Goal: Task Accomplishment & Management: Use online tool/utility

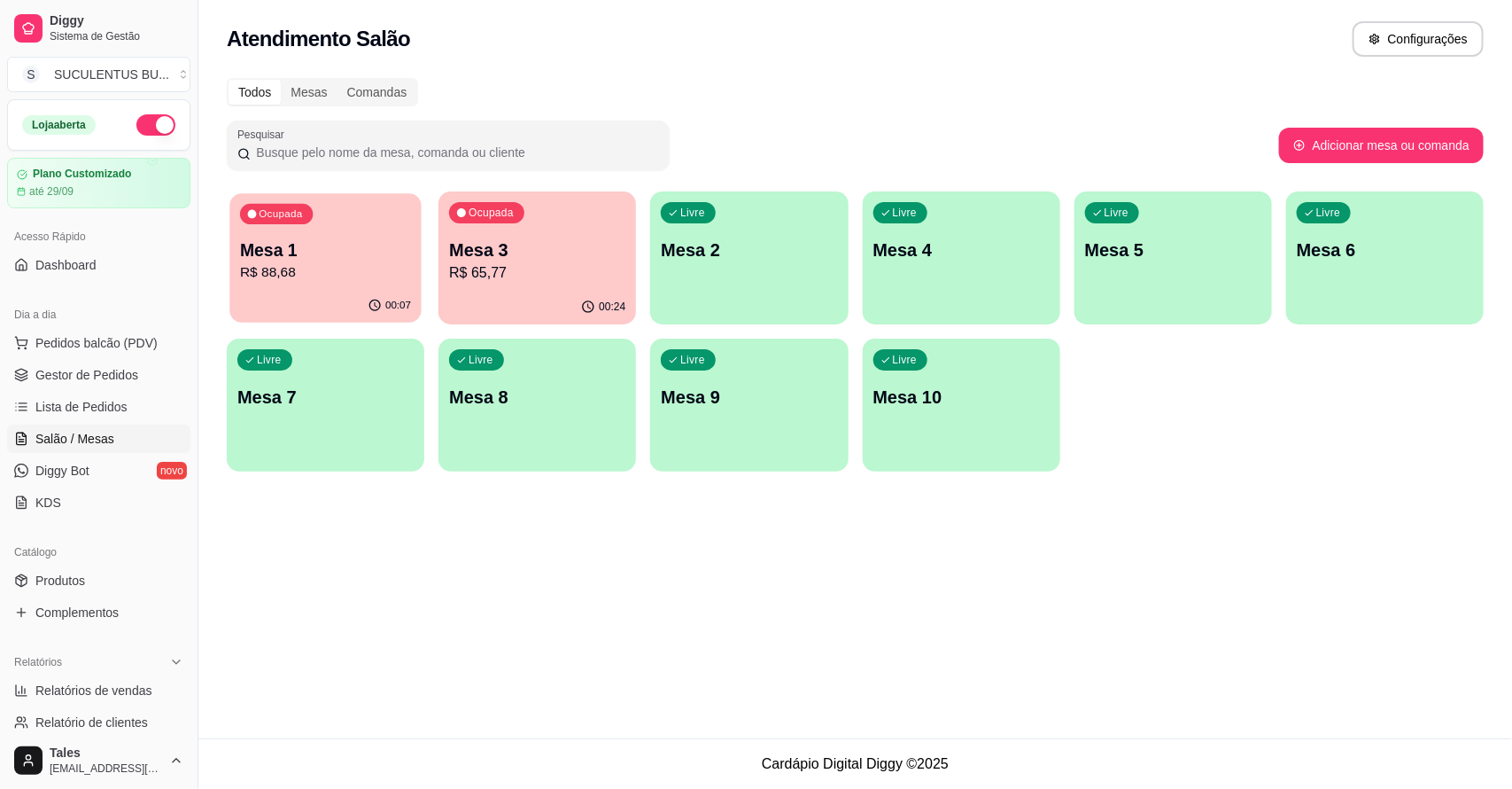
click at [322, 275] on p "R$ 88,68" at bounding box center [325, 272] width 171 height 21
click at [596, 267] on p "R$ 65,77" at bounding box center [536, 272] width 171 height 21
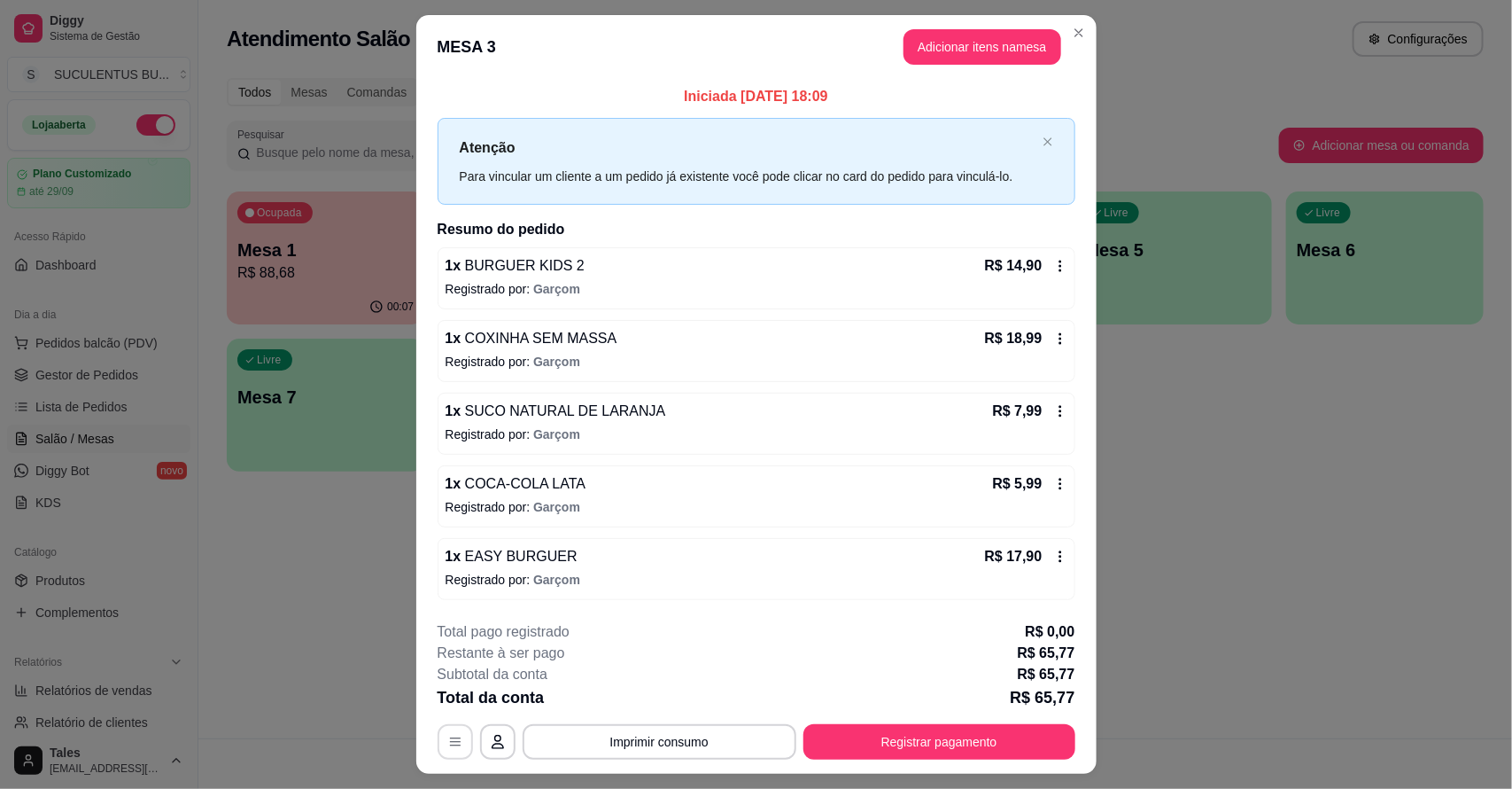
click at [450, 738] on icon "button" at bounding box center [455, 741] width 11 height 8
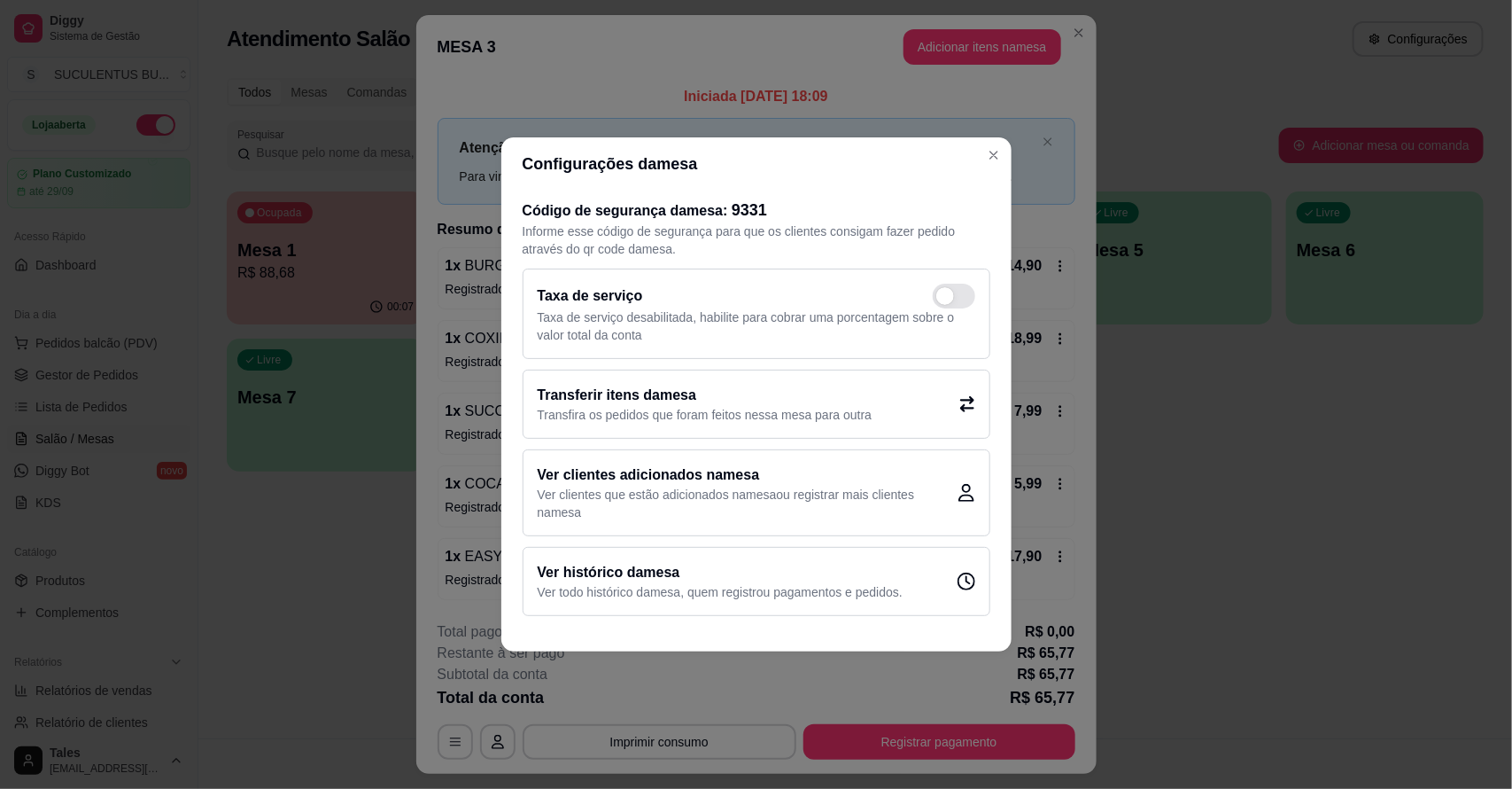
click at [769, 572] on h2 "Ver histórico da mesa" at bounding box center [720, 573] width 365 height 21
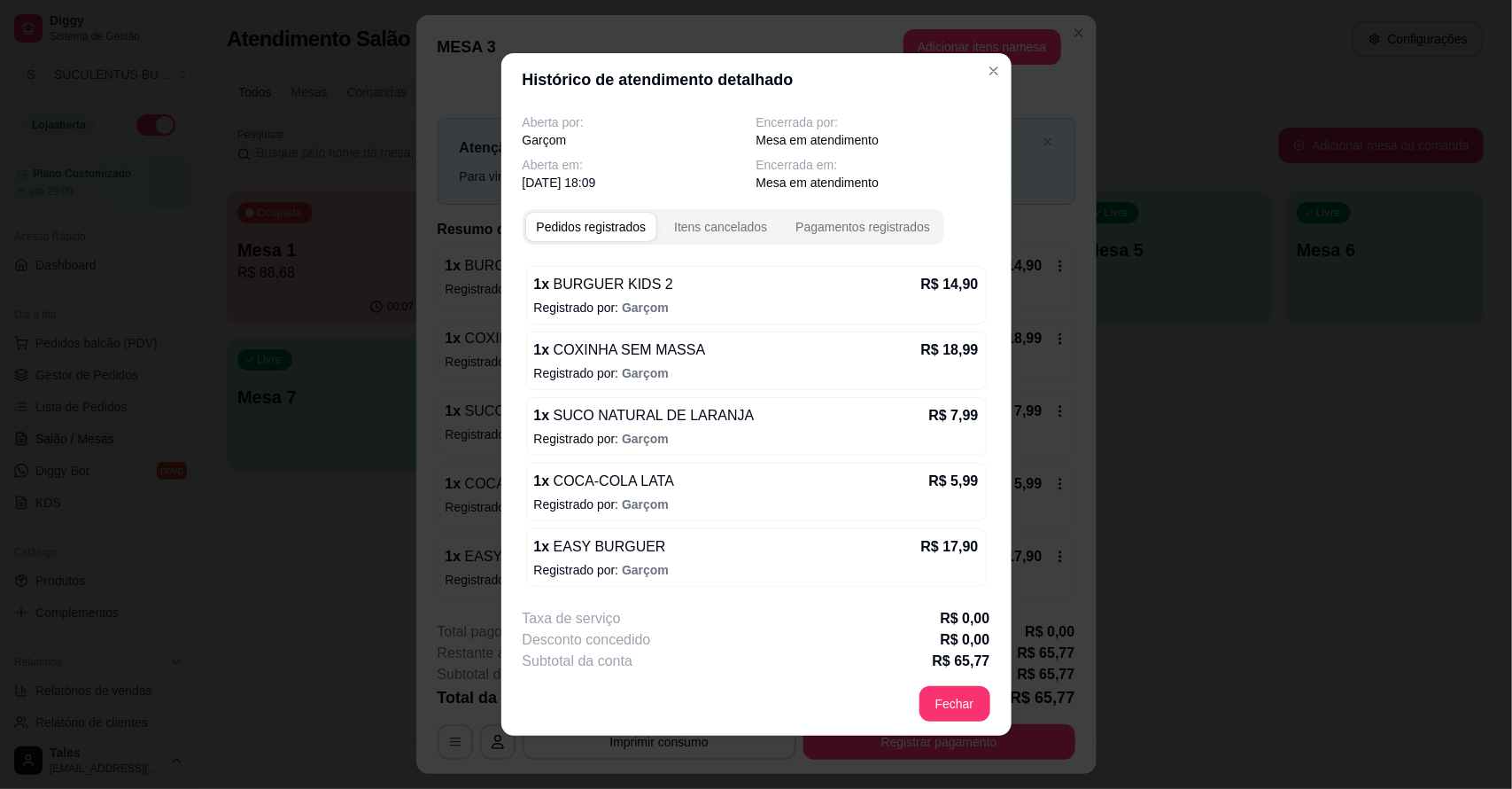
click at [719, 561] on p "Registrado por: Garçom" at bounding box center [756, 570] width 444 height 18
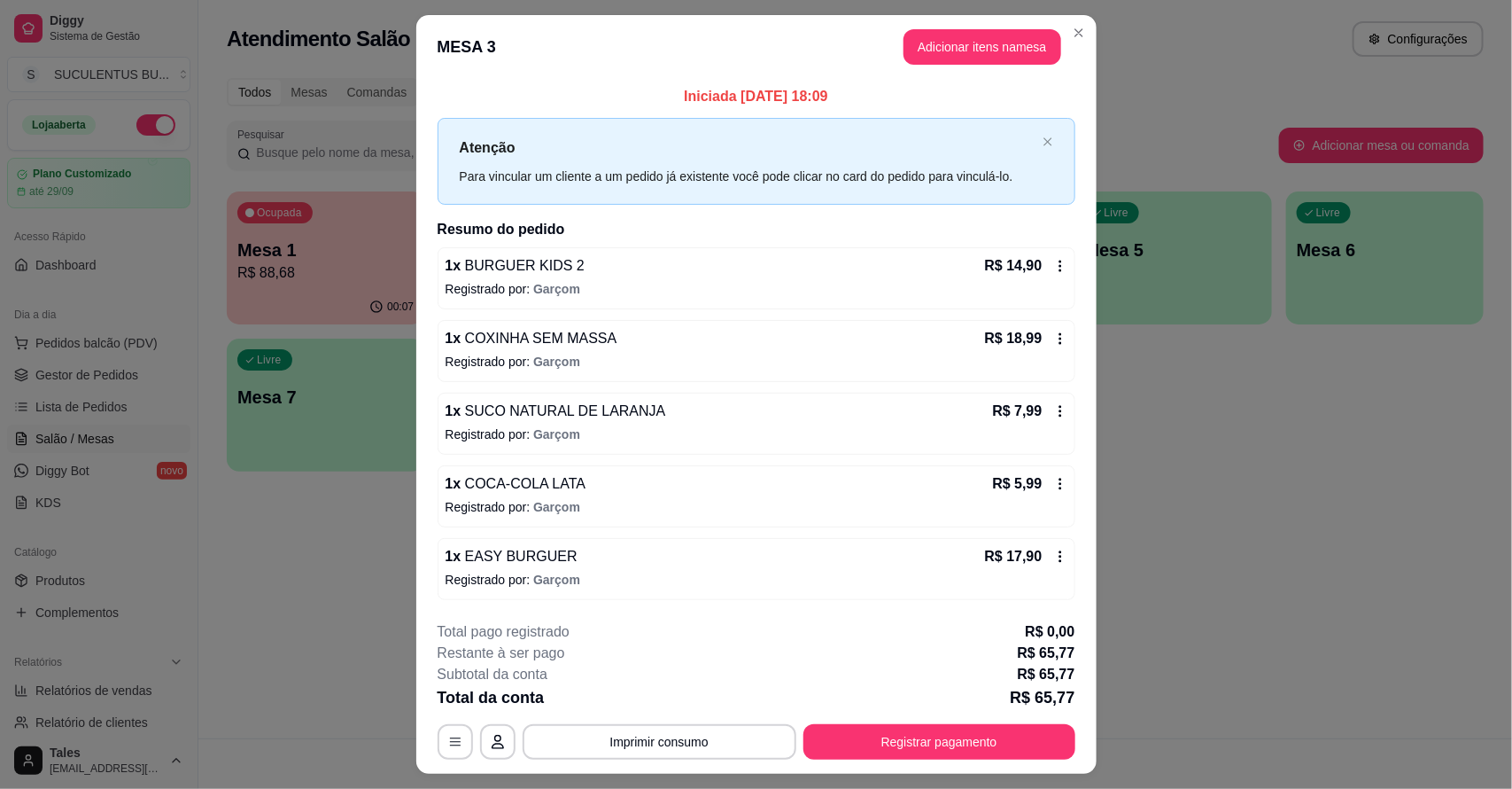
click at [1053, 559] on icon at bounding box center [1060, 556] width 14 height 14
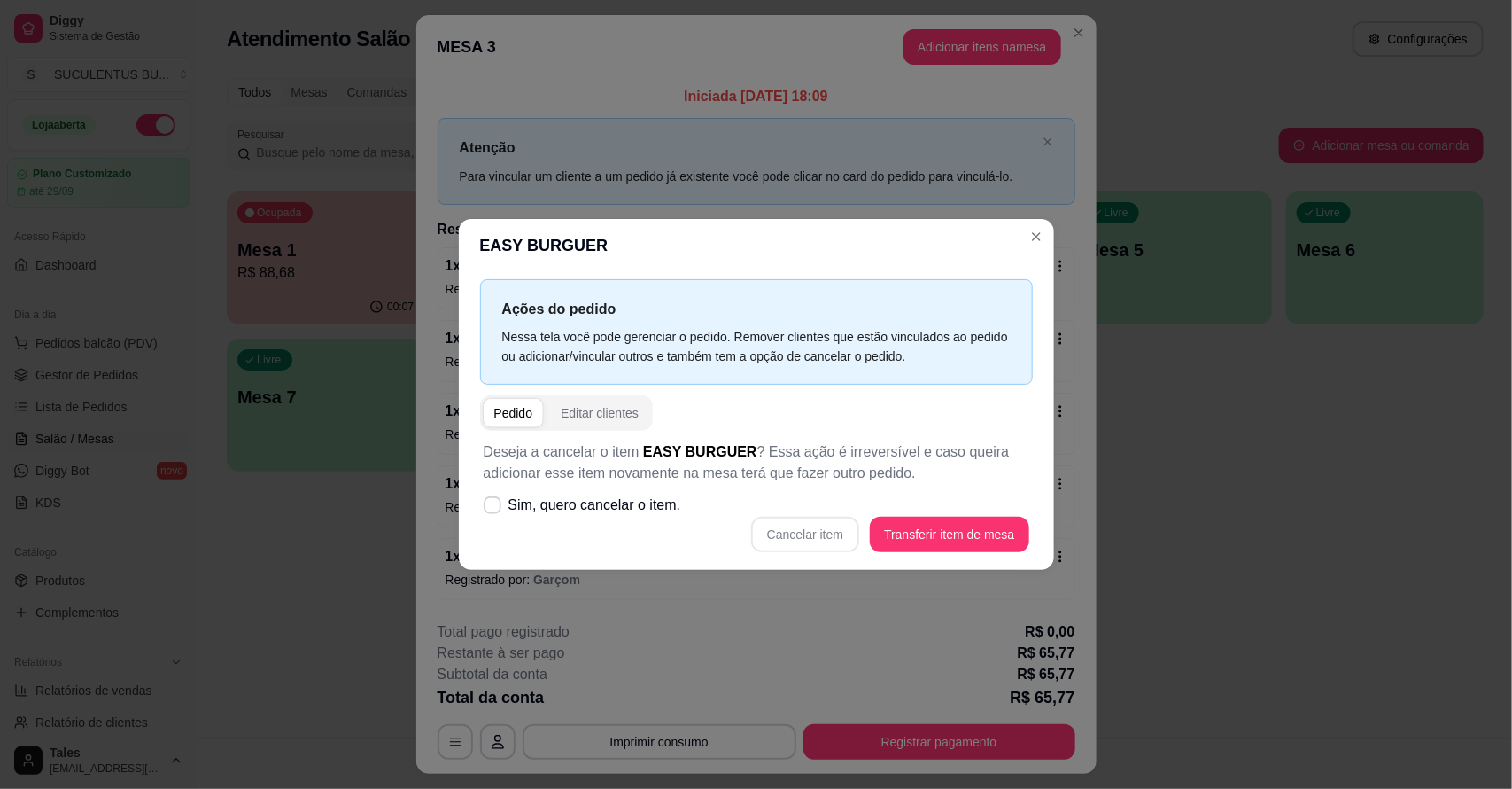
click at [829, 538] on div "Cancelar item Transferir item de mesa" at bounding box center [756, 535] width 545 height 36
click at [498, 507] on icon at bounding box center [492, 505] width 13 height 10
click at [494, 509] on input "Sim, quero cancelar o item." at bounding box center [488, 514] width 12 height 12
checkbox input "true"
click at [793, 526] on button "Cancelar item" at bounding box center [806, 535] width 106 height 35
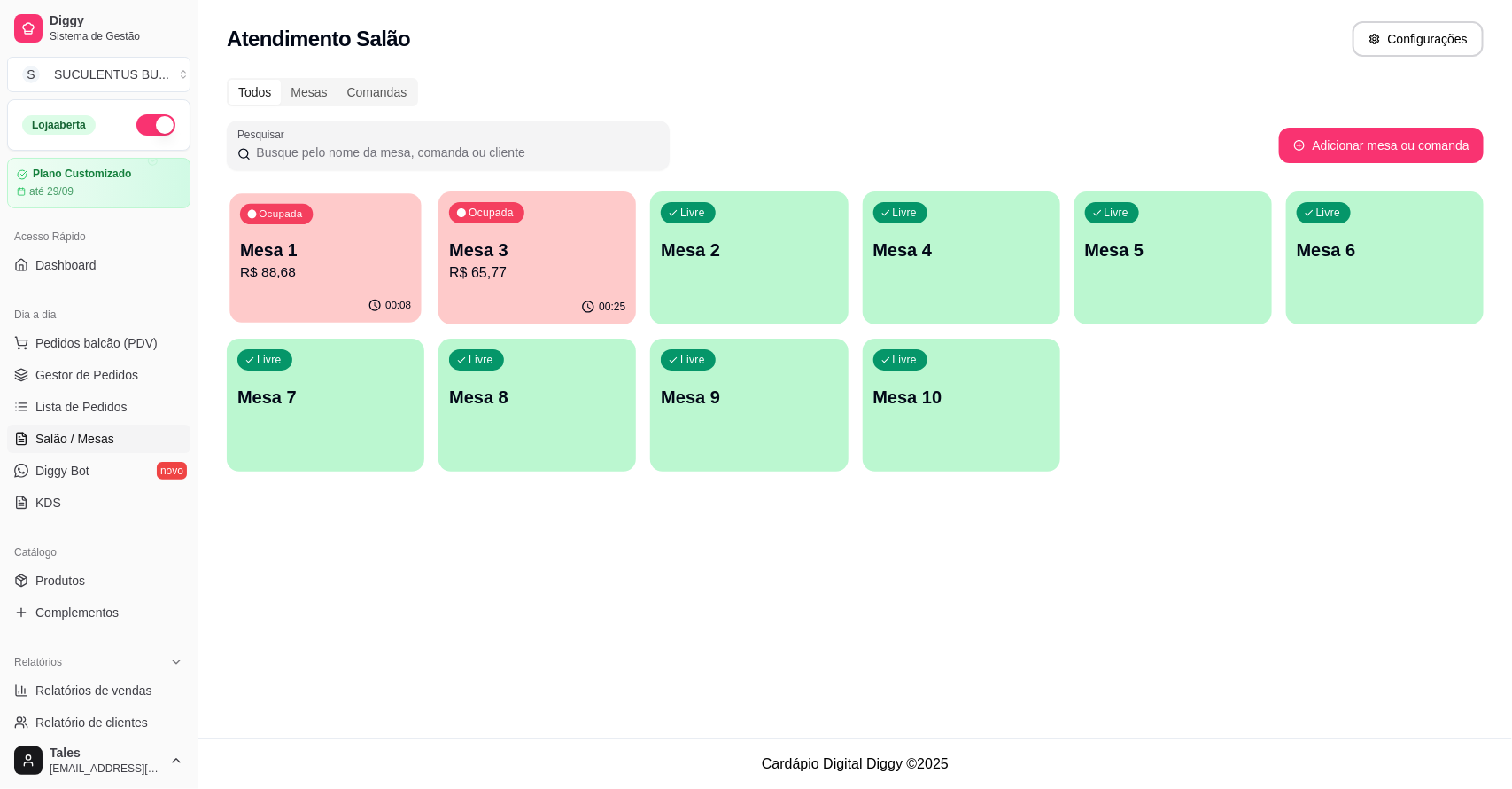
click at [317, 259] on p "Mesa 1" at bounding box center [325, 250] width 171 height 24
click at [529, 270] on p "R$ 65,77" at bounding box center [536, 273] width 176 height 21
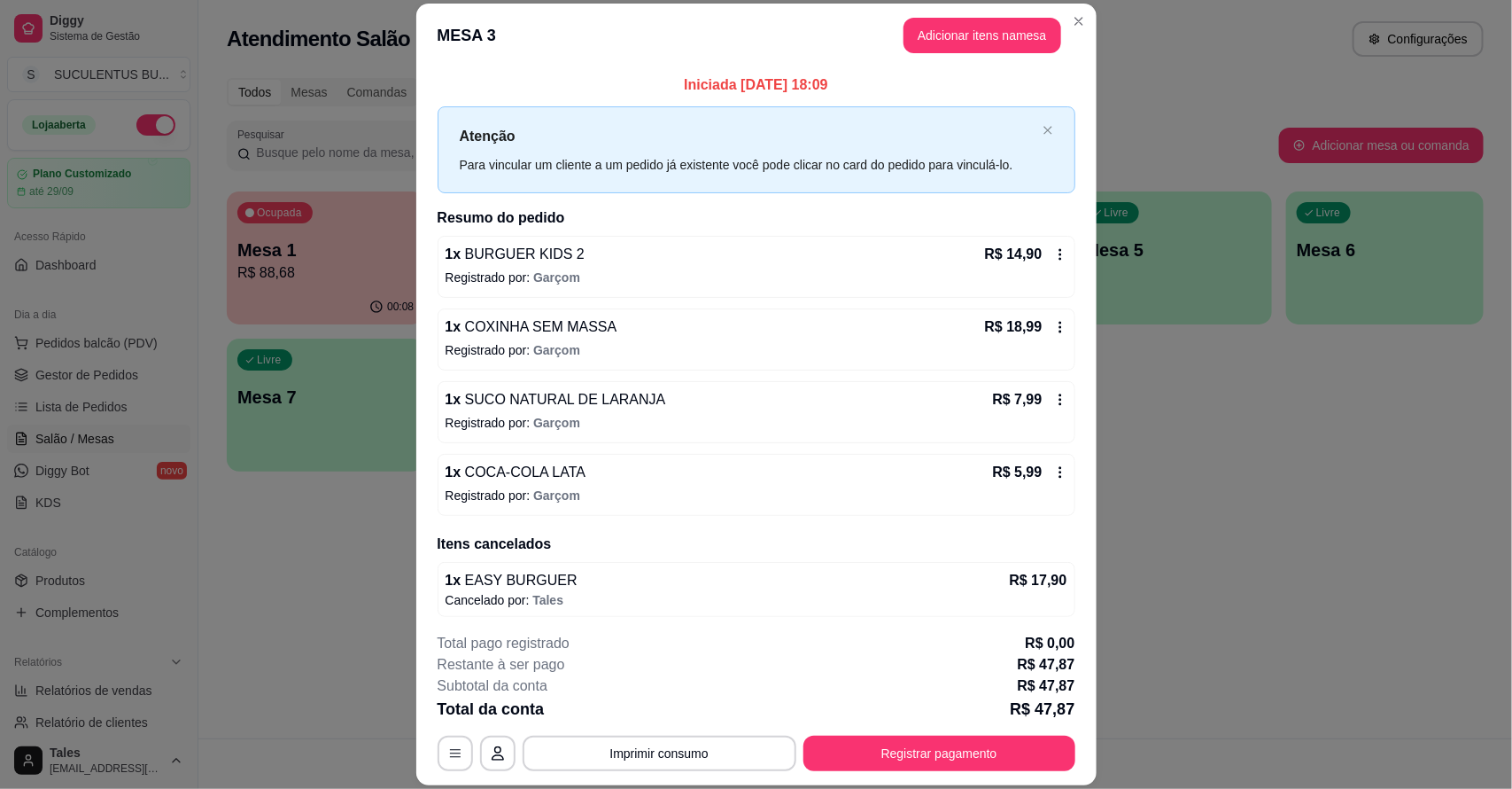
scroll to position [7, 0]
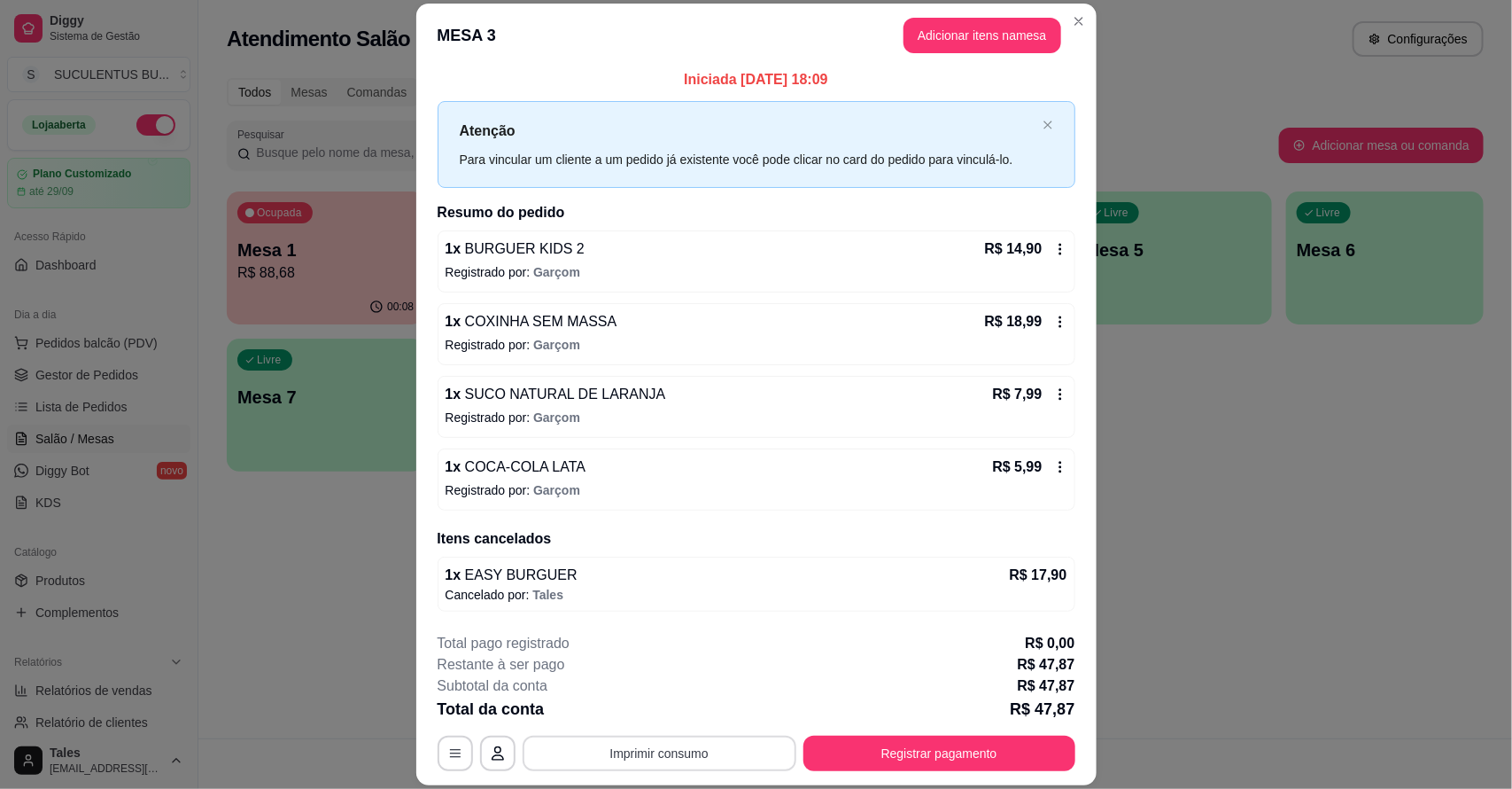
click at [698, 750] on button "Imprimir consumo" at bounding box center [660, 753] width 274 height 36
click at [689, 717] on button "IMPRESSORA CAIXA" at bounding box center [656, 713] width 146 height 29
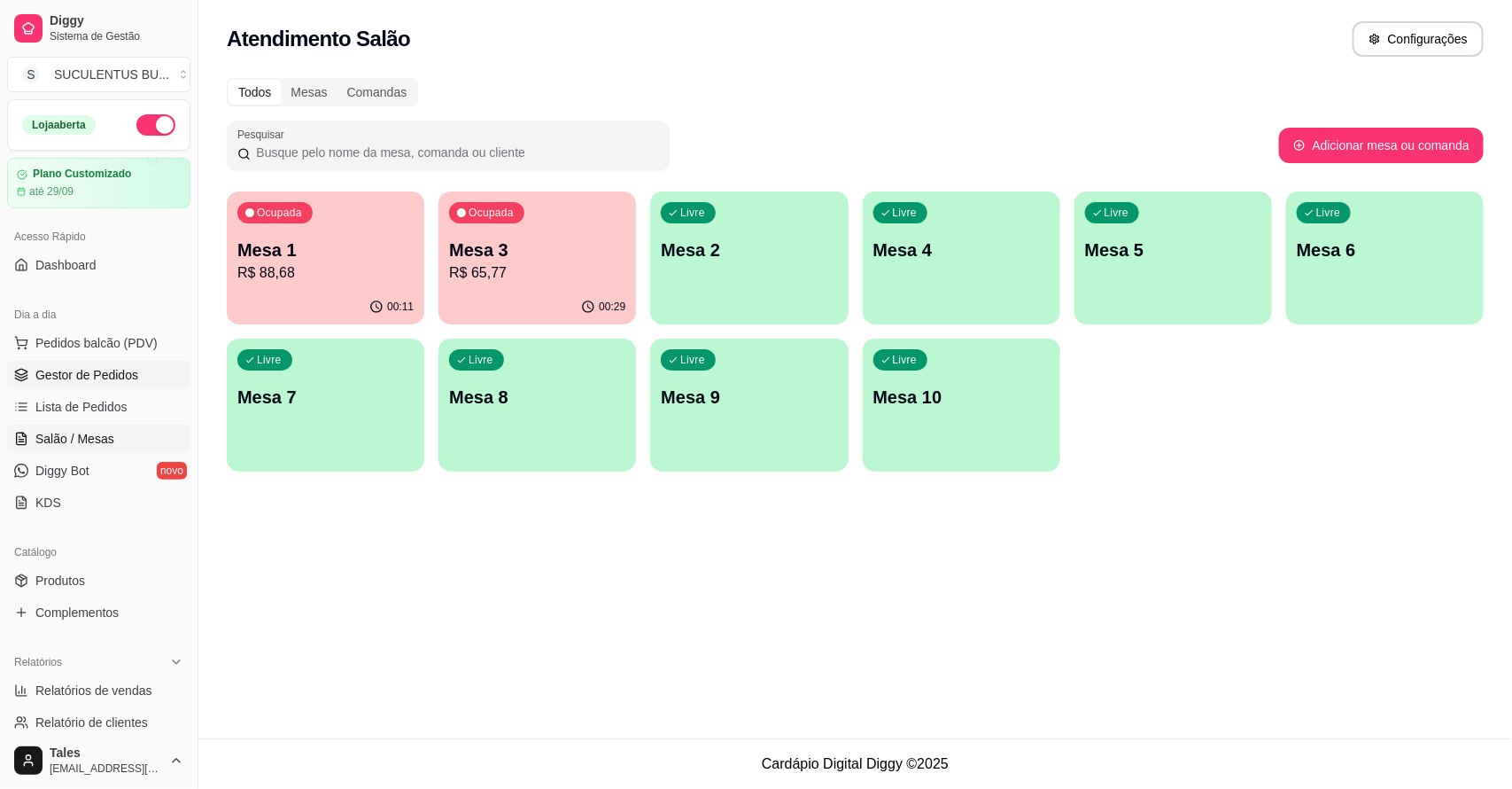
click at [89, 374] on span "Gestor de Pedidos" at bounding box center [87, 375] width 103 height 18
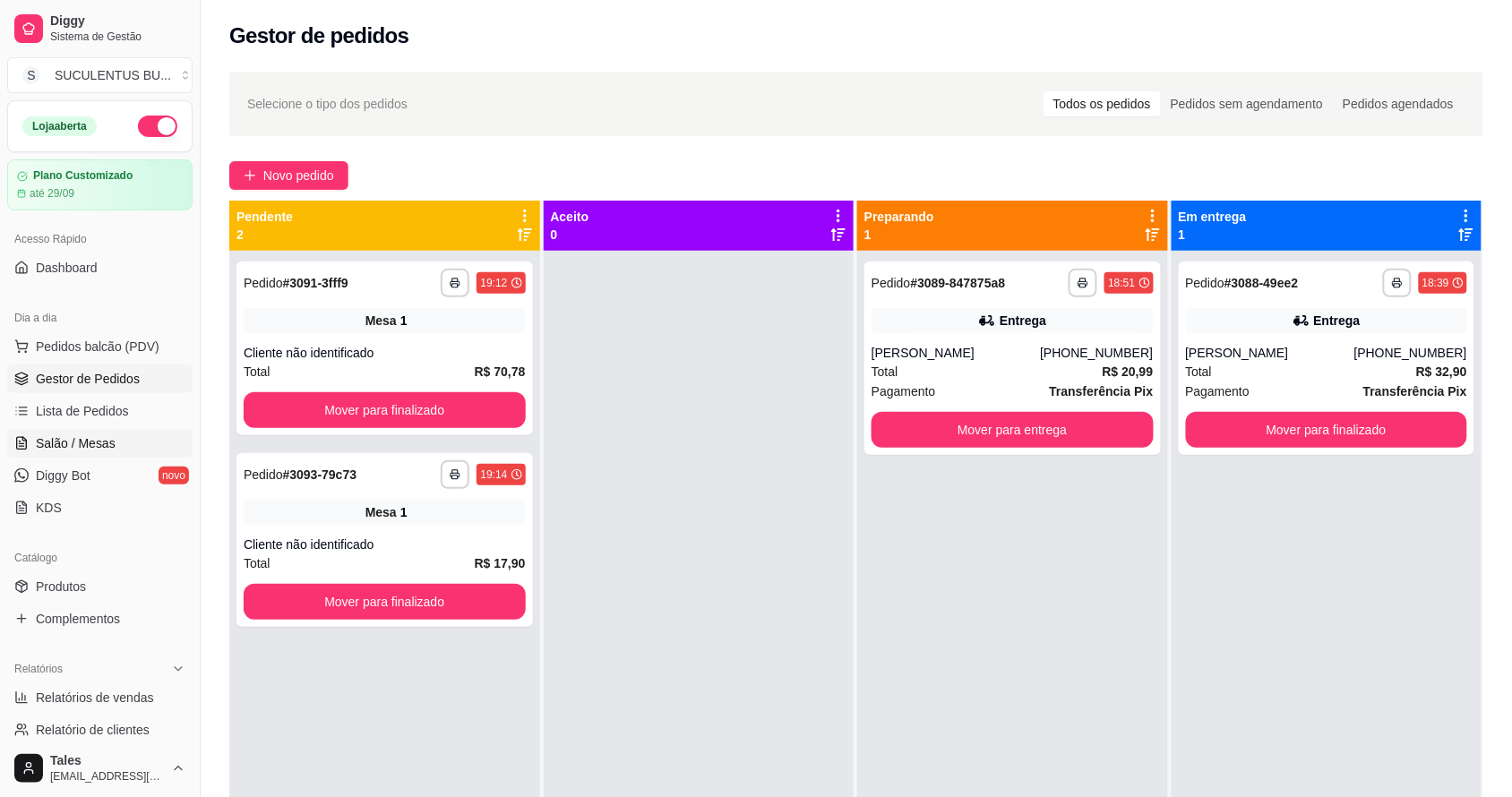
click at [74, 440] on span "Salão / Mesas" at bounding box center [76, 444] width 80 height 18
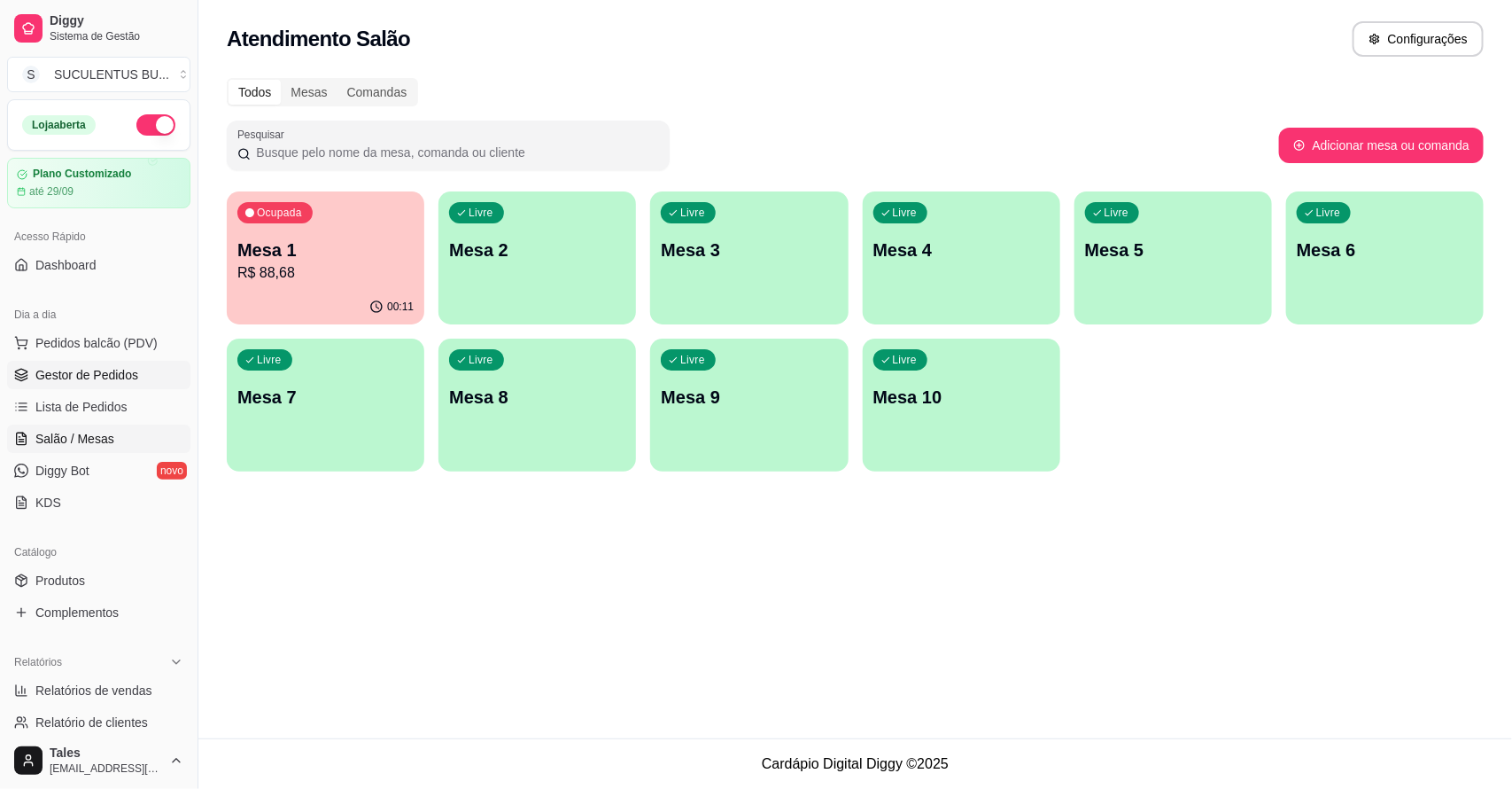
click at [109, 378] on span "Gestor de Pedidos" at bounding box center [87, 375] width 103 height 18
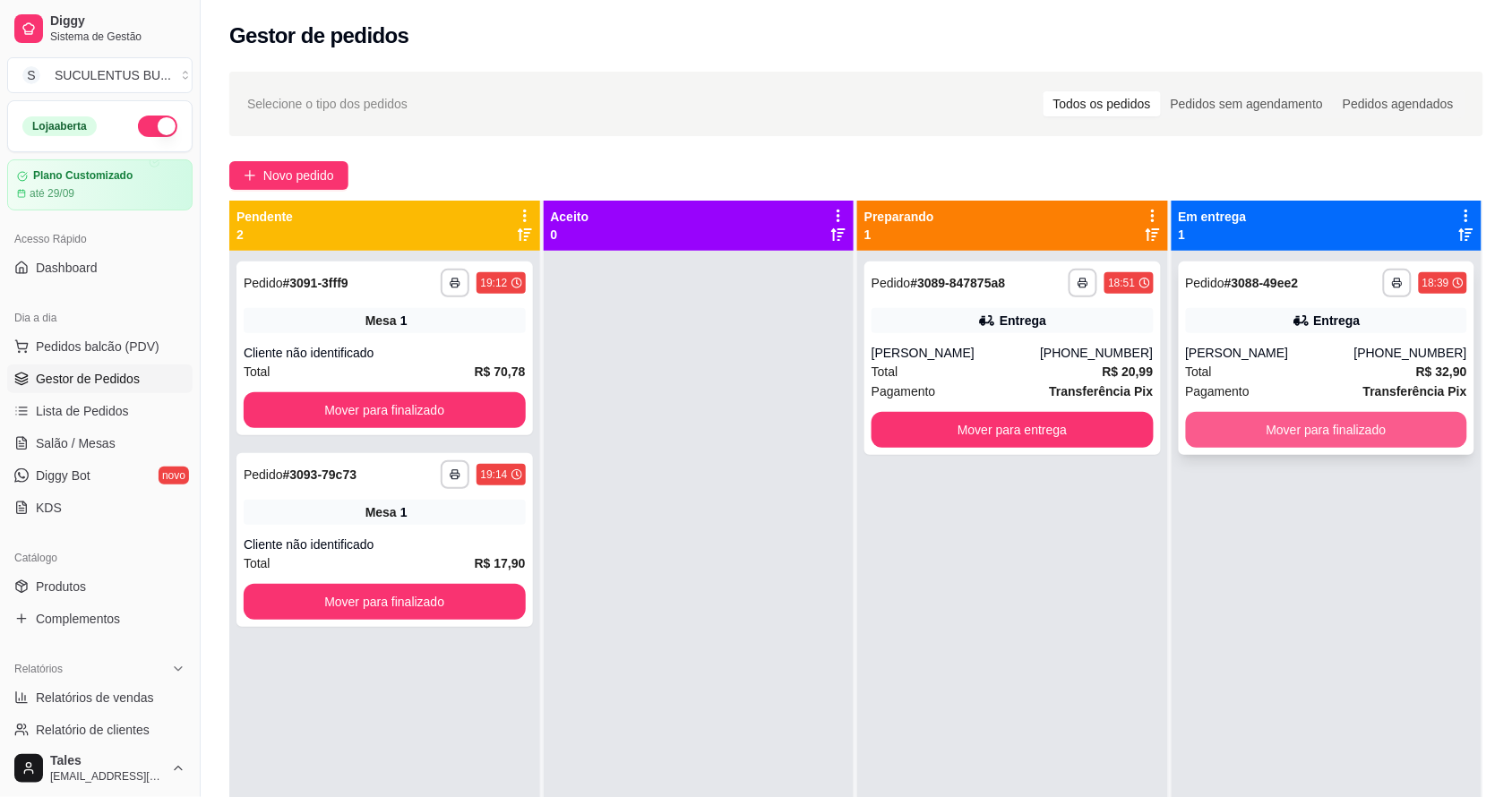
click at [1255, 431] on button "Mover para finalizado" at bounding box center [1327, 430] width 282 height 36
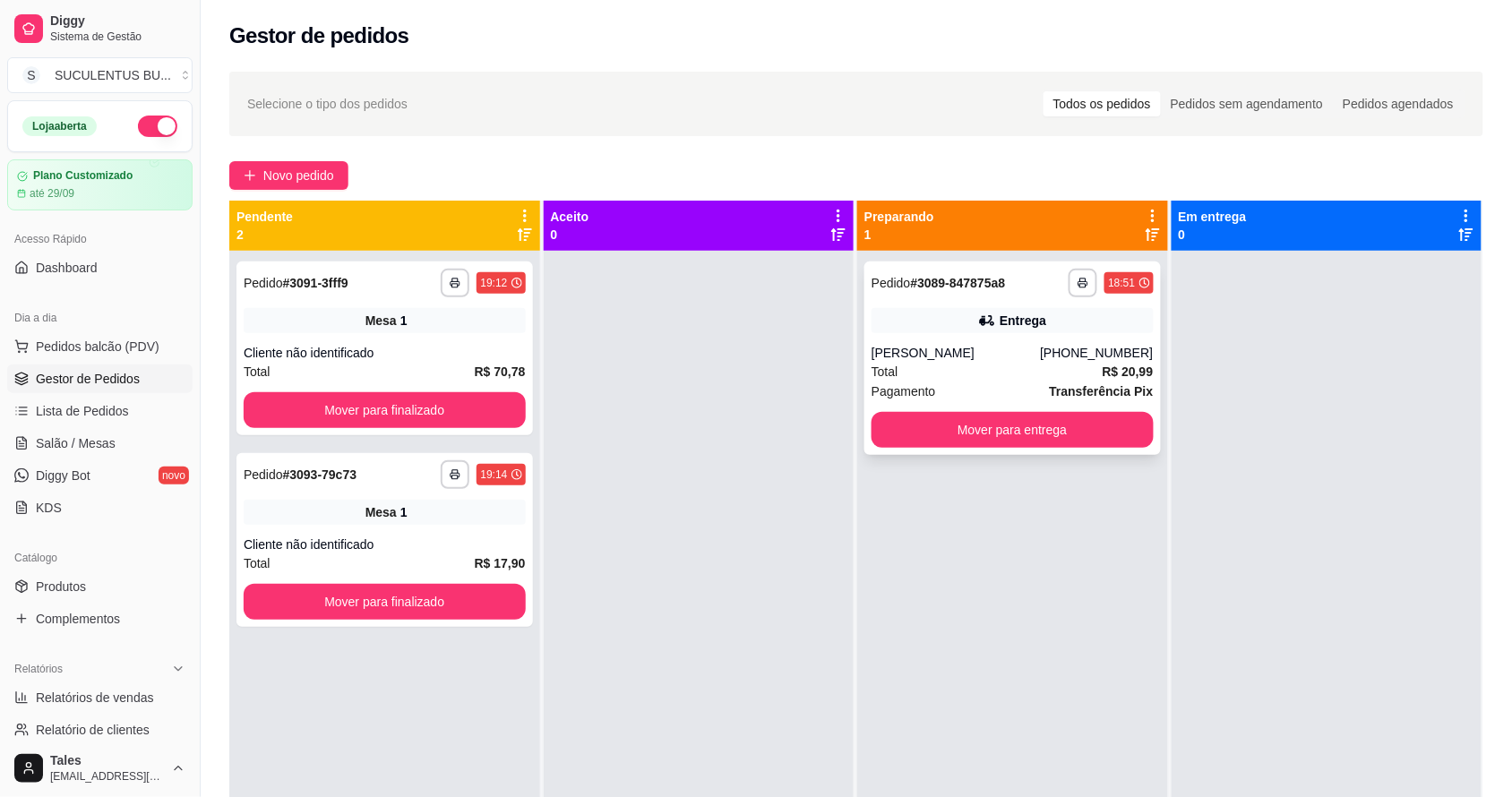
click at [1048, 450] on div "**********" at bounding box center [1012, 358] width 296 height 193
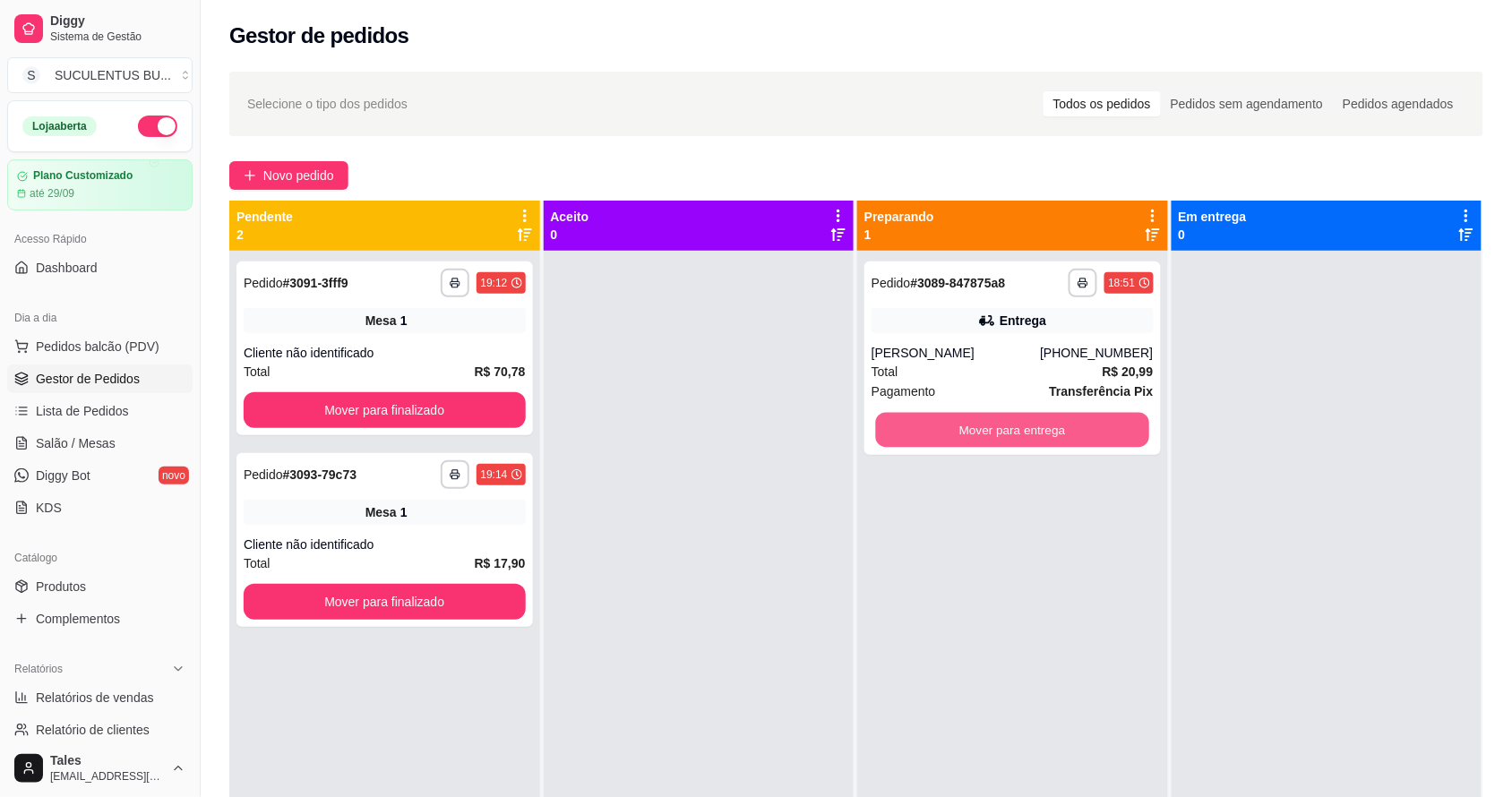
click at [1052, 433] on button "Mover para entrega" at bounding box center [1012, 430] width 273 height 35
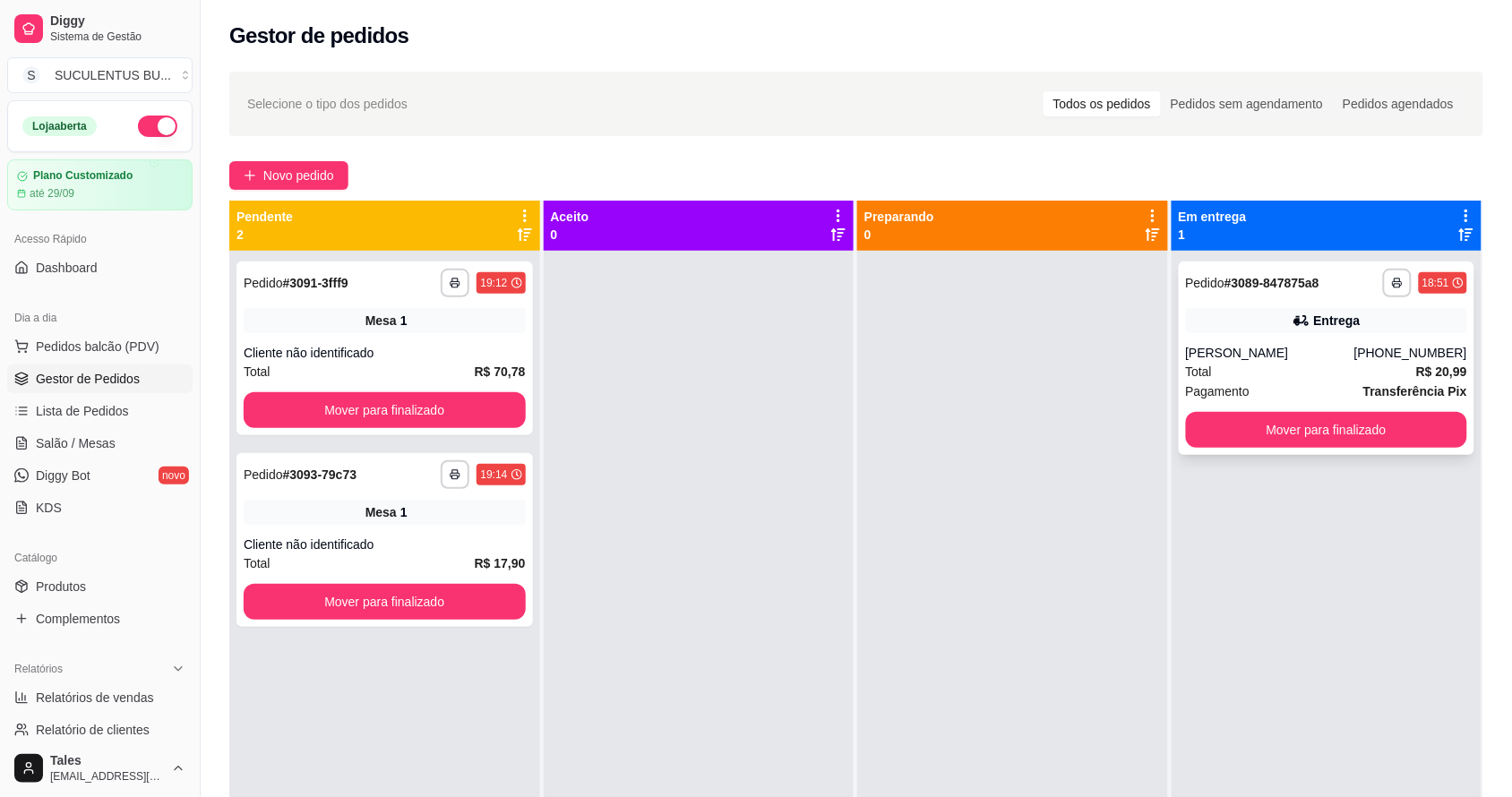
click at [1328, 361] on div "[PERSON_NAME]" at bounding box center [1270, 353] width 168 height 18
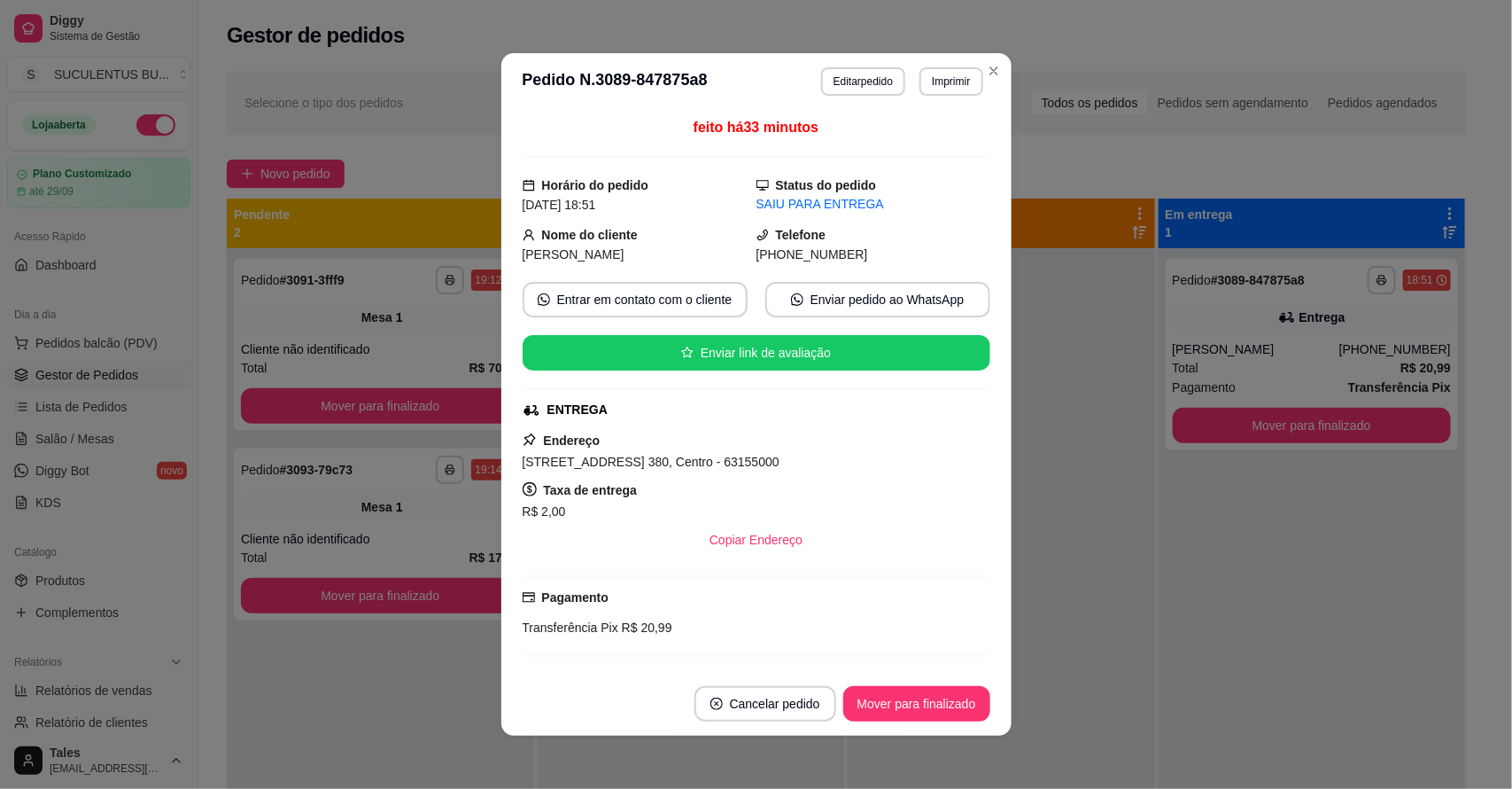
scroll to position [111, 0]
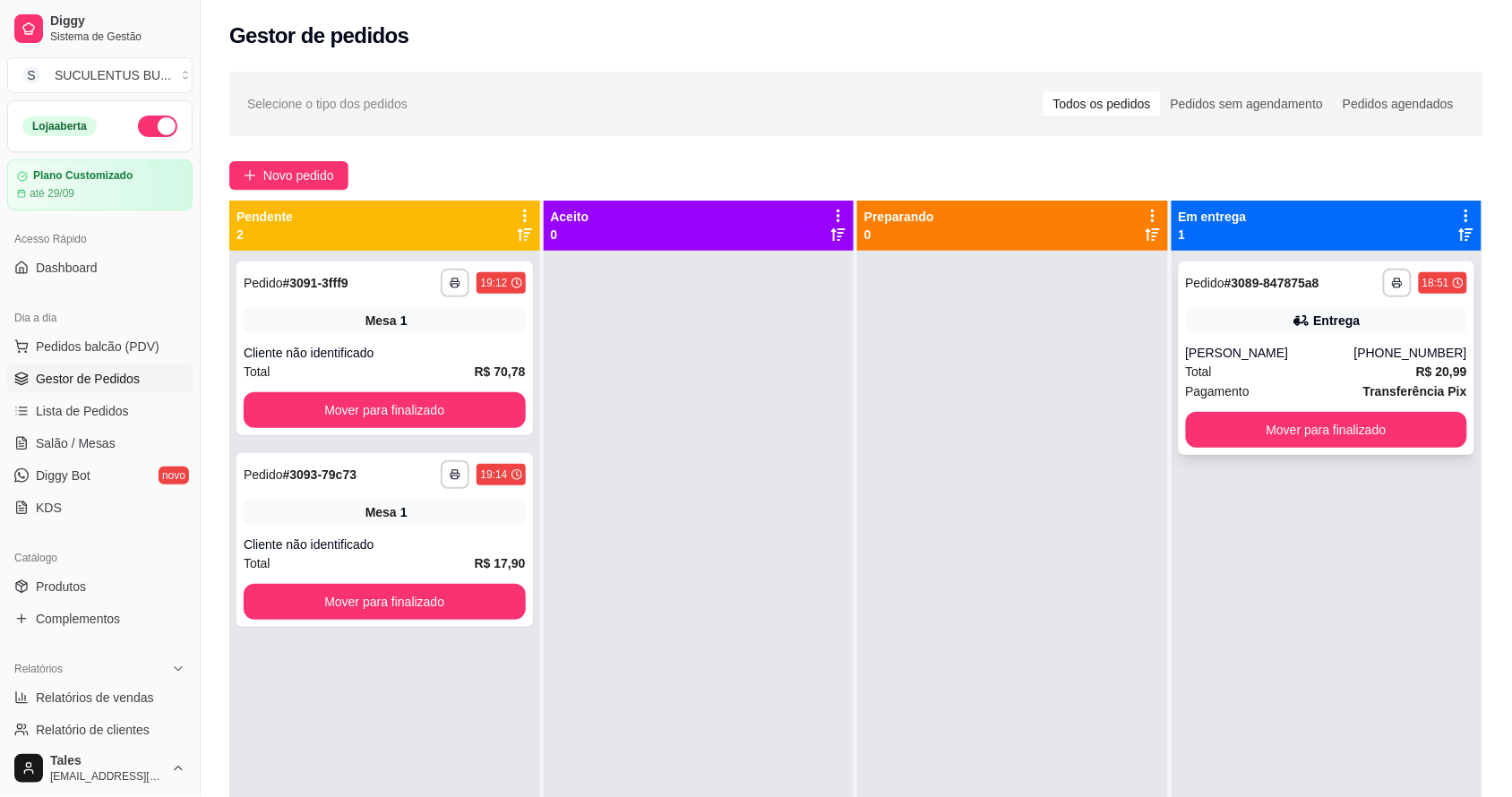
click at [1313, 374] on div "Total R$ 20,99" at bounding box center [1327, 371] width 282 height 20
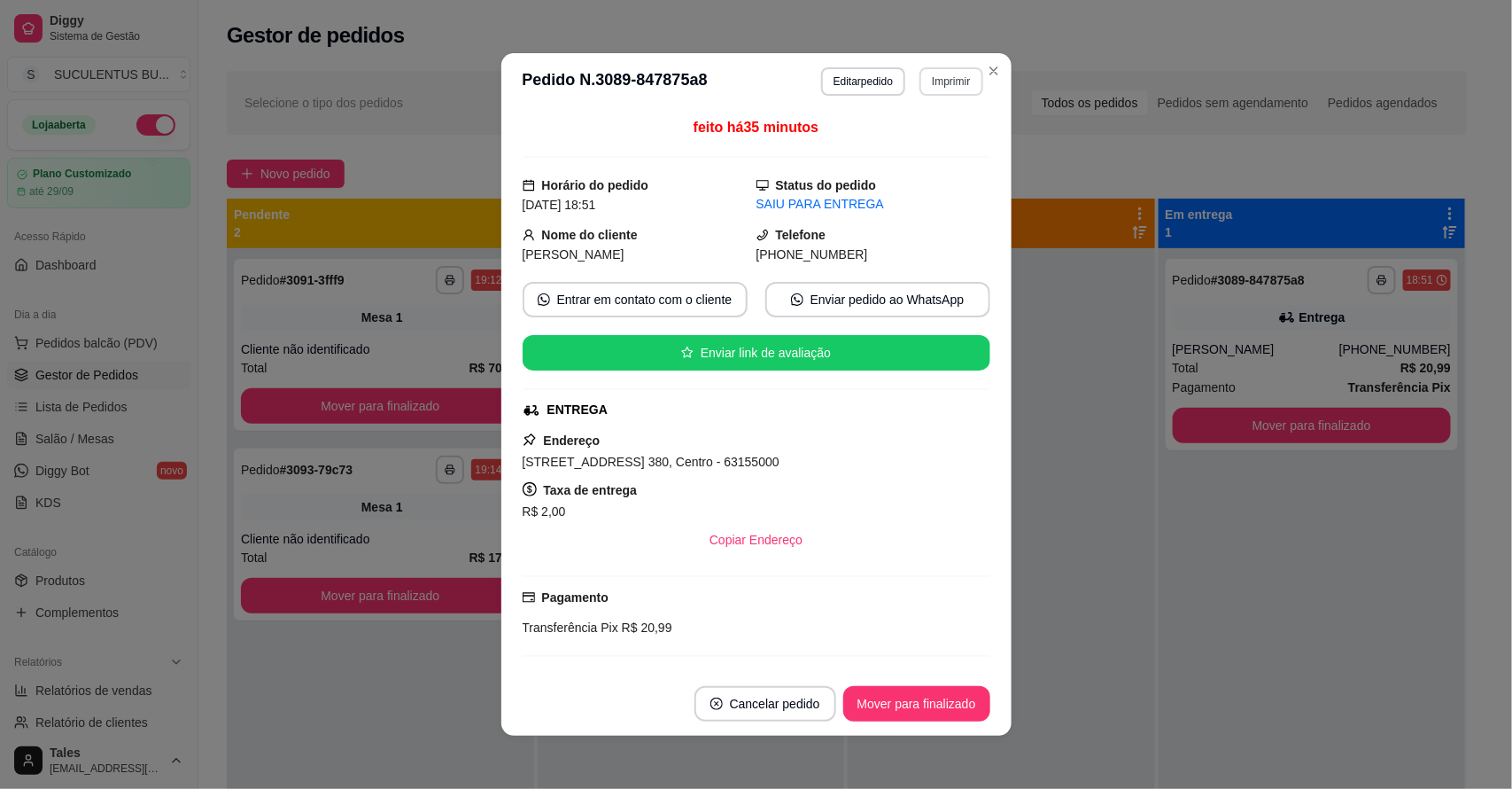
click at [950, 87] on button "Imprimir" at bounding box center [951, 81] width 63 height 29
click at [919, 182] on button "IMPRESSORA CAIXA" at bounding box center [903, 180] width 146 height 29
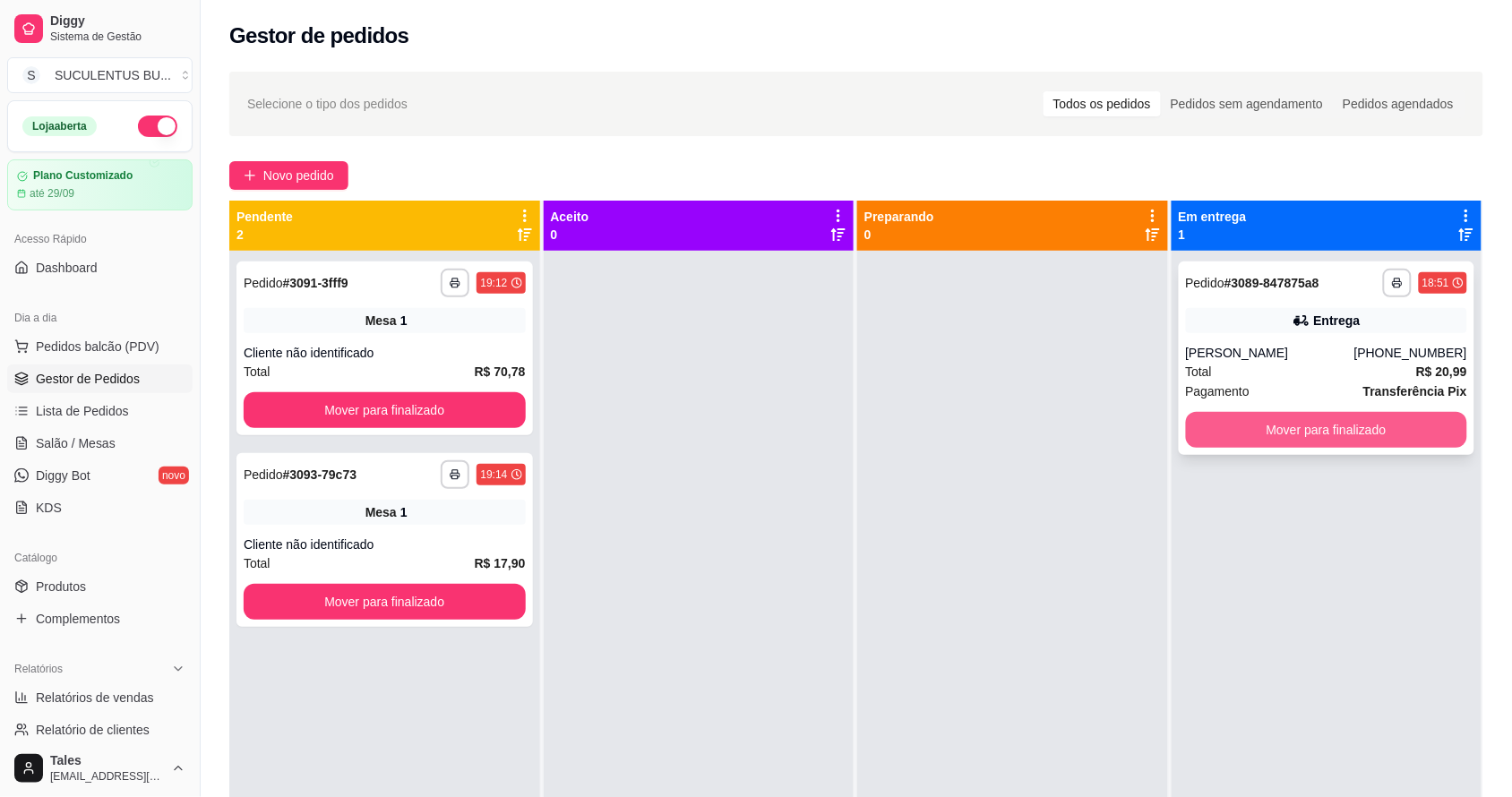
click at [1329, 417] on button "Mover para finalizado" at bounding box center [1327, 430] width 282 height 36
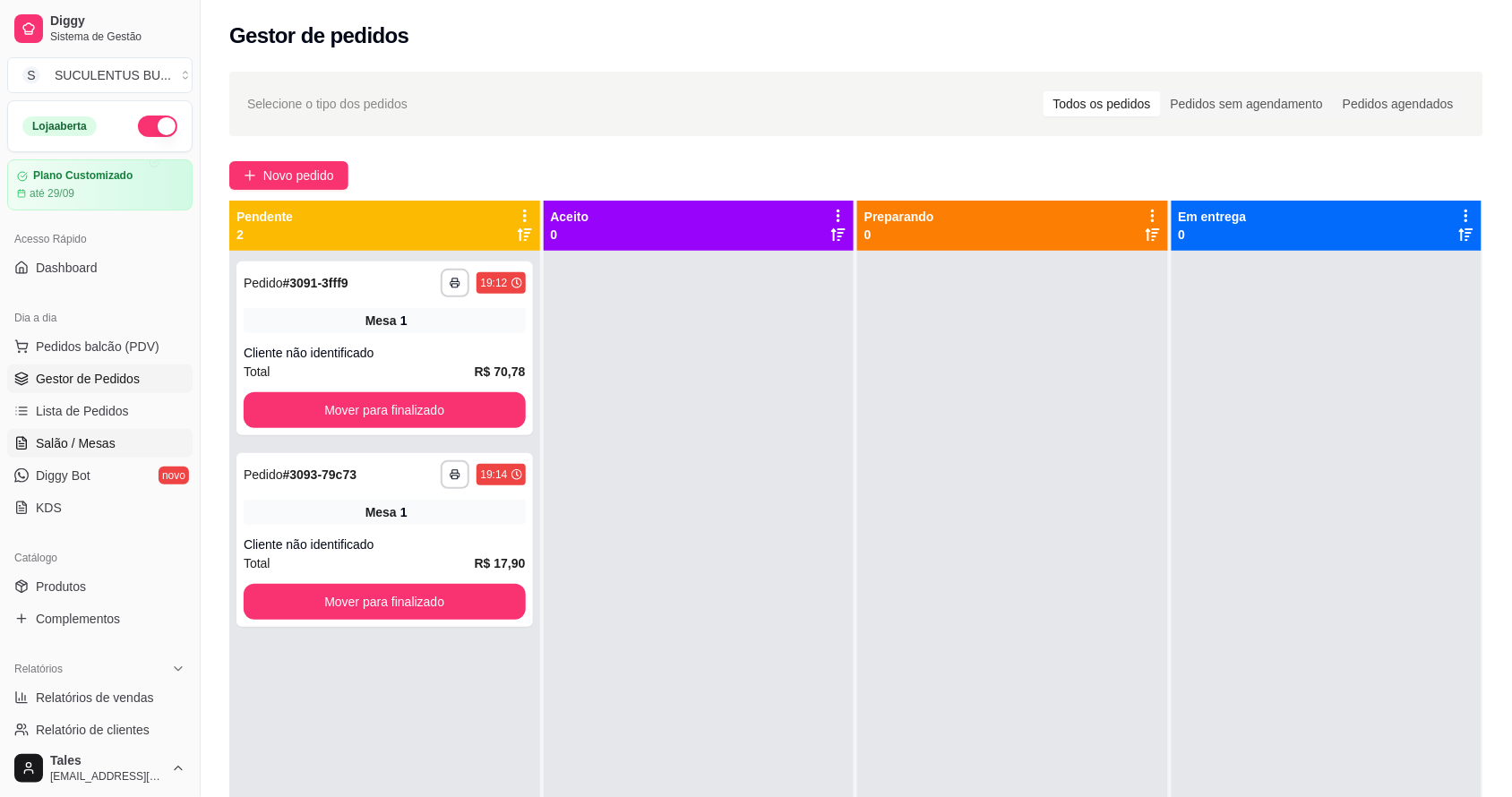
click at [87, 447] on span "Salão / Mesas" at bounding box center [76, 444] width 80 height 18
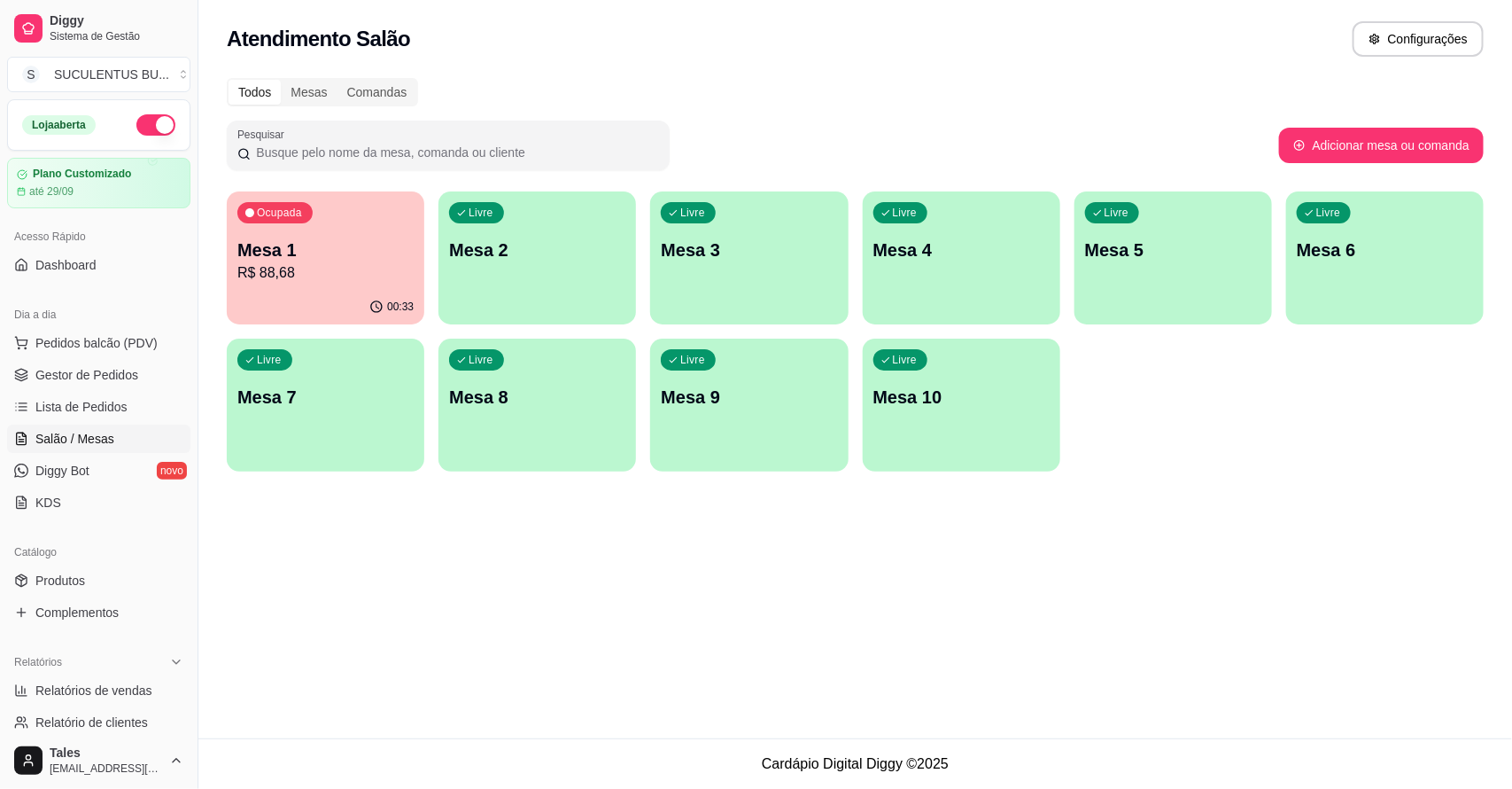
click at [342, 253] on p "Mesa 1" at bounding box center [325, 250] width 176 height 25
click at [339, 250] on p "Mesa 1" at bounding box center [325, 250] width 176 height 25
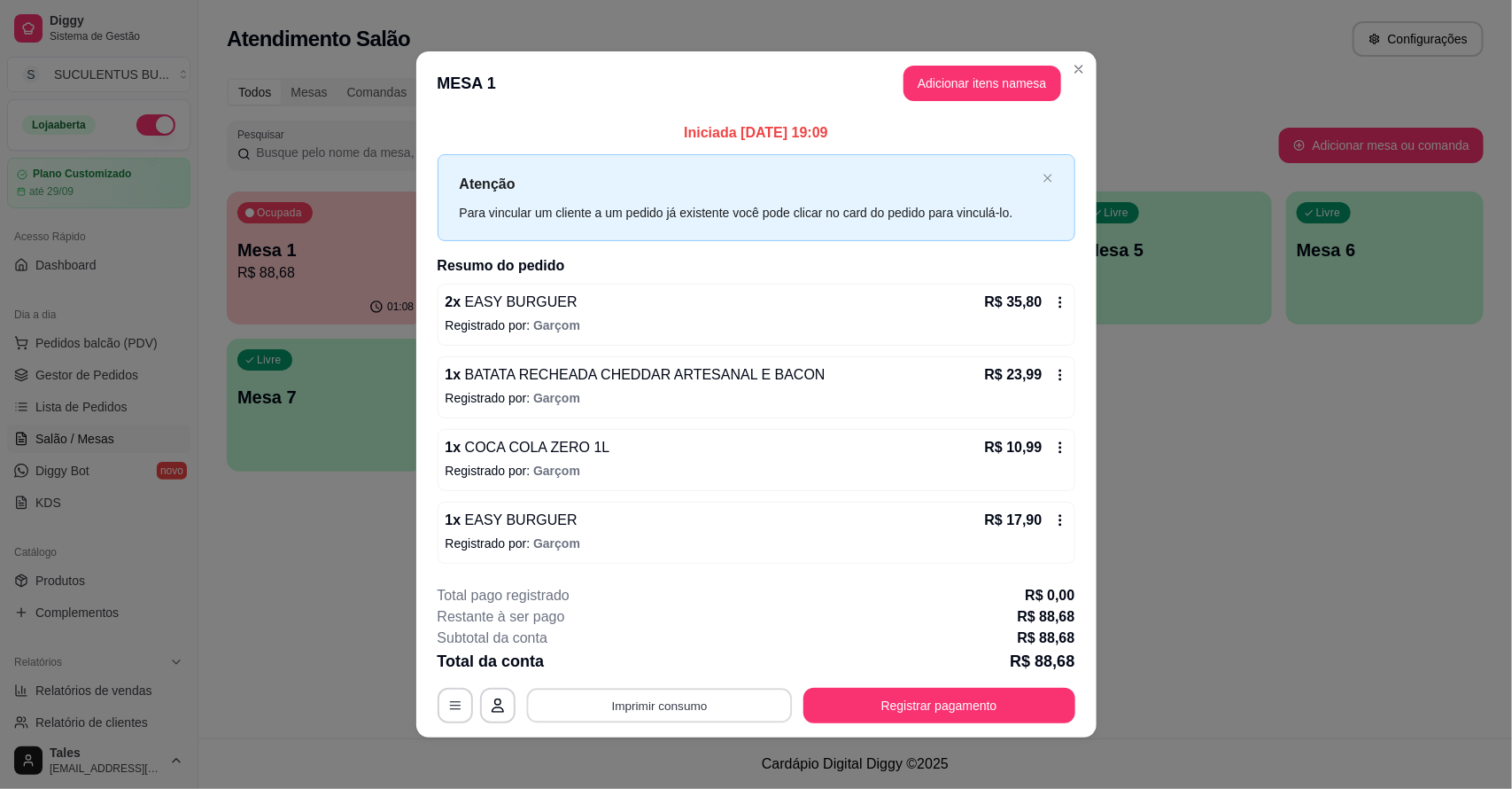
click at [594, 707] on button "Imprimir consumo" at bounding box center [659, 705] width 266 height 35
click at [663, 670] on button "IMPRESSORA CAIXA" at bounding box center [656, 666] width 146 height 29
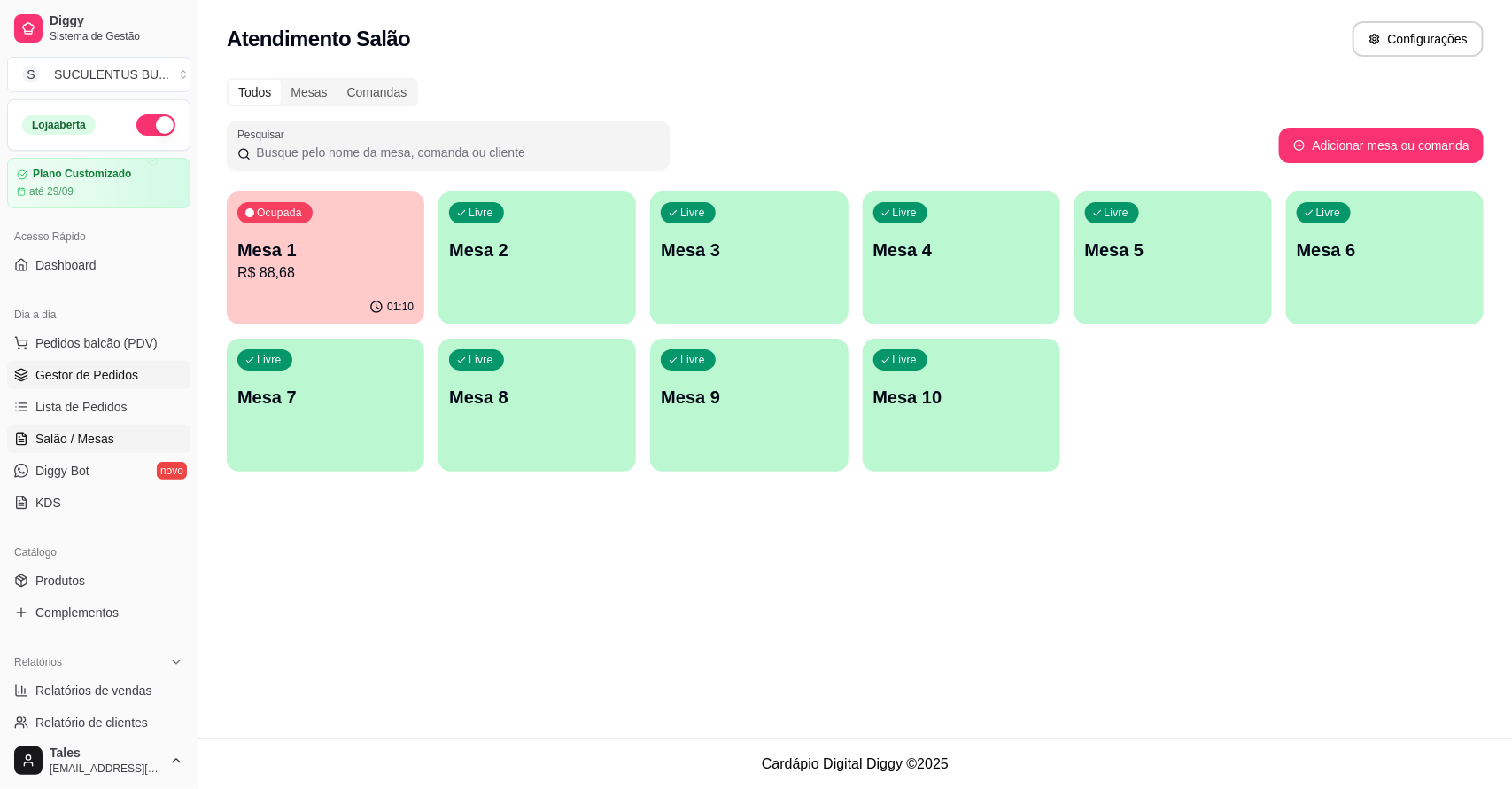
click at [71, 373] on span "Gestor de Pedidos" at bounding box center [87, 375] width 103 height 18
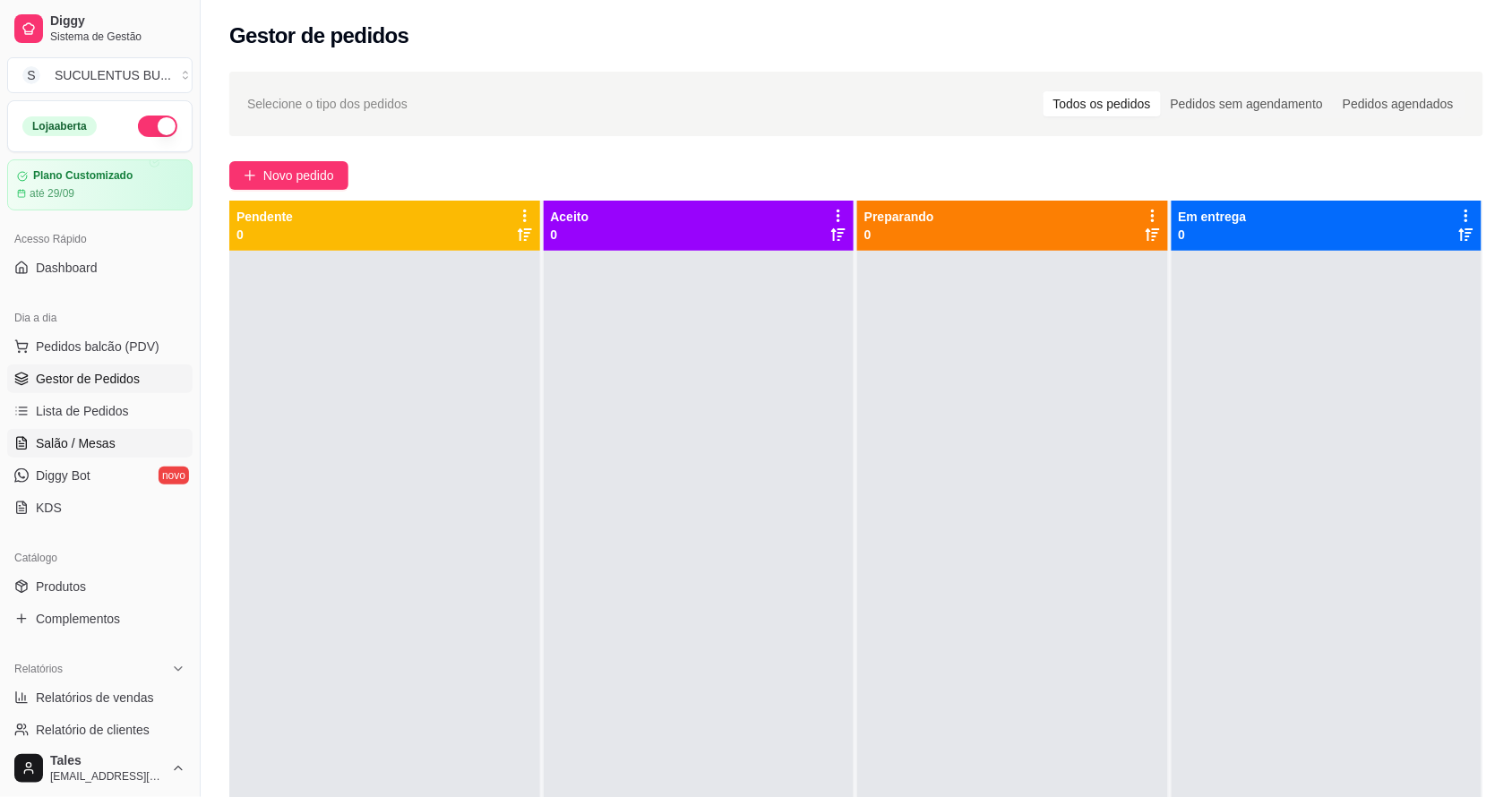
click at [106, 439] on span "Salão / Mesas" at bounding box center [76, 444] width 80 height 18
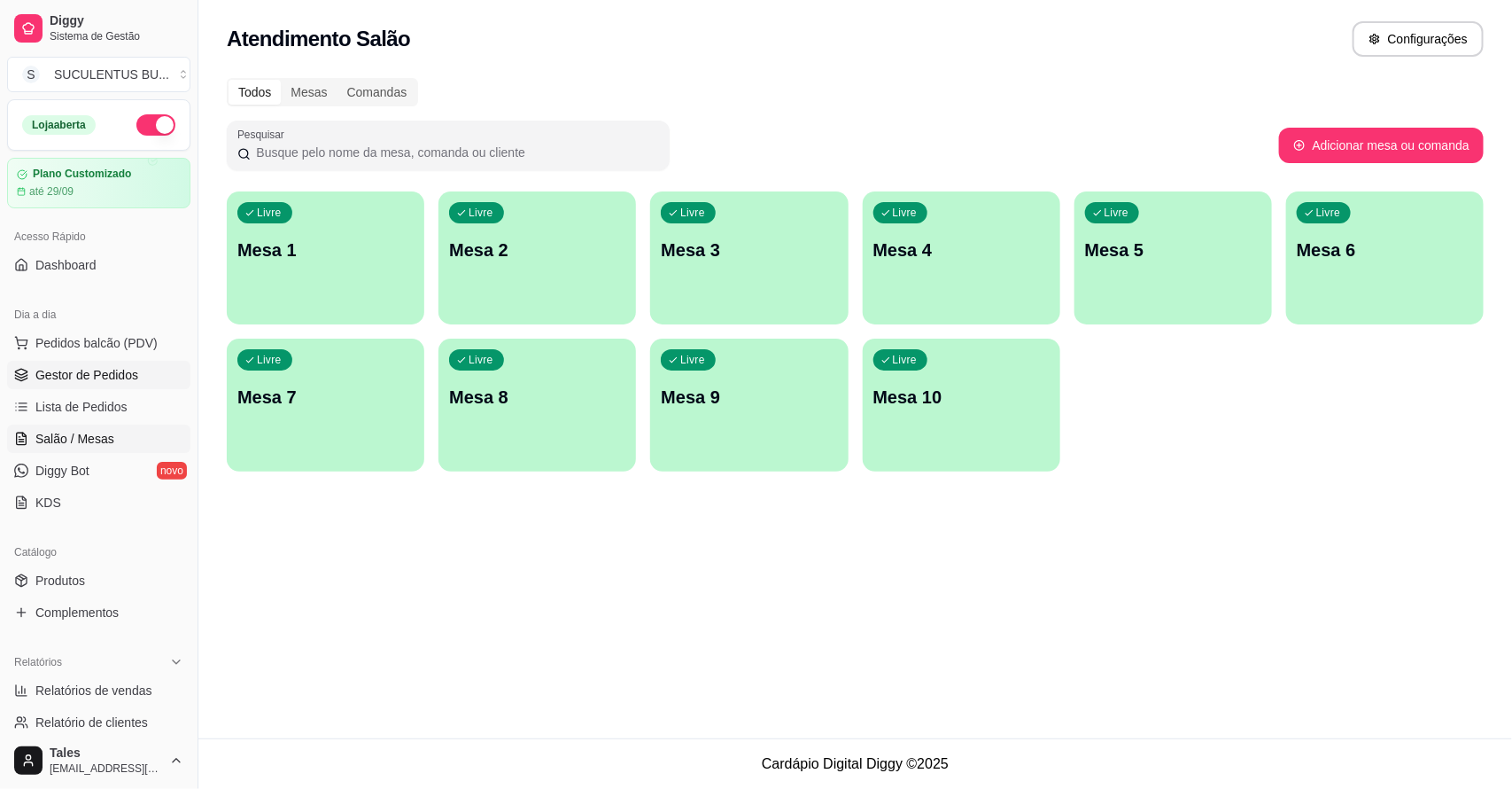
click at [97, 379] on span "Gestor de Pedidos" at bounding box center [87, 375] width 103 height 18
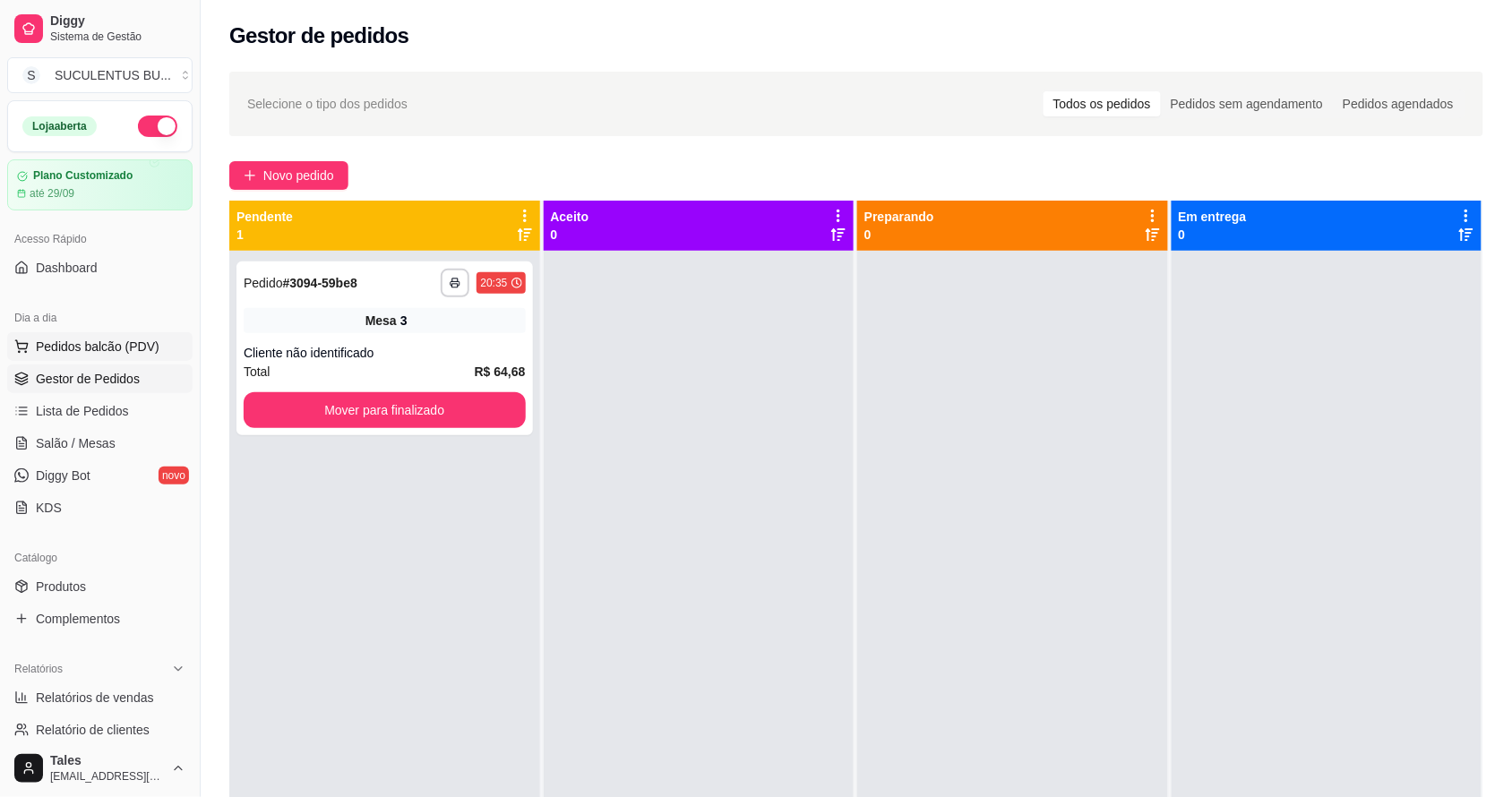
click at [145, 360] on button "Pedidos balcão (PDV)" at bounding box center [99, 347] width 185 height 29
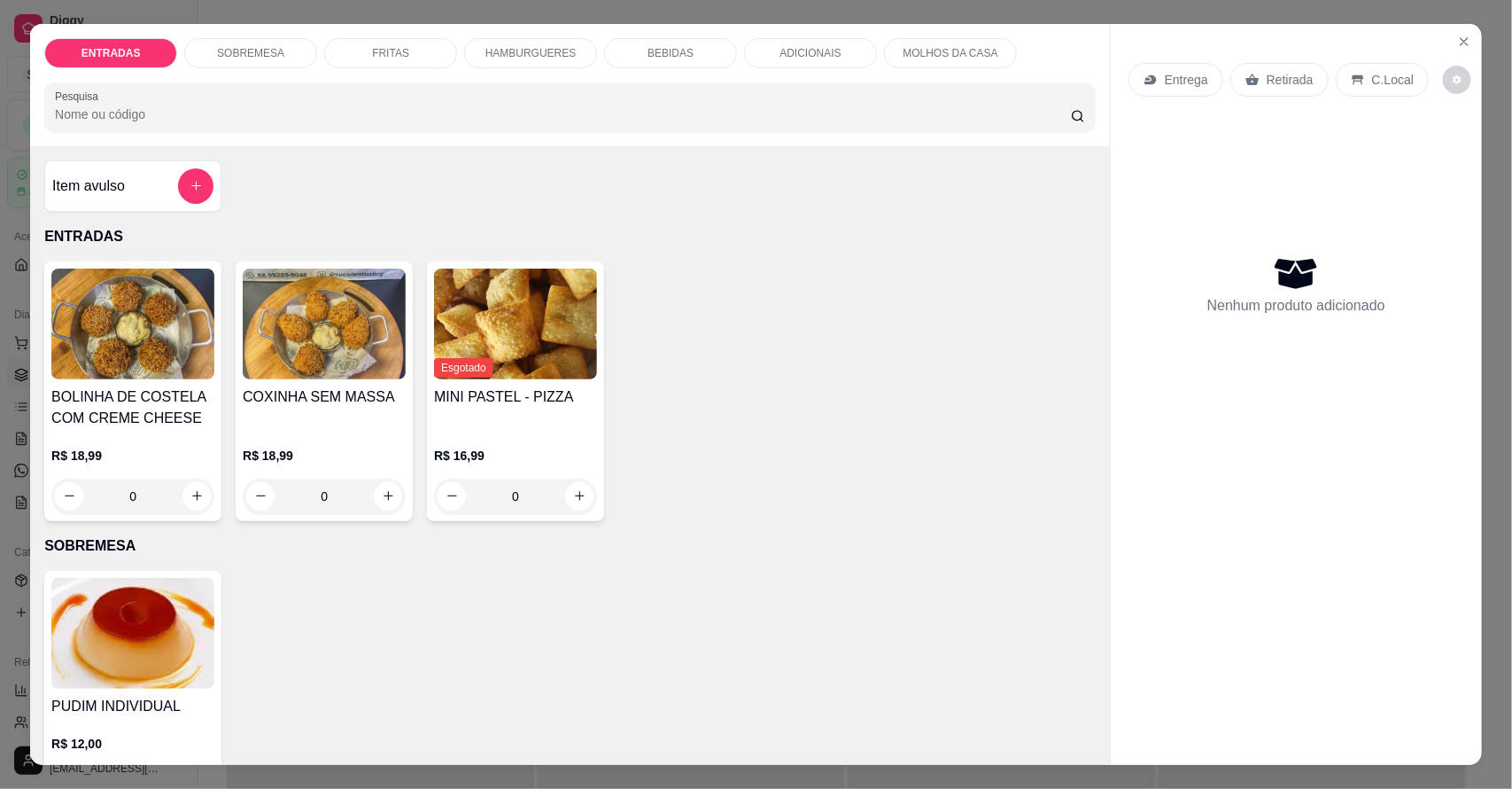
click at [474, 47] on div "HAMBURGUERES" at bounding box center [530, 54] width 133 height 30
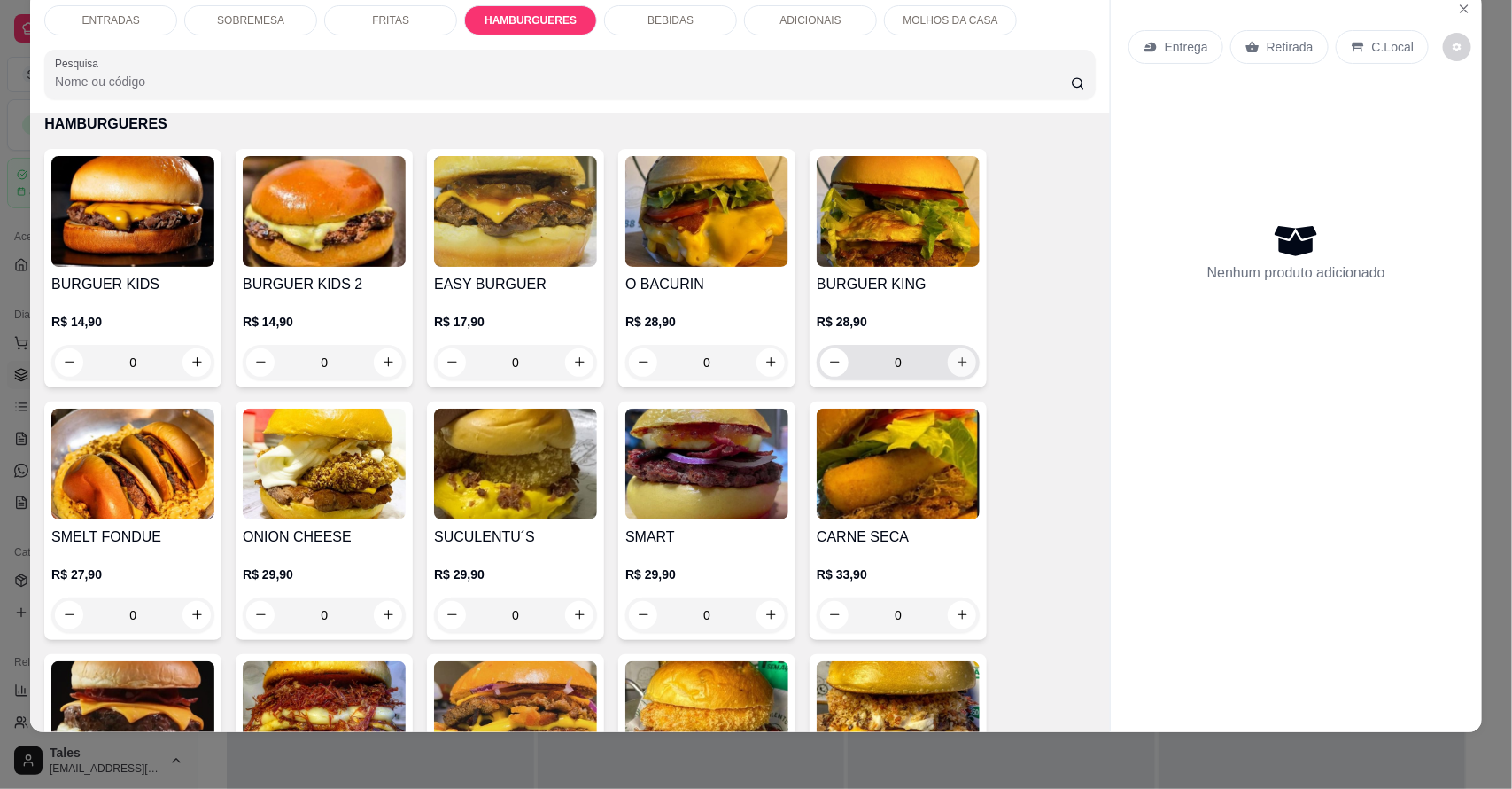
click at [961, 369] on button "increase-product-quantity" at bounding box center [962, 362] width 29 height 29
type input "1"
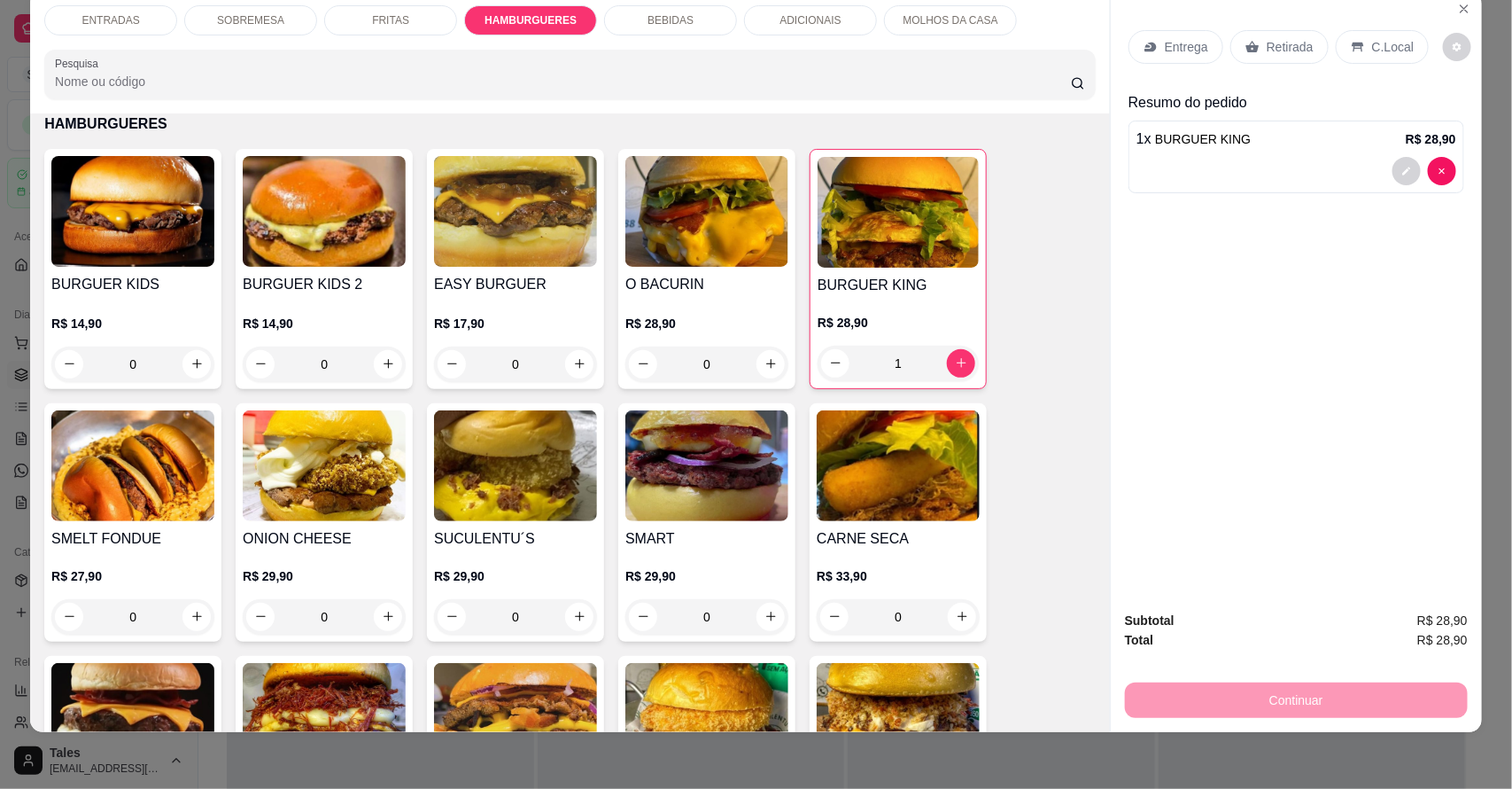
click at [647, 13] on p "BEBIDAS" at bounding box center [671, 21] width 46 height 14
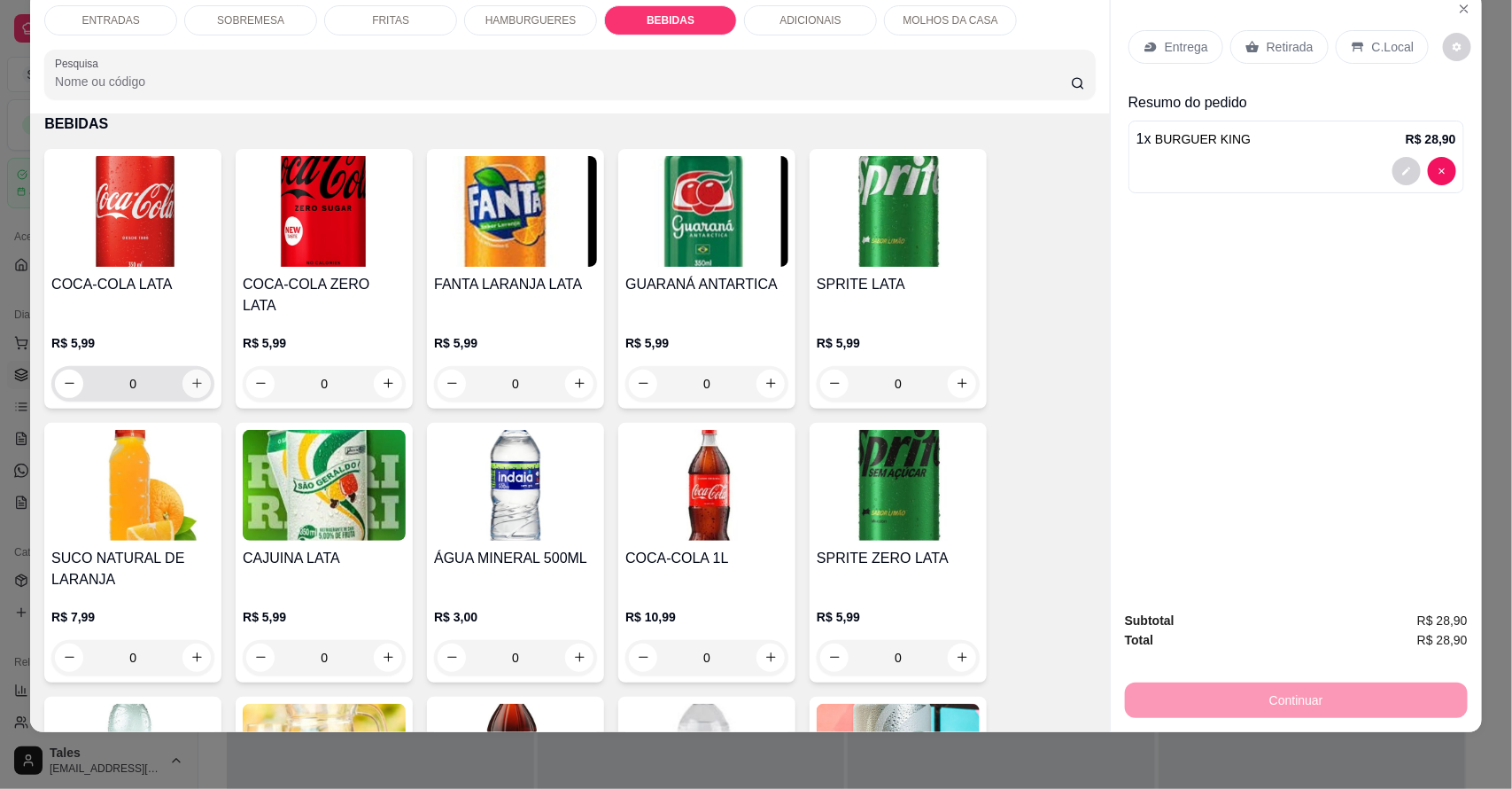
click at [190, 377] on icon "increase-product-quantity" at bounding box center [197, 383] width 13 height 13
type input "1"
click at [1165, 50] on p "Entrega" at bounding box center [1187, 47] width 44 height 18
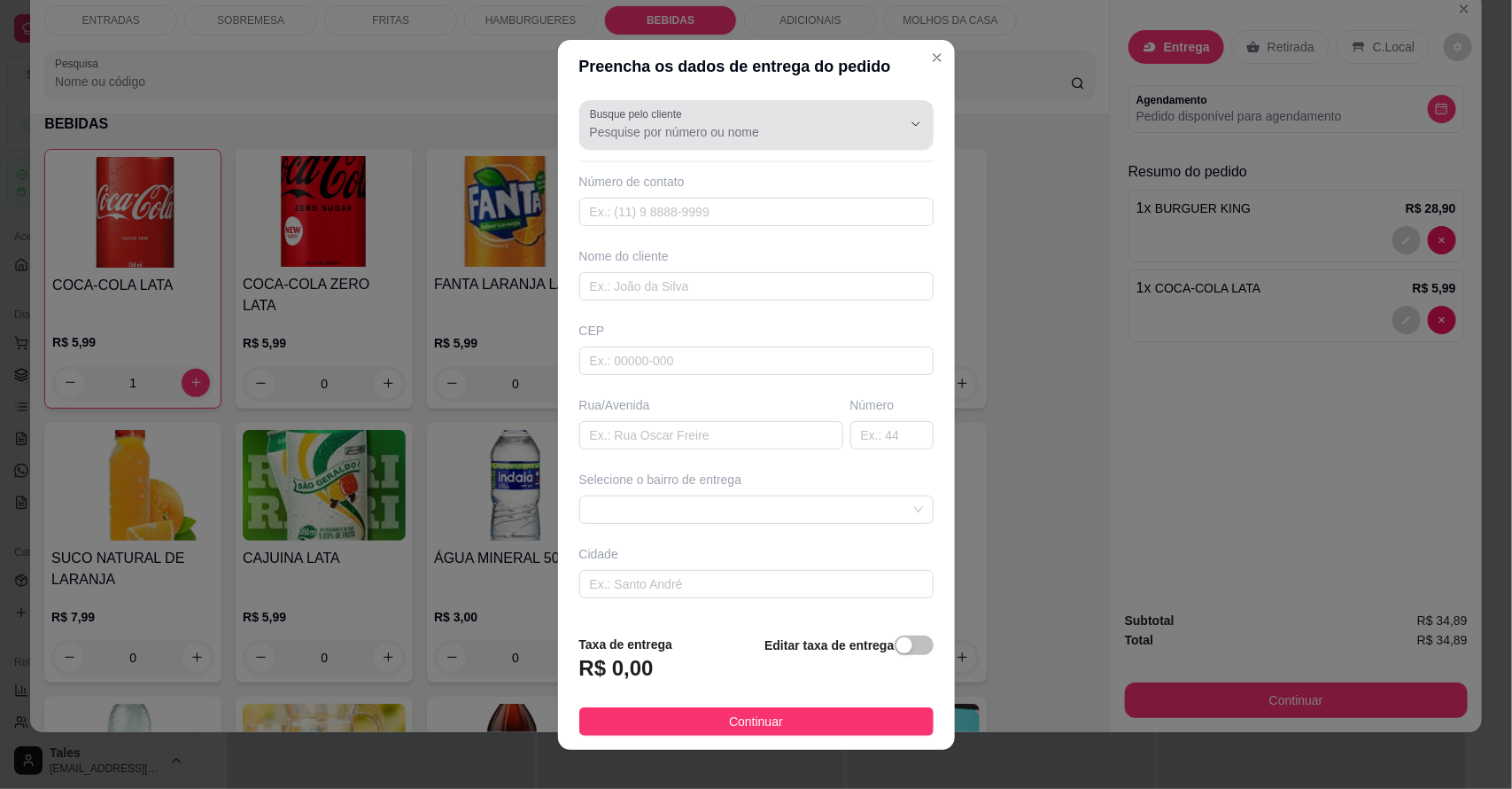
click at [731, 133] on input "Busque pelo cliente" at bounding box center [731, 132] width 283 height 18
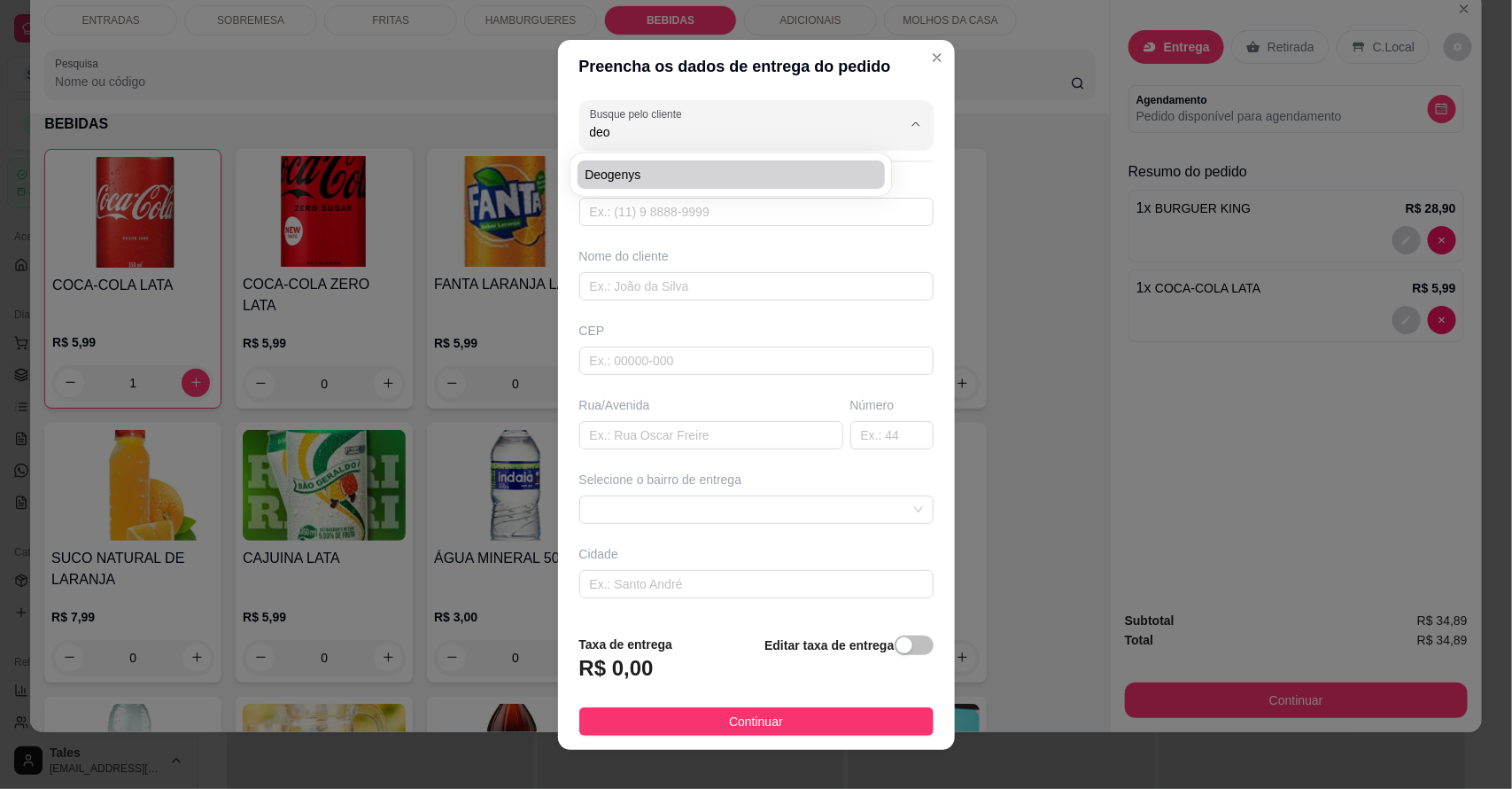
click at [669, 182] on span "Deogenys" at bounding box center [722, 174] width 275 height 18
type input "Deogenys"
type input "88992514649"
type input "Deogenys"
type input "63155000"
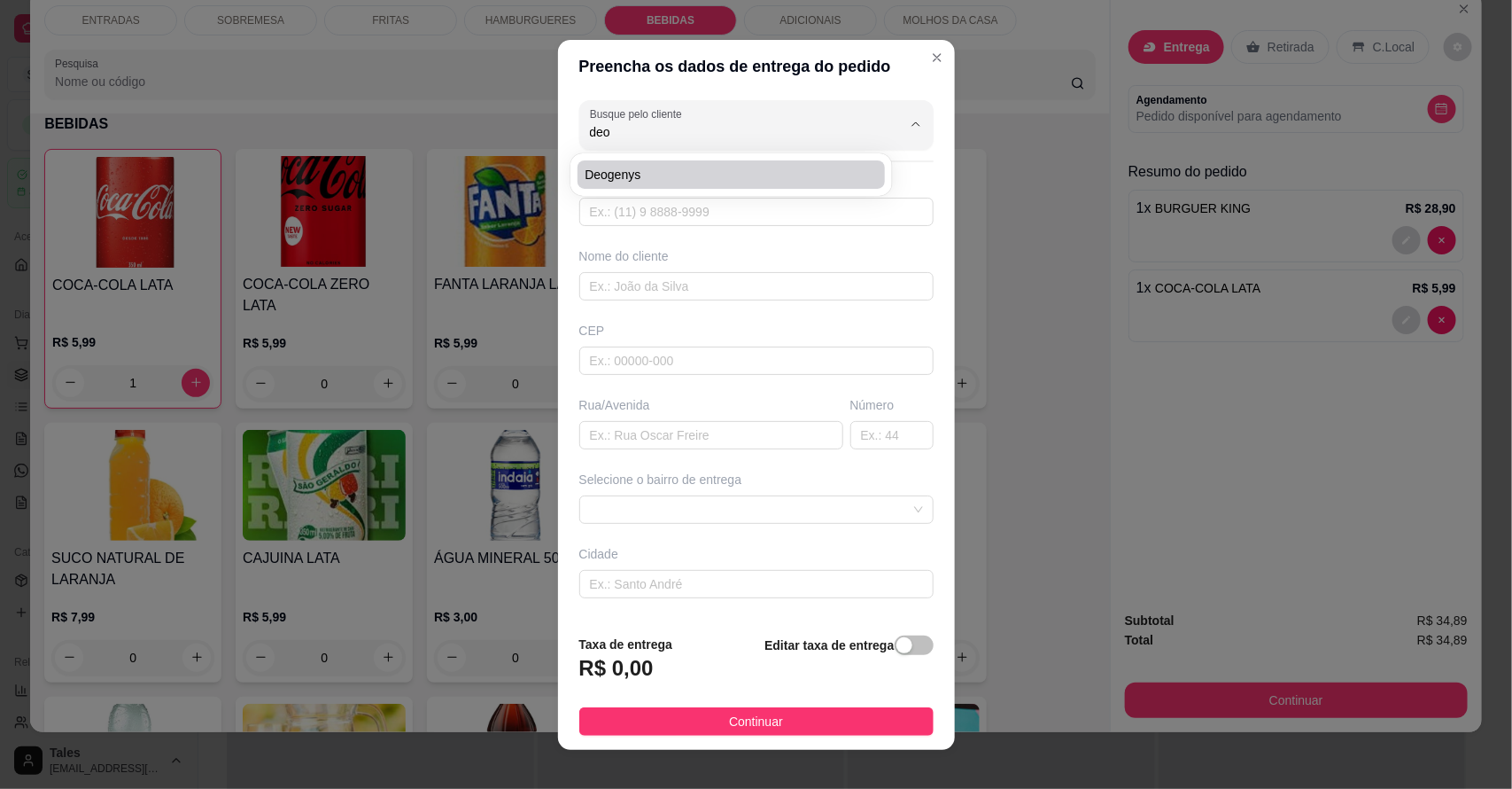
type input "[GEOGRAPHIC_DATA][PERSON_NAME]"
type input "39"
type input "Salitre"
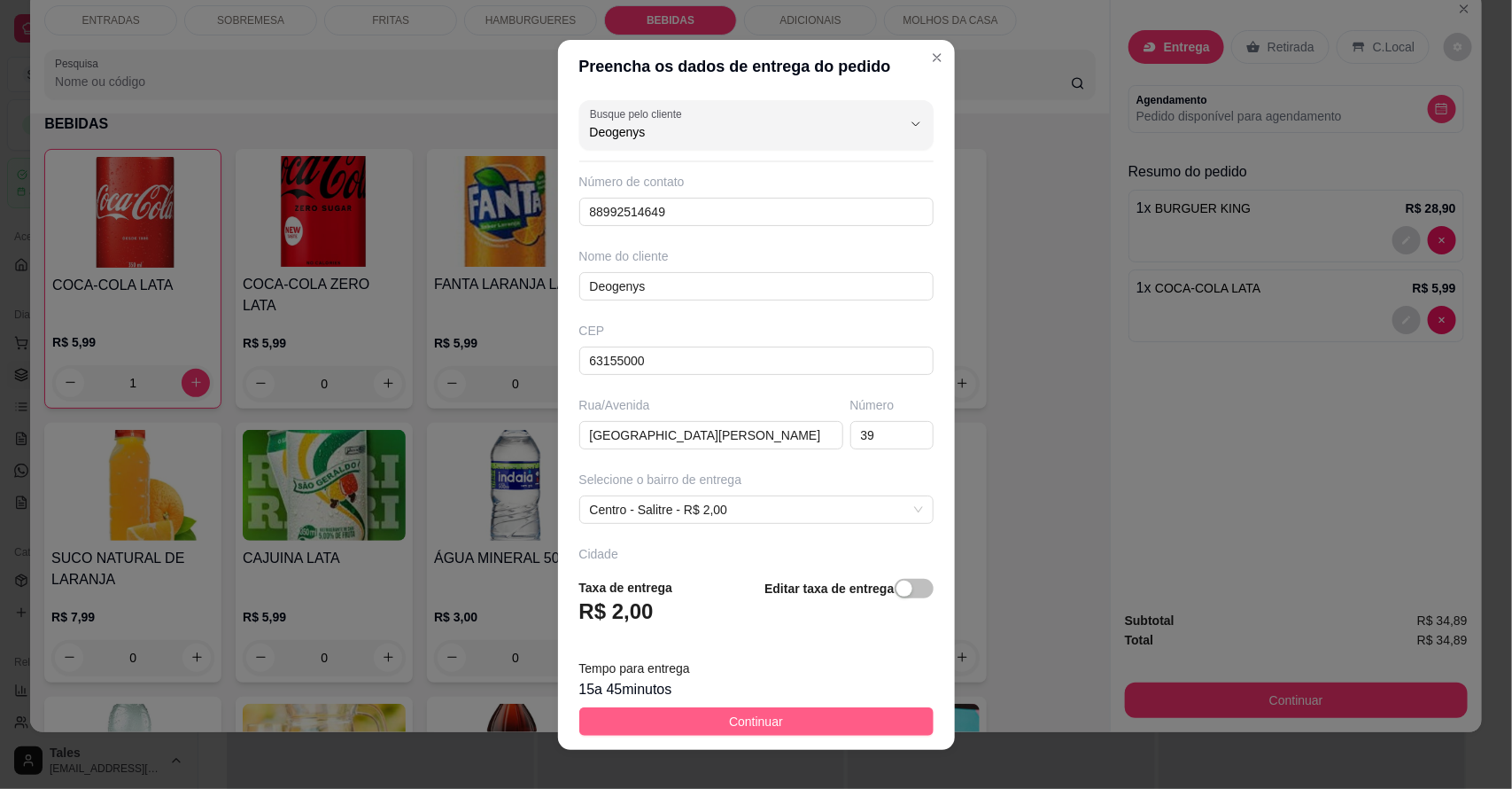
click at [747, 725] on span "Continuar" at bounding box center [756, 722] width 54 height 20
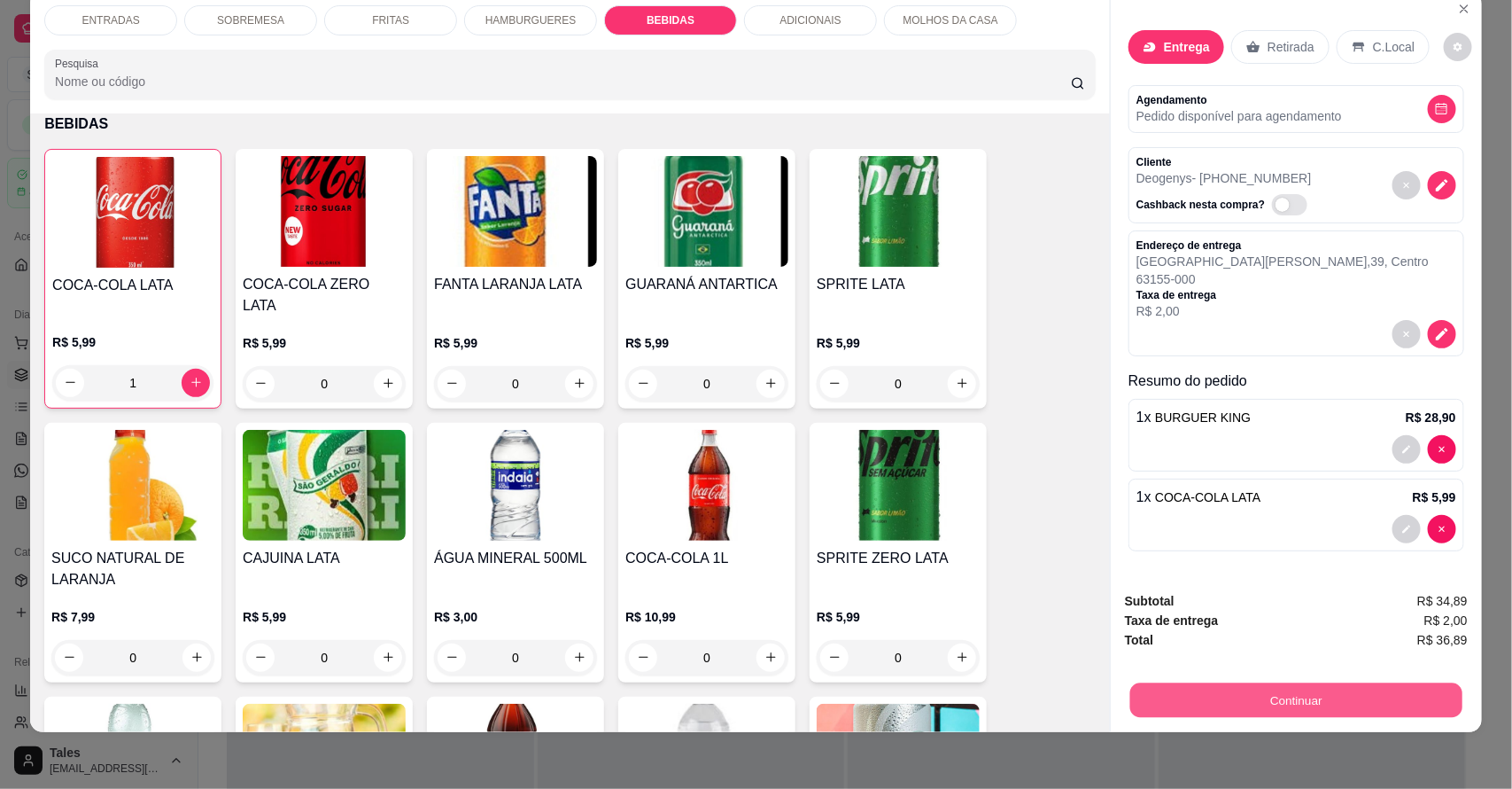
click at [1270, 689] on button "Continuar" at bounding box center [1297, 700] width 333 height 35
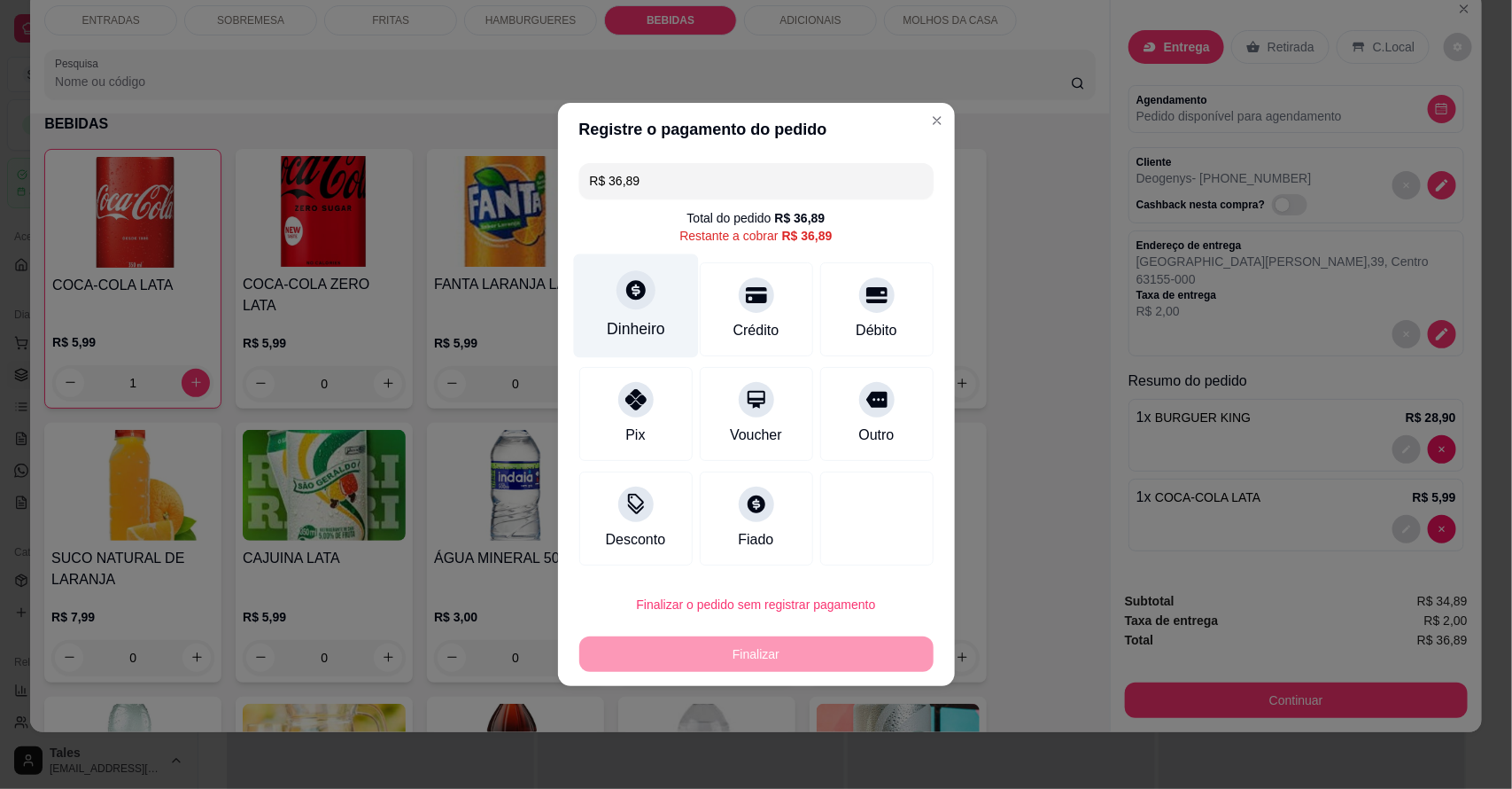
click at [648, 329] on div "Dinheiro" at bounding box center [636, 329] width 58 height 23
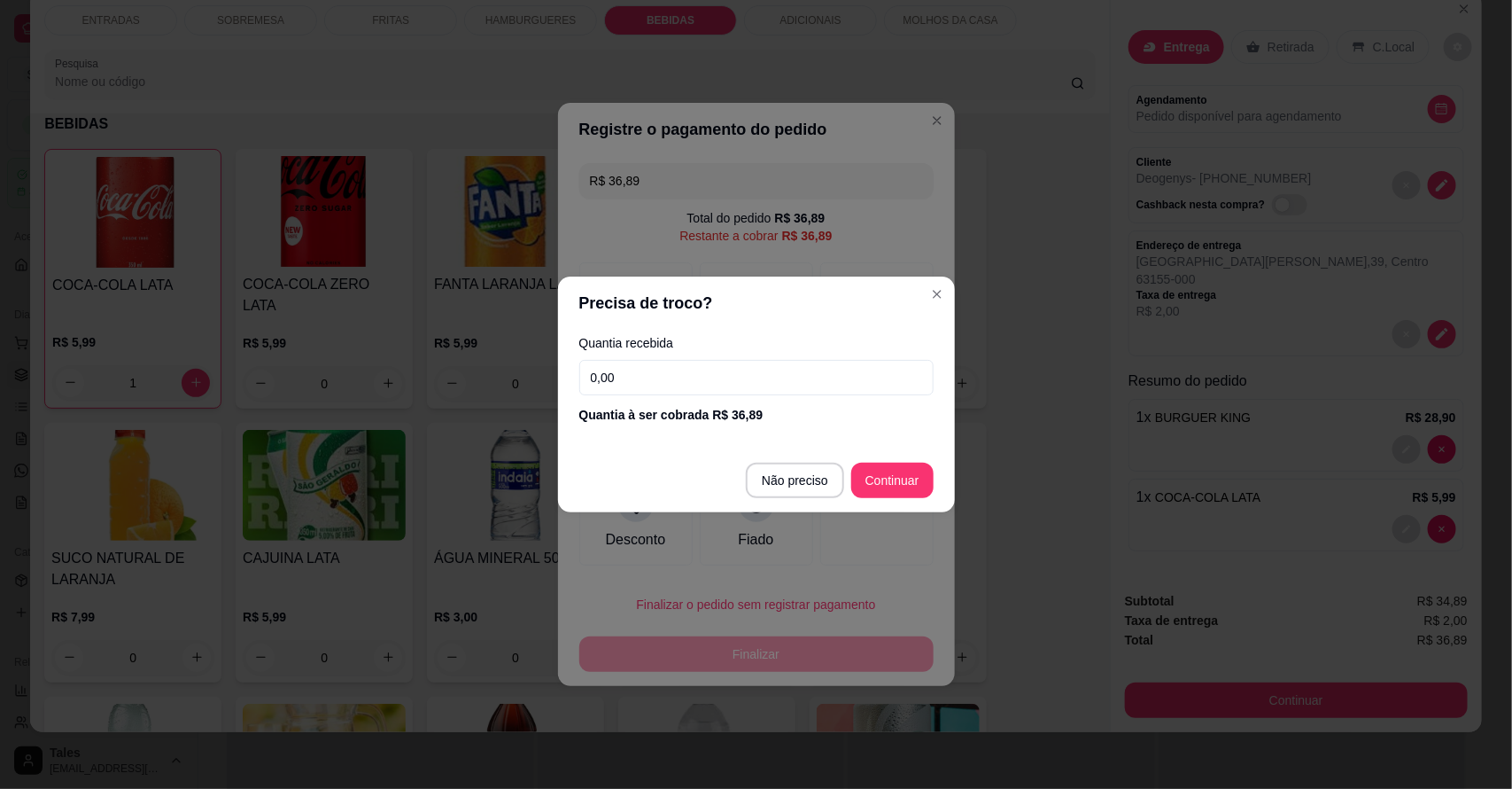
click at [727, 383] on input "0,00" at bounding box center [756, 378] width 354 height 36
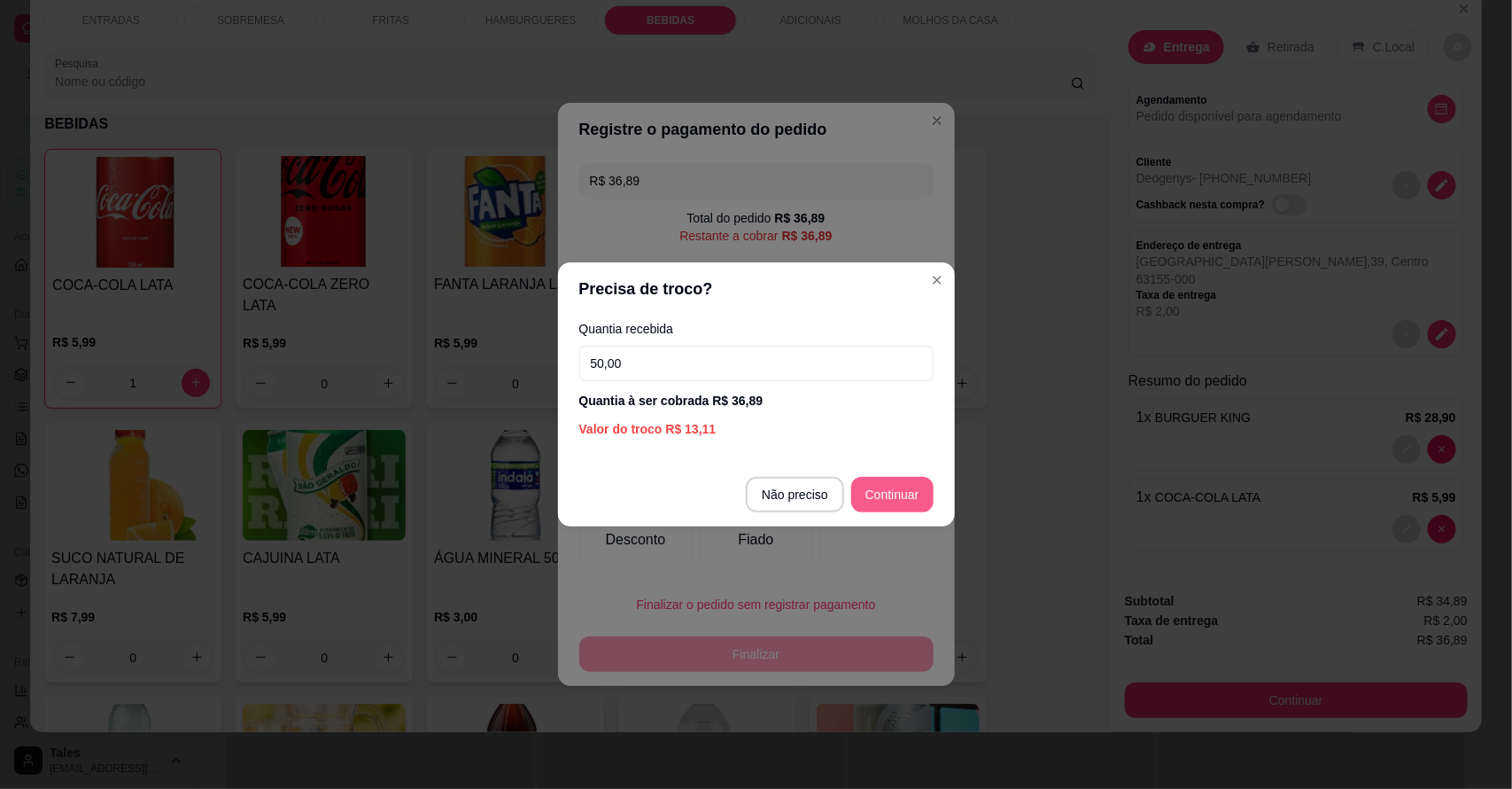
type input "50,00"
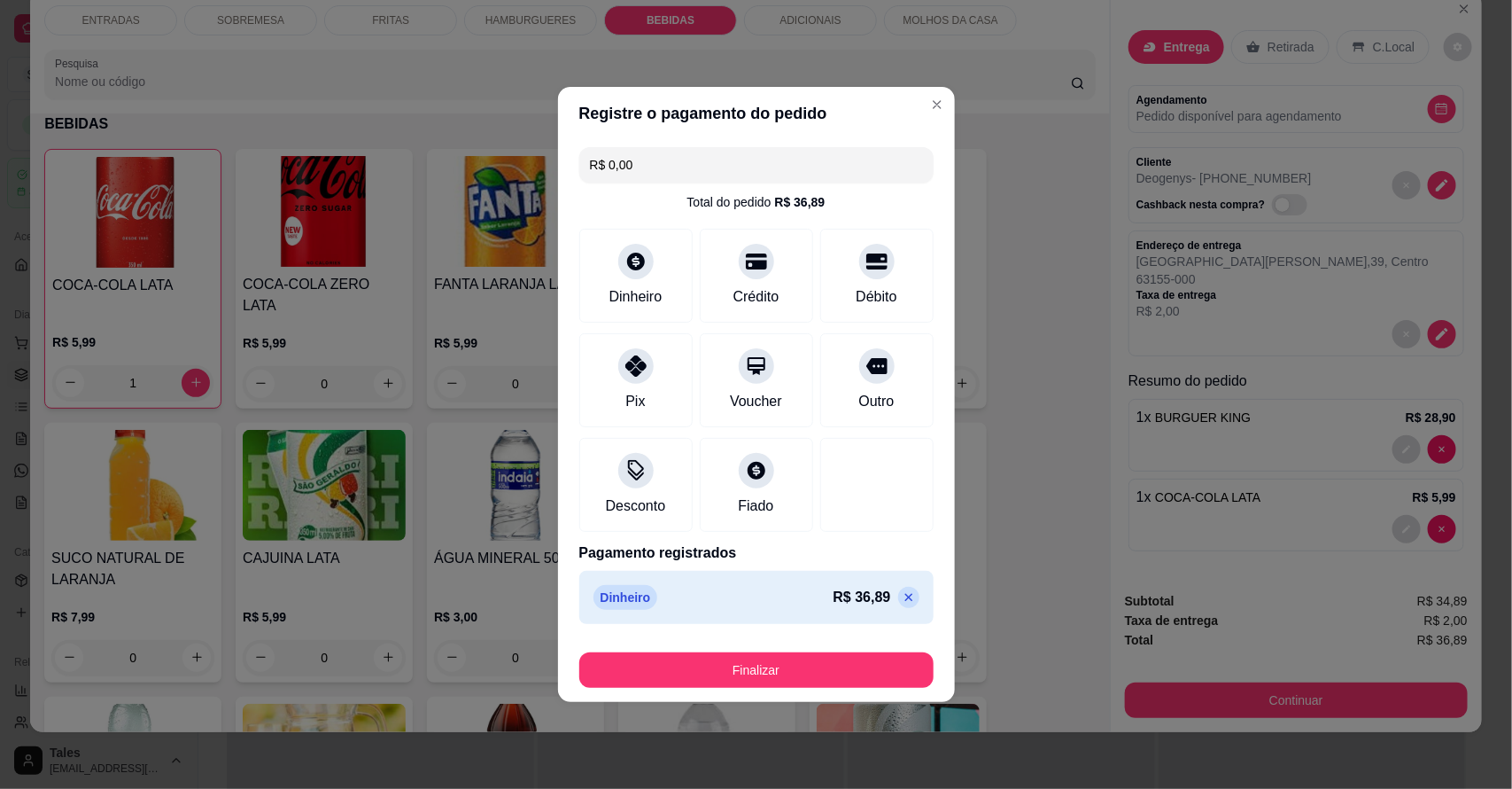
type input "R$ 0,00"
click at [738, 667] on button "Finalizar" at bounding box center [756, 670] width 354 height 36
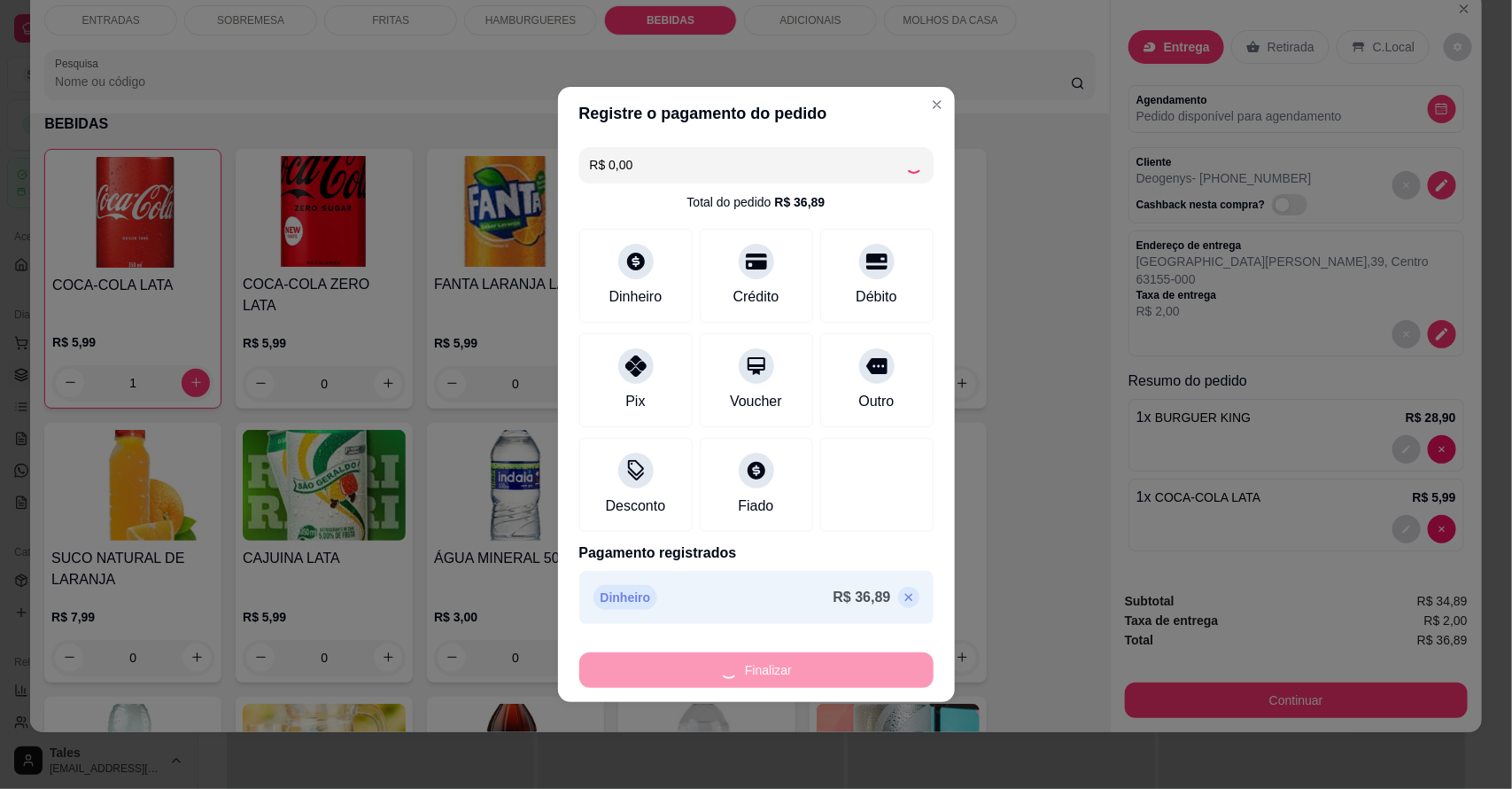
type input "0"
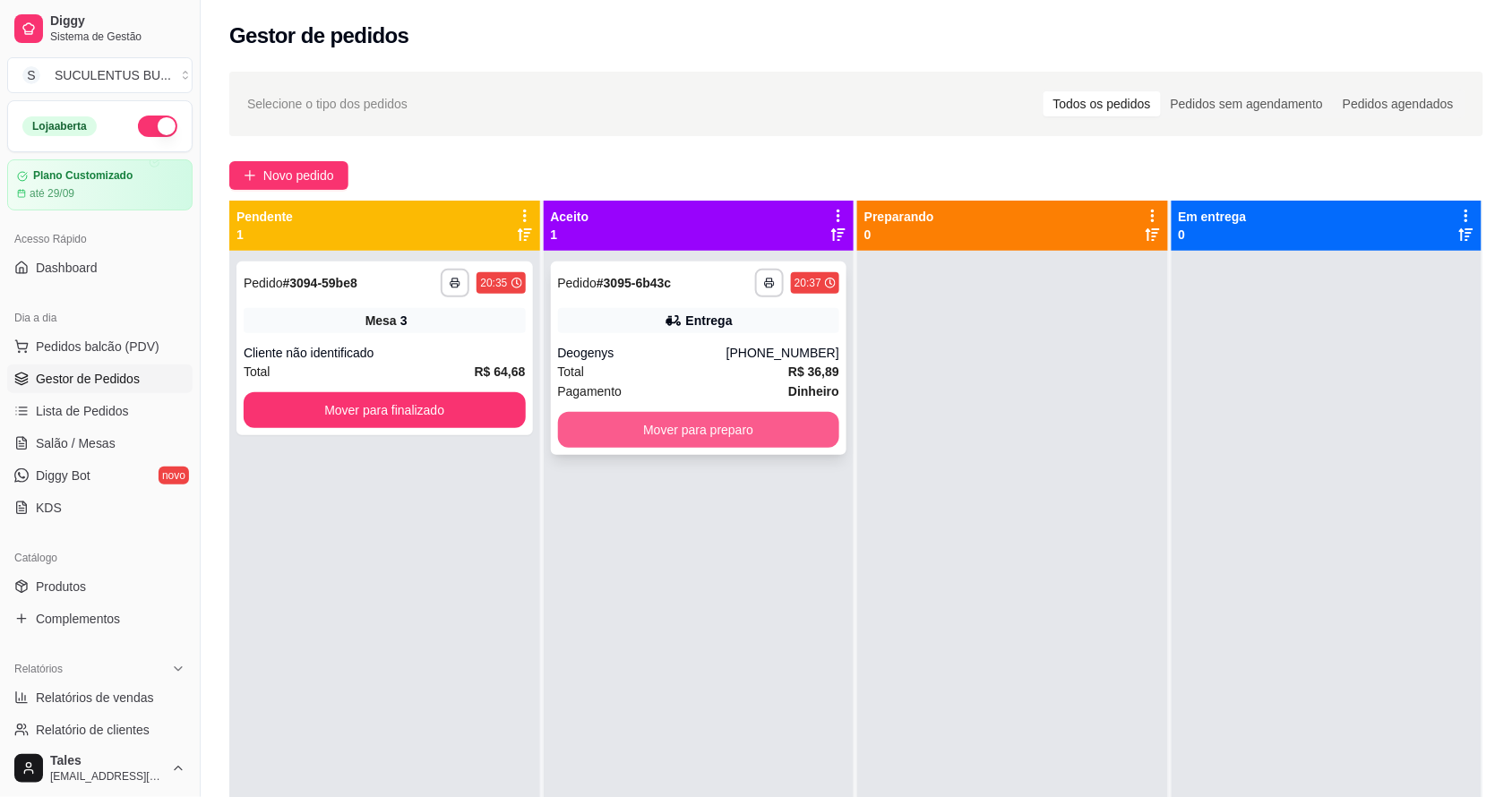
click at [681, 431] on button "Mover para preparo" at bounding box center [699, 430] width 282 height 36
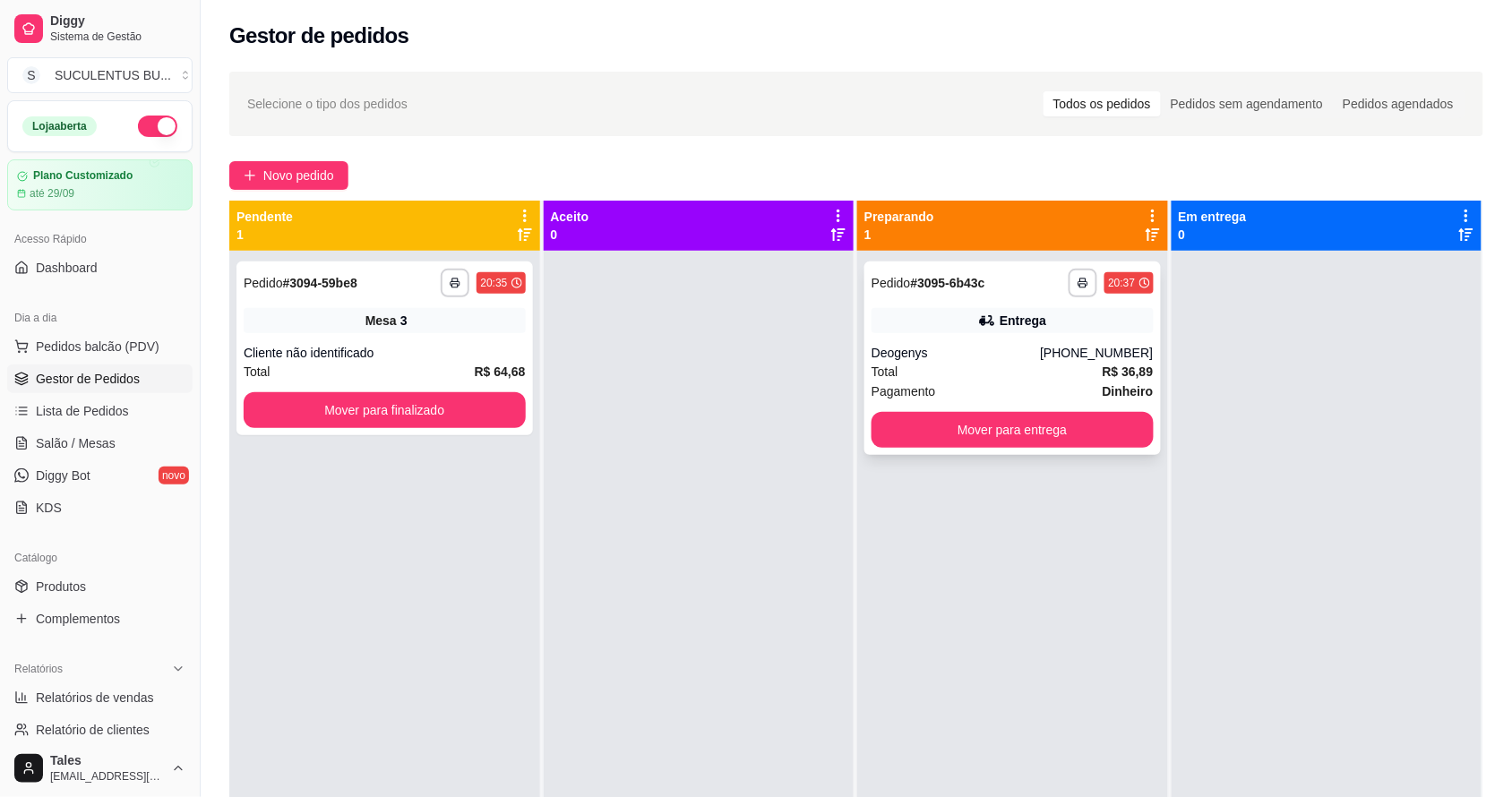
click at [990, 361] on div "Deogenys" at bounding box center [955, 353] width 168 height 18
click at [453, 354] on div "Cliente não identificado" at bounding box center [385, 353] width 282 height 18
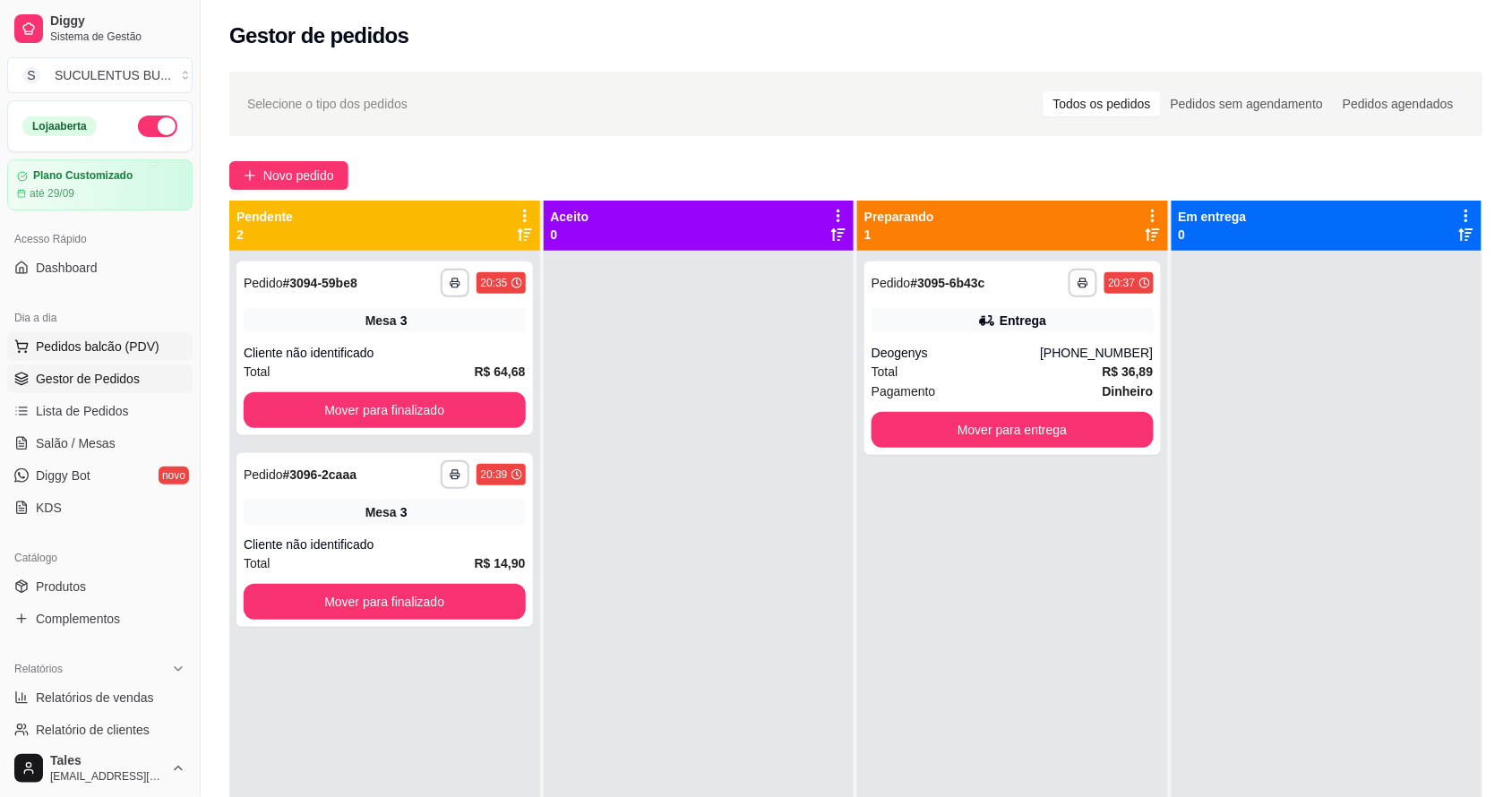
click at [80, 349] on span "Pedidos balcão (PDV)" at bounding box center [98, 347] width 124 height 18
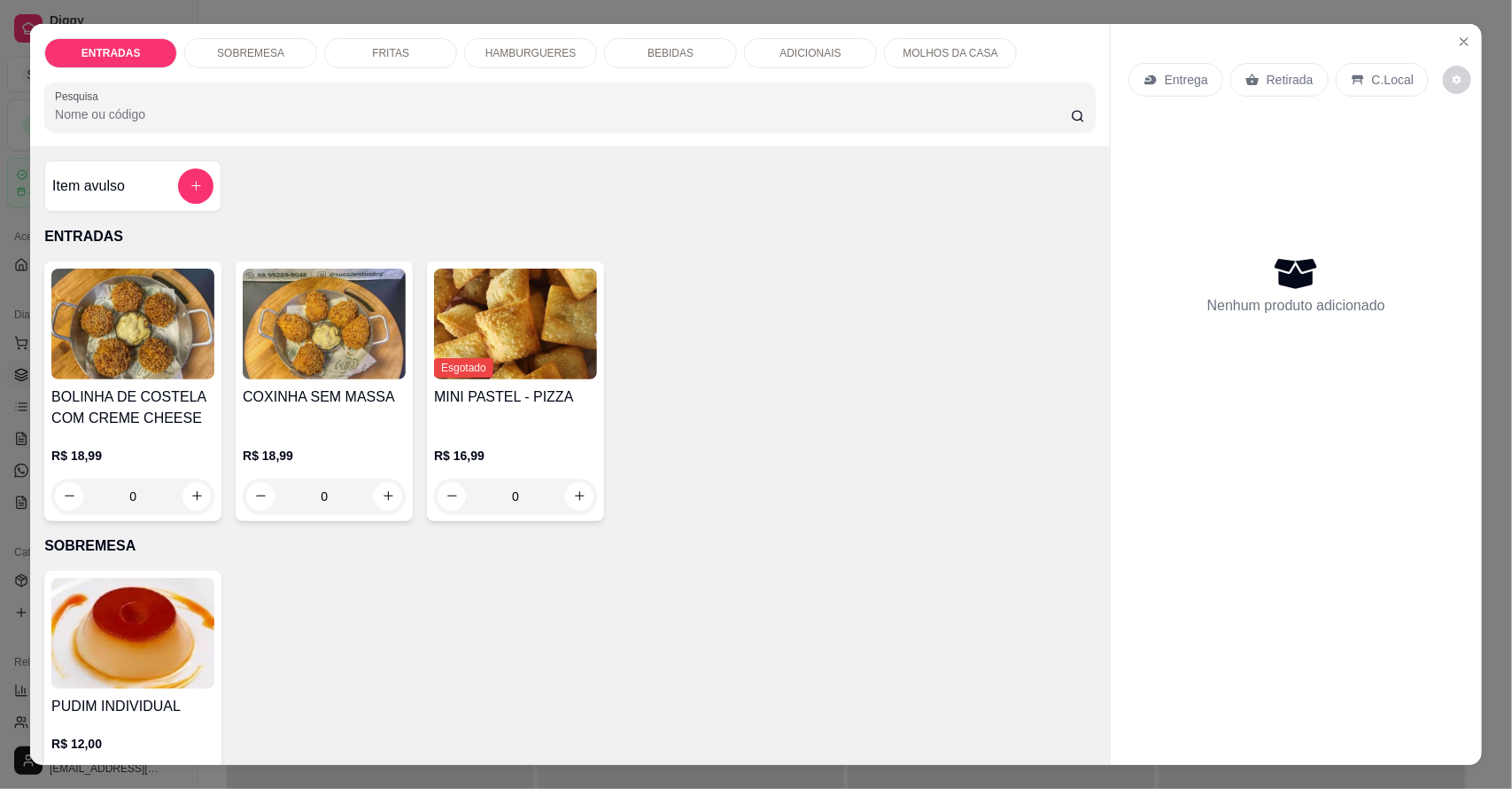
click at [486, 54] on p "HAMBURGUERES" at bounding box center [531, 54] width 91 height 14
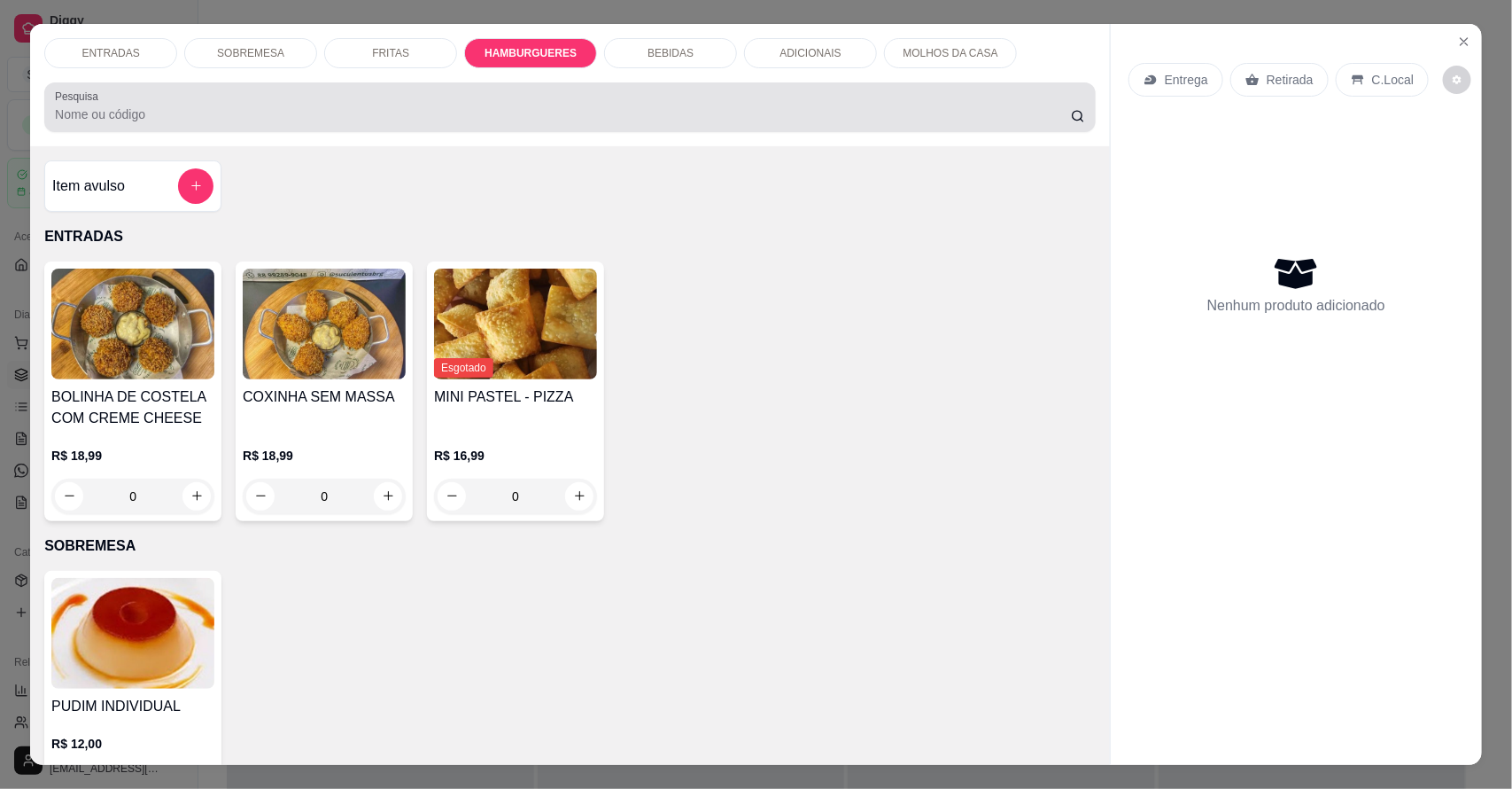
scroll to position [33, 0]
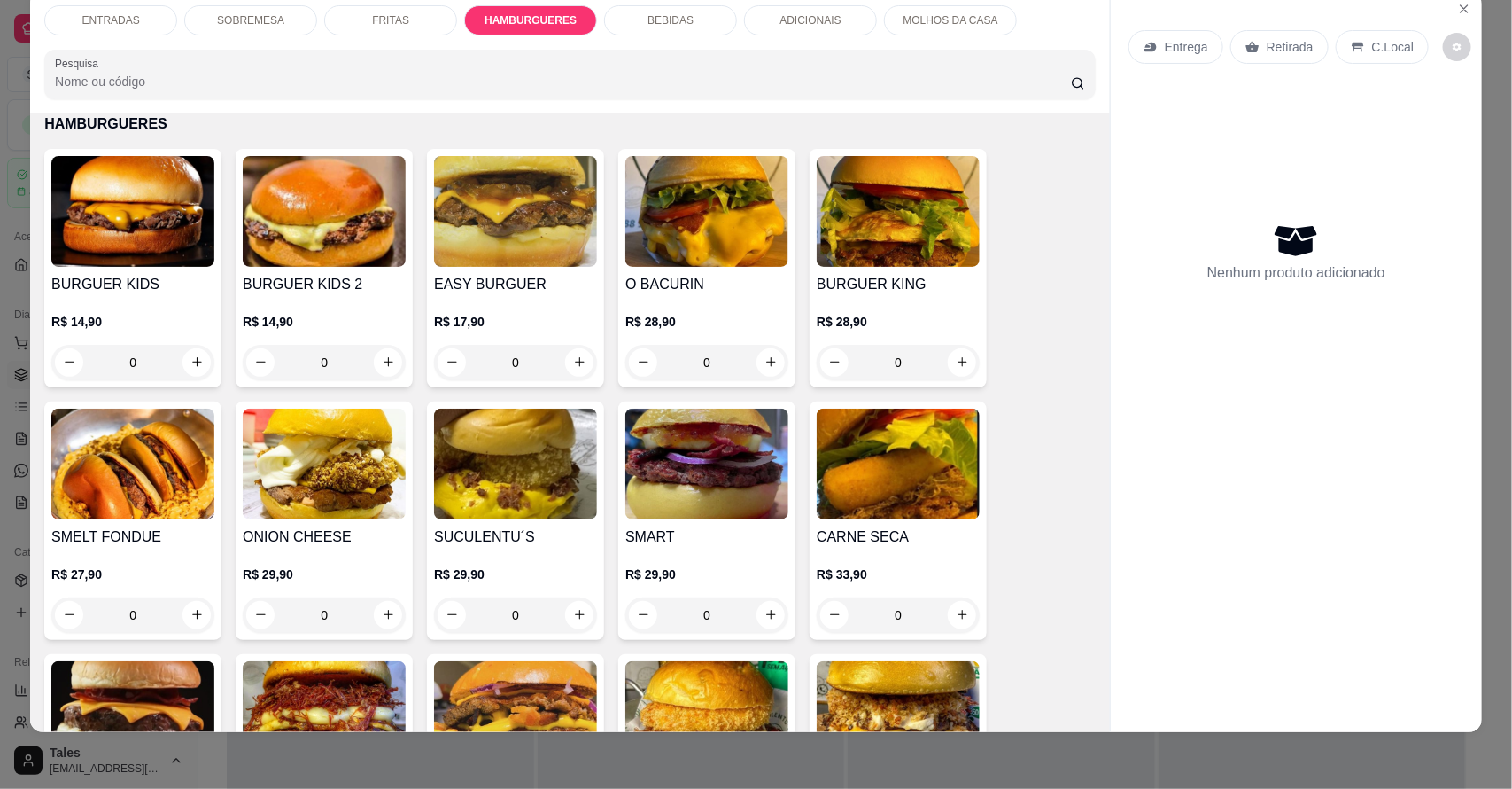
click at [576, 361] on div "0" at bounding box center [516, 362] width 163 height 36
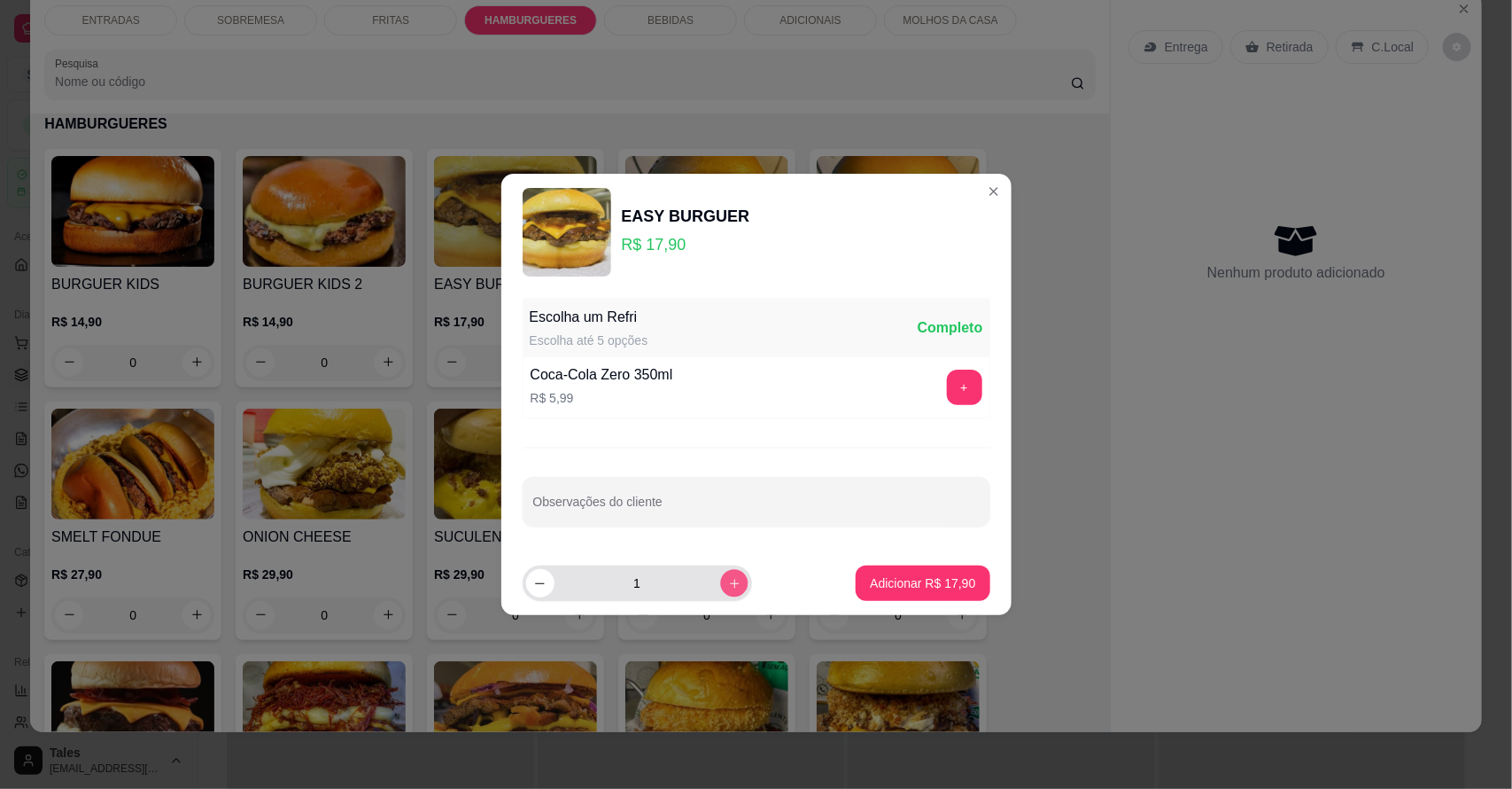
click at [730, 585] on icon "increase-product-quantity" at bounding box center [734, 583] width 9 height 9
click at [529, 588] on button "decrease-product-quantity" at bounding box center [541, 583] width 29 height 29
type input "1"
click at [883, 592] on button "Adicionar R$ 17,90" at bounding box center [923, 583] width 134 height 36
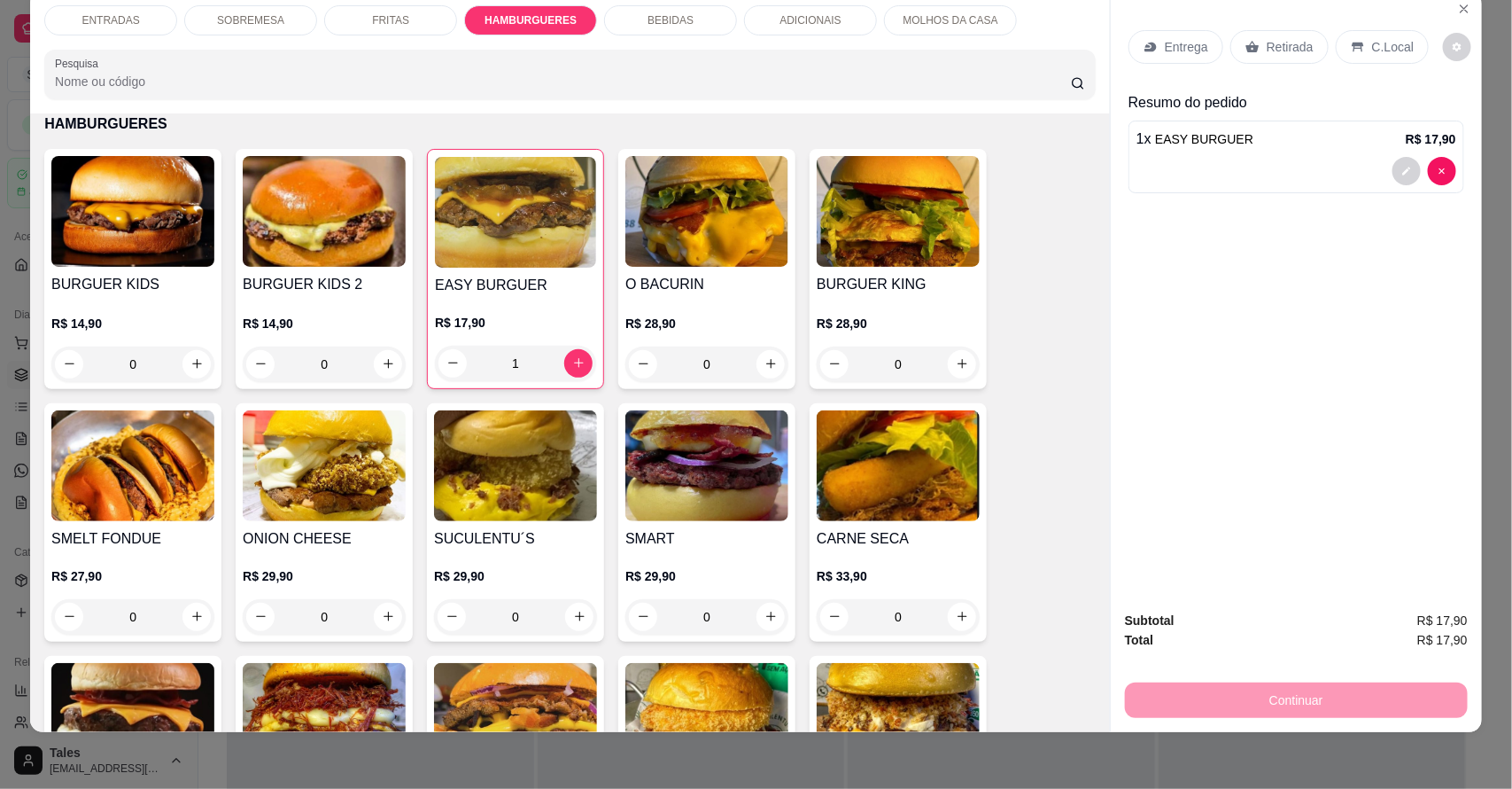
click at [567, 370] on div "1" at bounding box center [516, 363] width 161 height 36
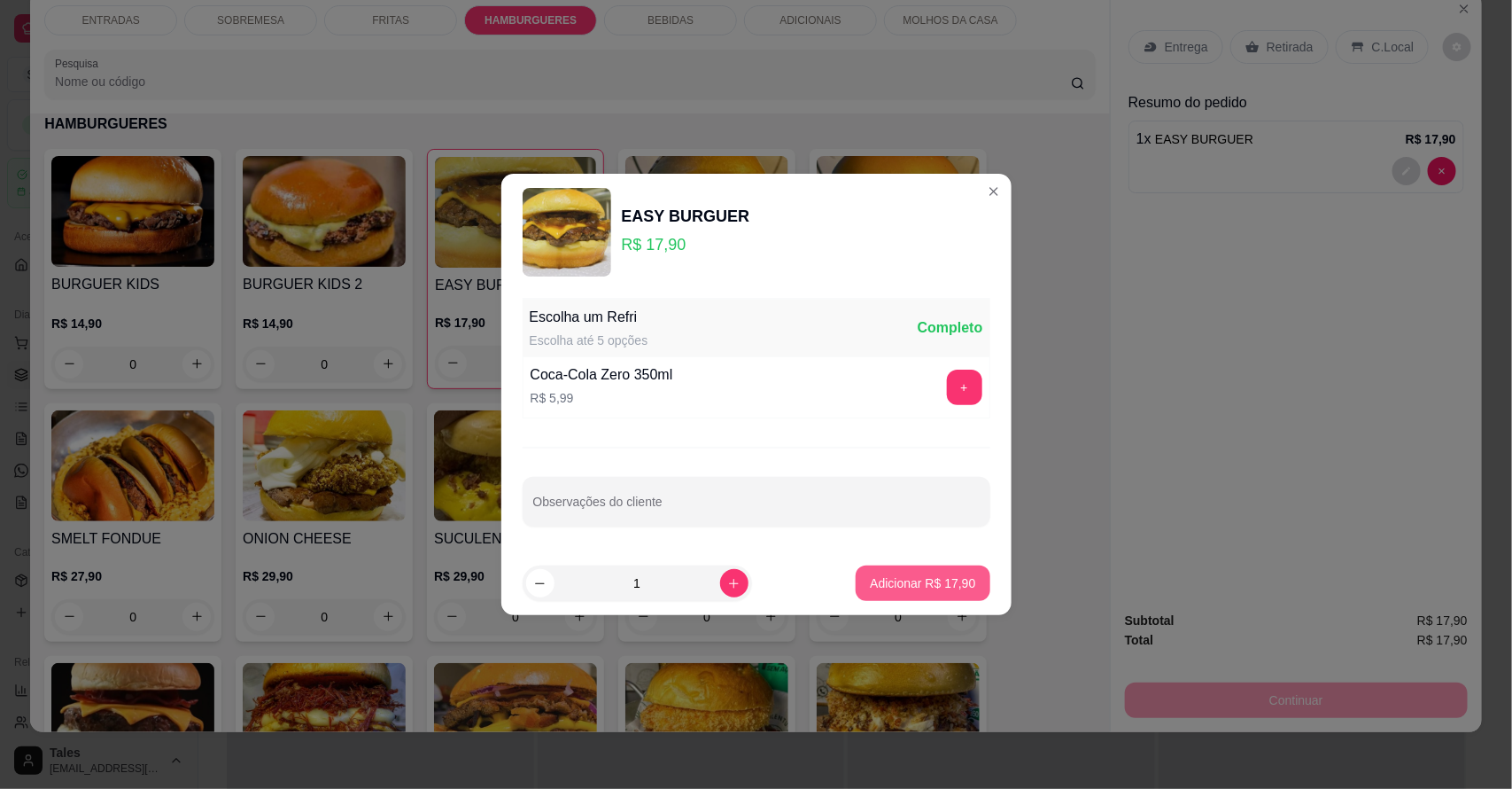
click at [893, 581] on p "Adicionar R$ 17,90" at bounding box center [923, 583] width 106 height 18
type input "2"
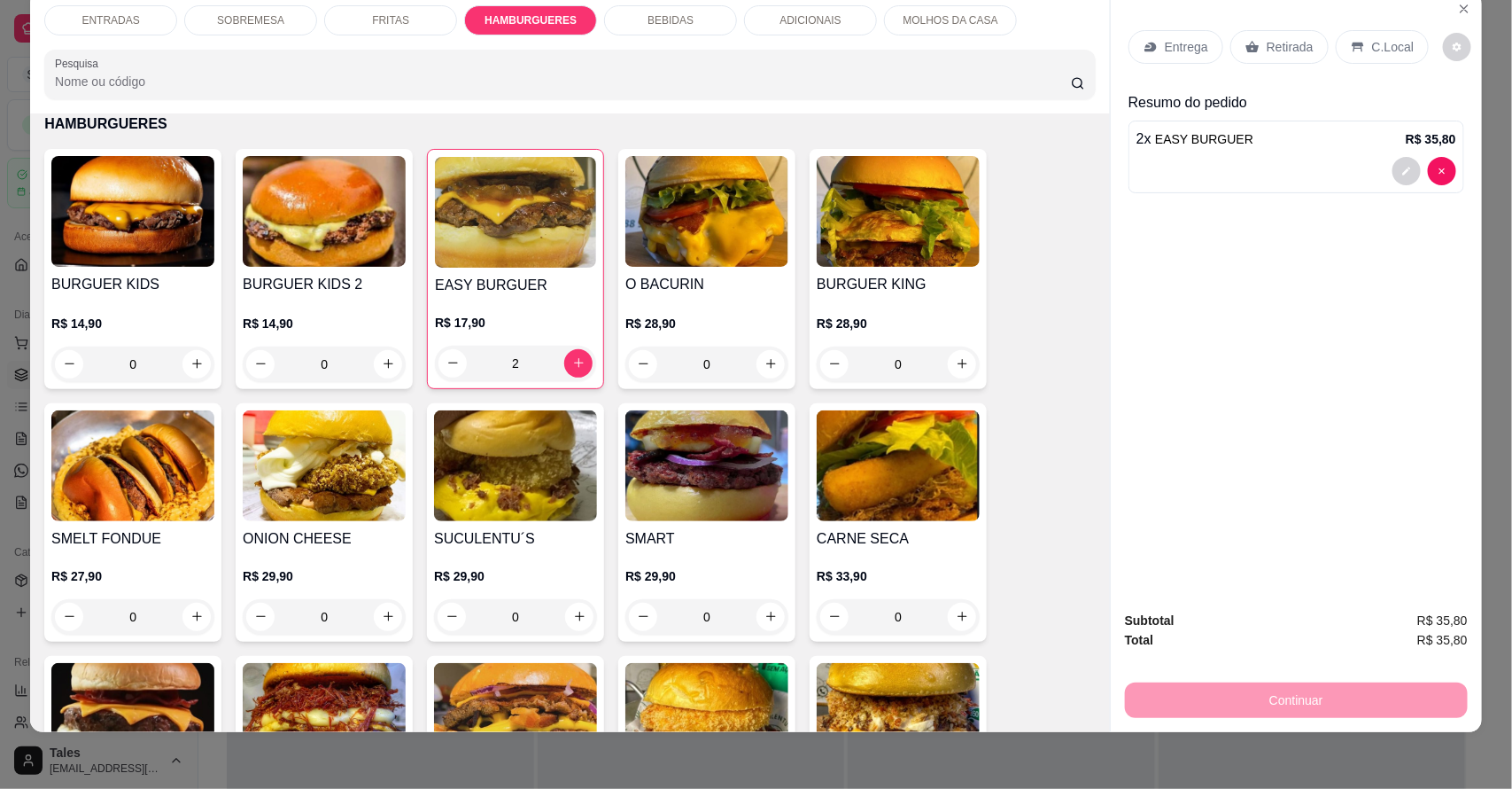
click at [710, 22] on div "BEBIDAS" at bounding box center [671, 21] width 133 height 30
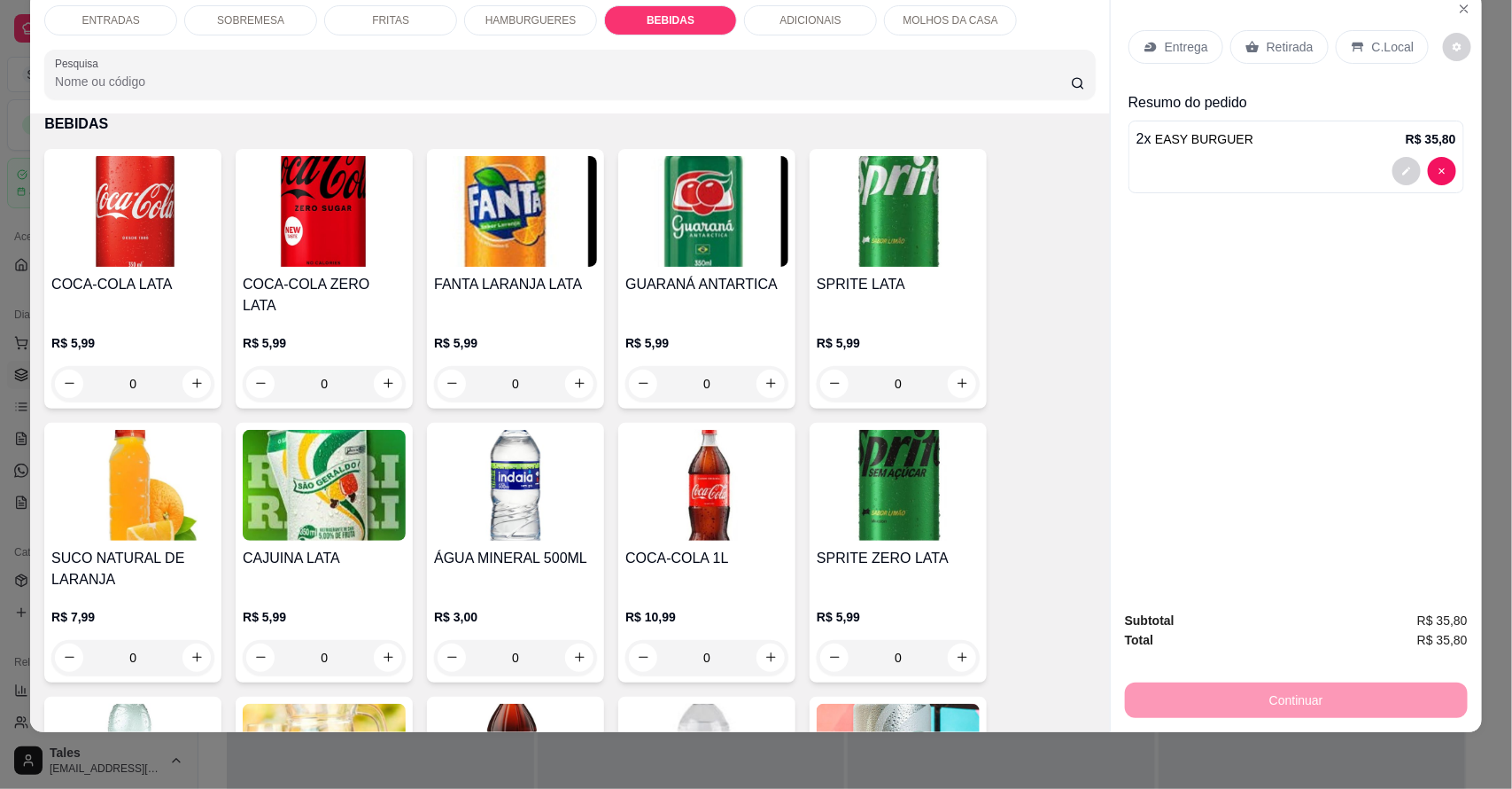
click at [977, 14] on p "MOLHOS DA CASA" at bounding box center [950, 21] width 95 height 14
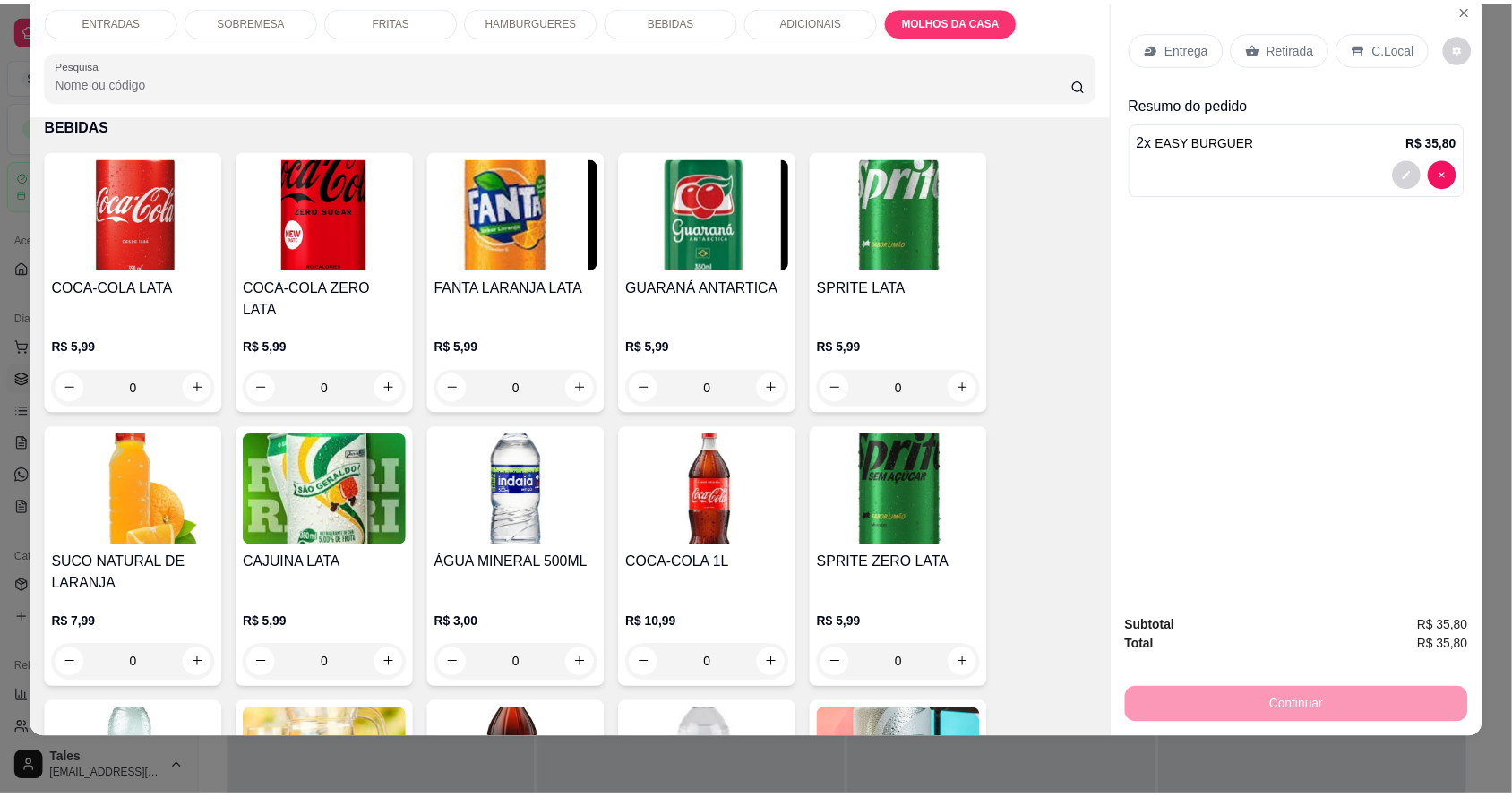
scroll to position [4472, 0]
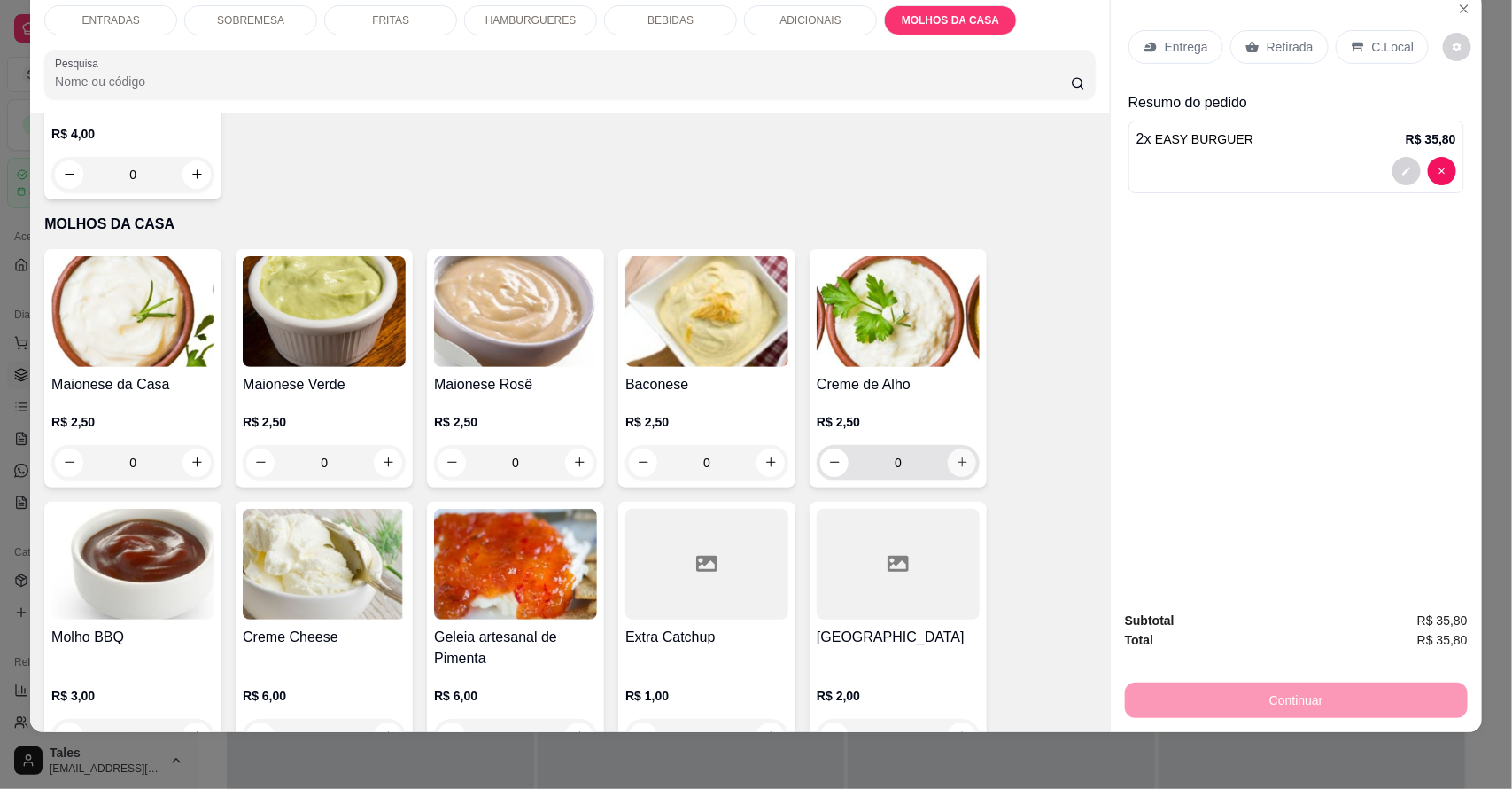
click at [956, 455] on icon "increase-product-quantity" at bounding box center [962, 462] width 13 height 13
type input "1"
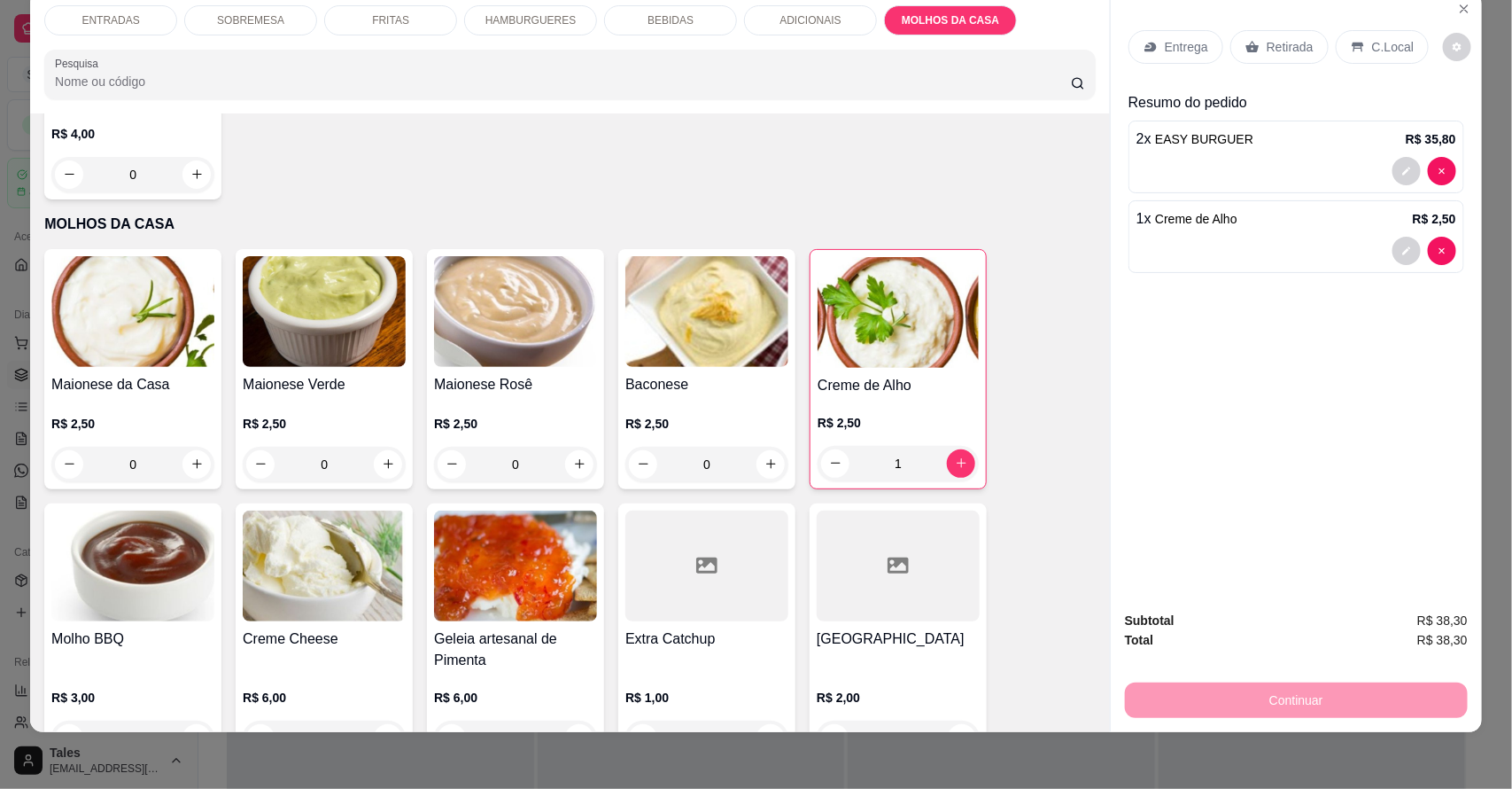
click at [1299, 706] on div "Continuar" at bounding box center [1296, 698] width 342 height 40
click at [1172, 49] on p "Entrega" at bounding box center [1187, 47] width 44 height 18
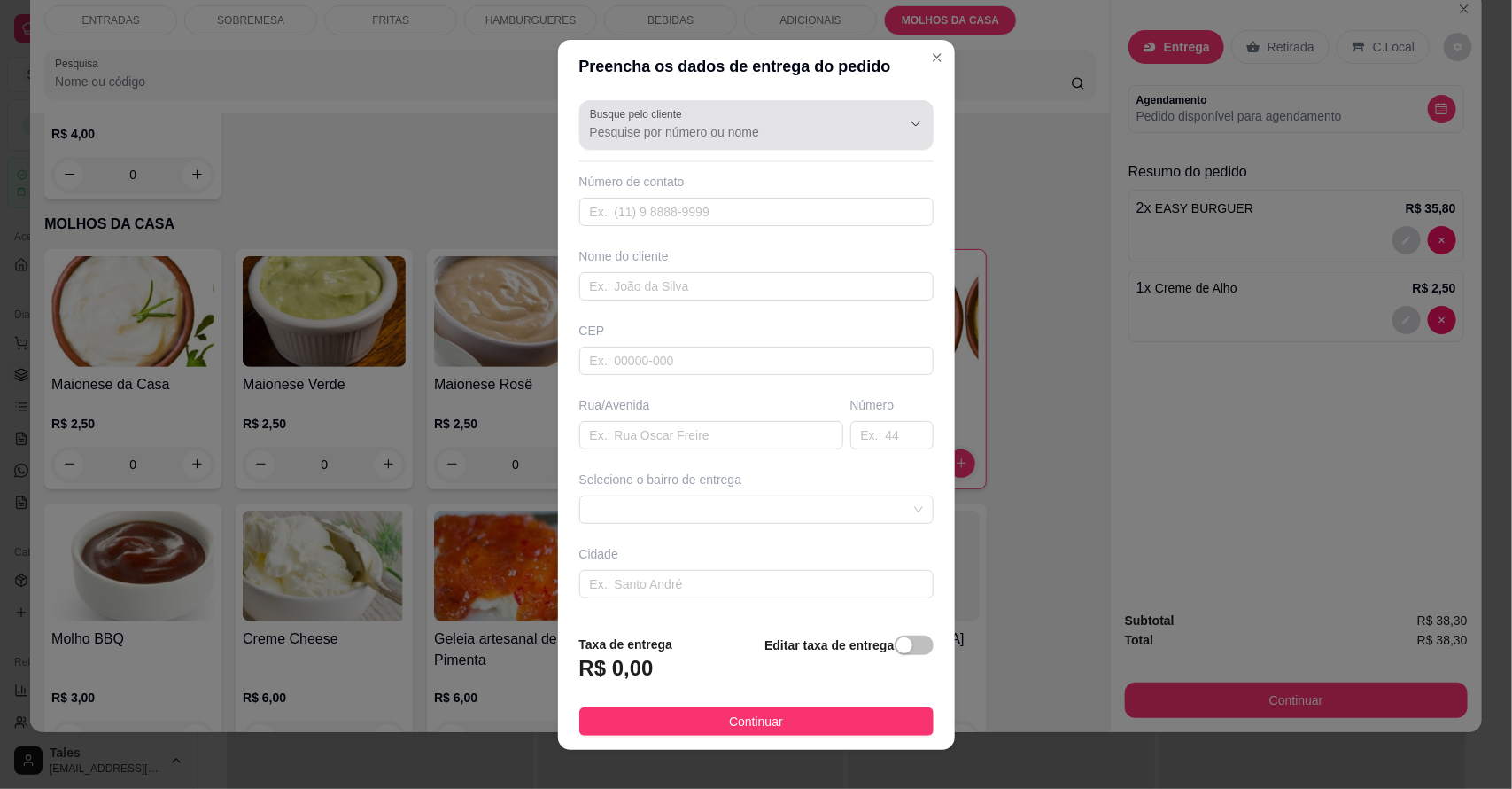
click at [672, 138] on input "Busque pelo cliente" at bounding box center [731, 132] width 283 height 18
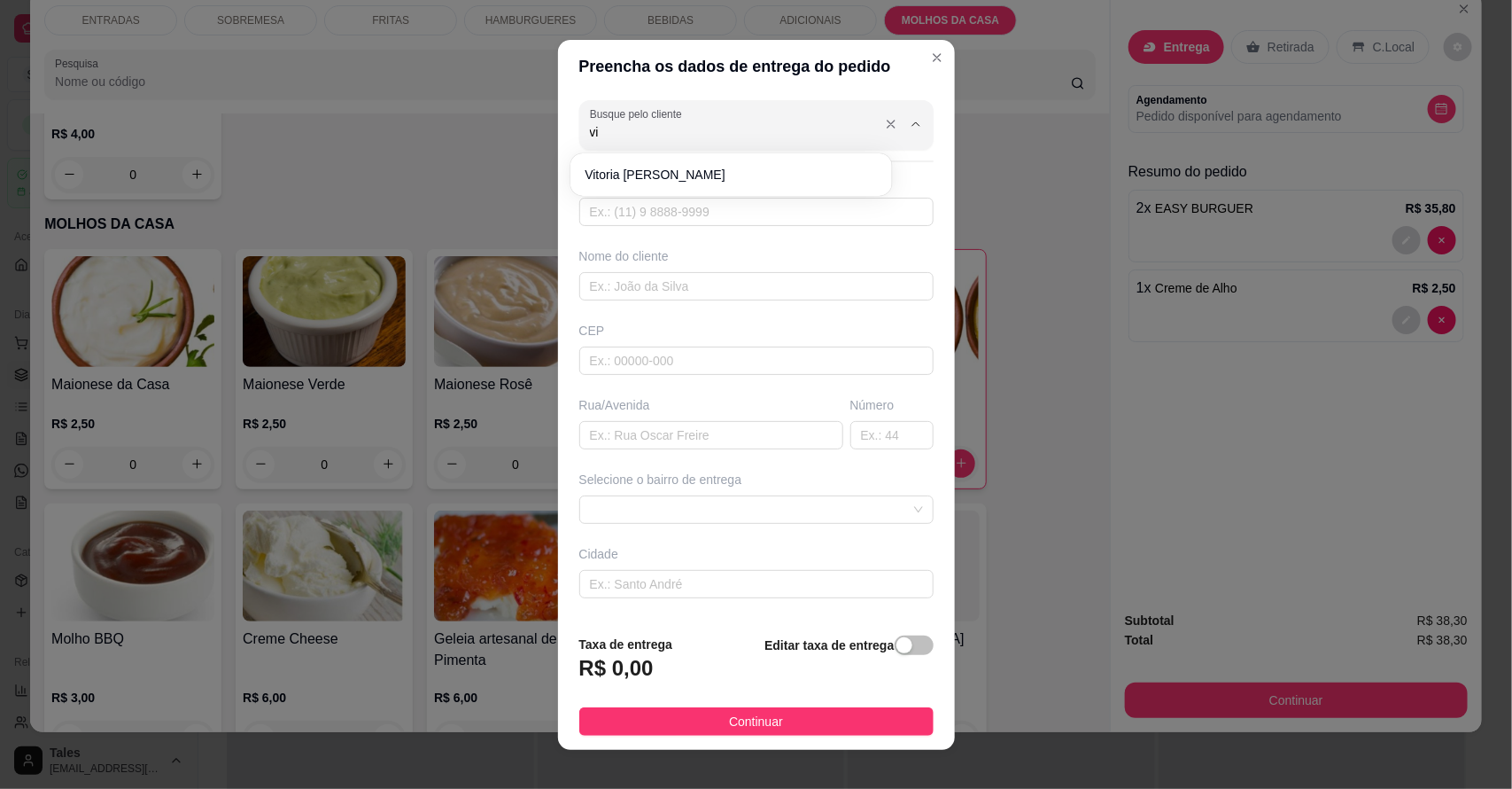
type input "v"
type input "edu"
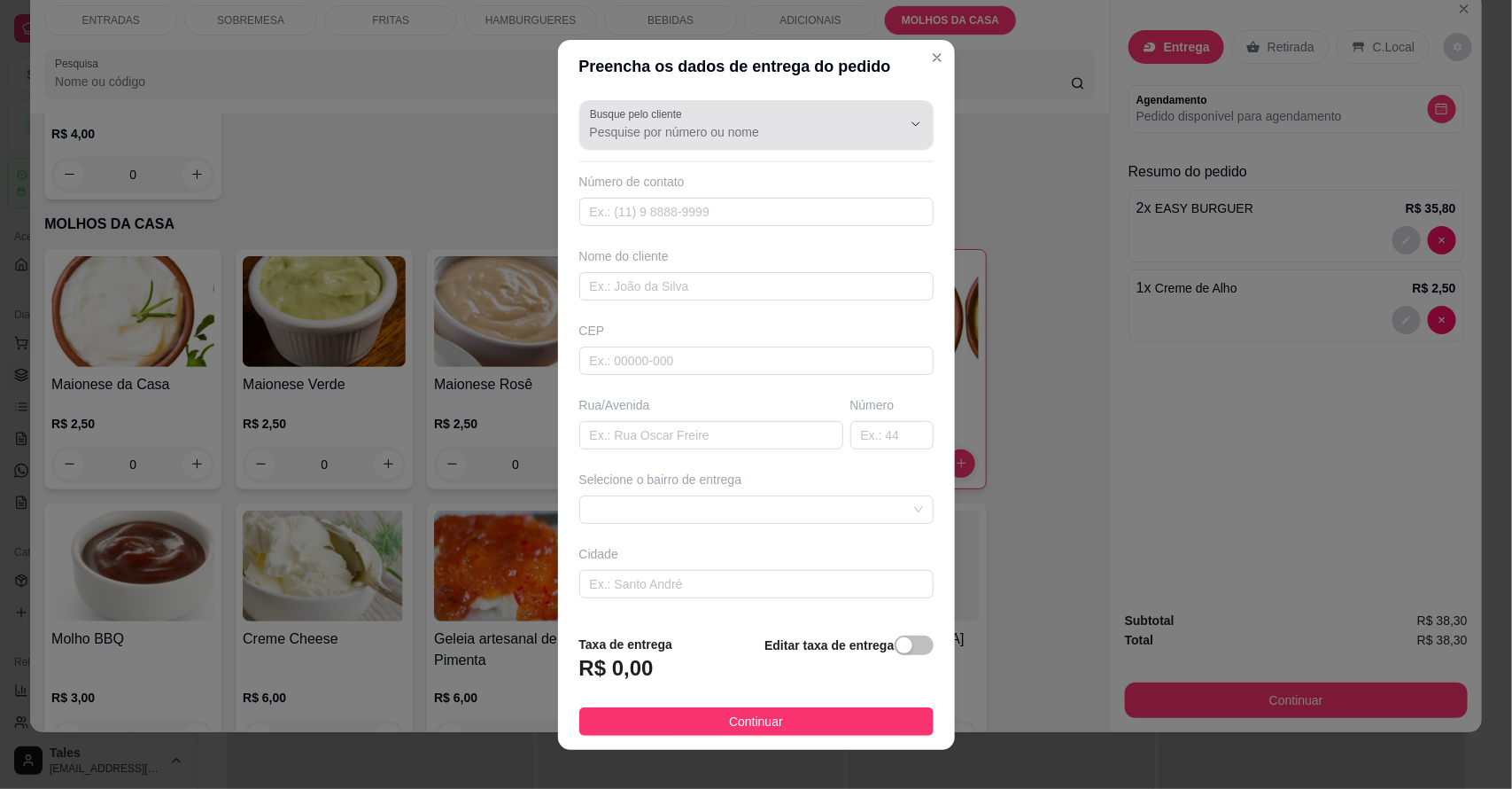
click at [884, 121] on icon "Show suggestions" at bounding box center [891, 124] width 14 height 14
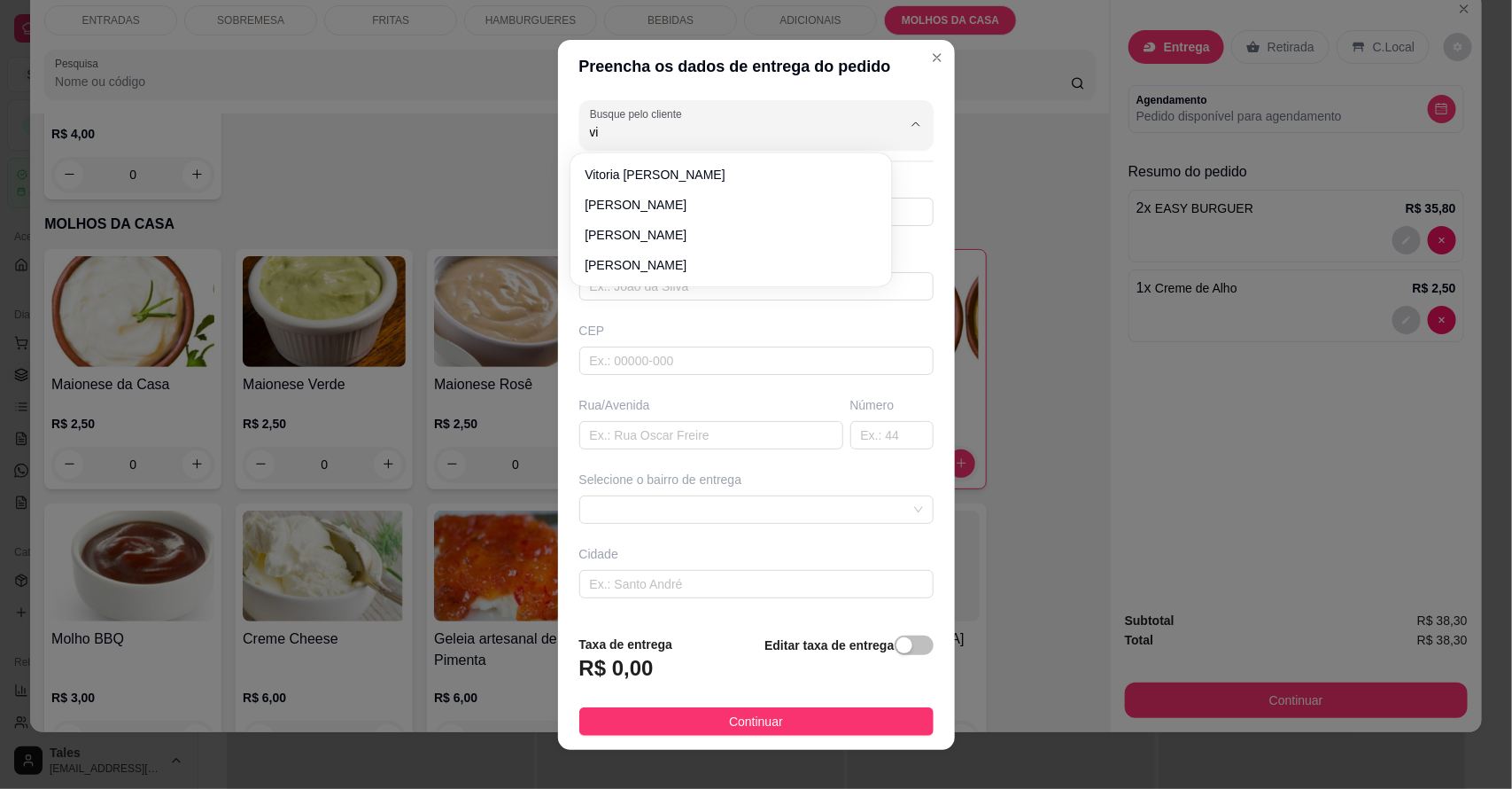
type input "v"
type input "V"
click at [930, 55] on icon "Close" at bounding box center [937, 57] width 14 height 14
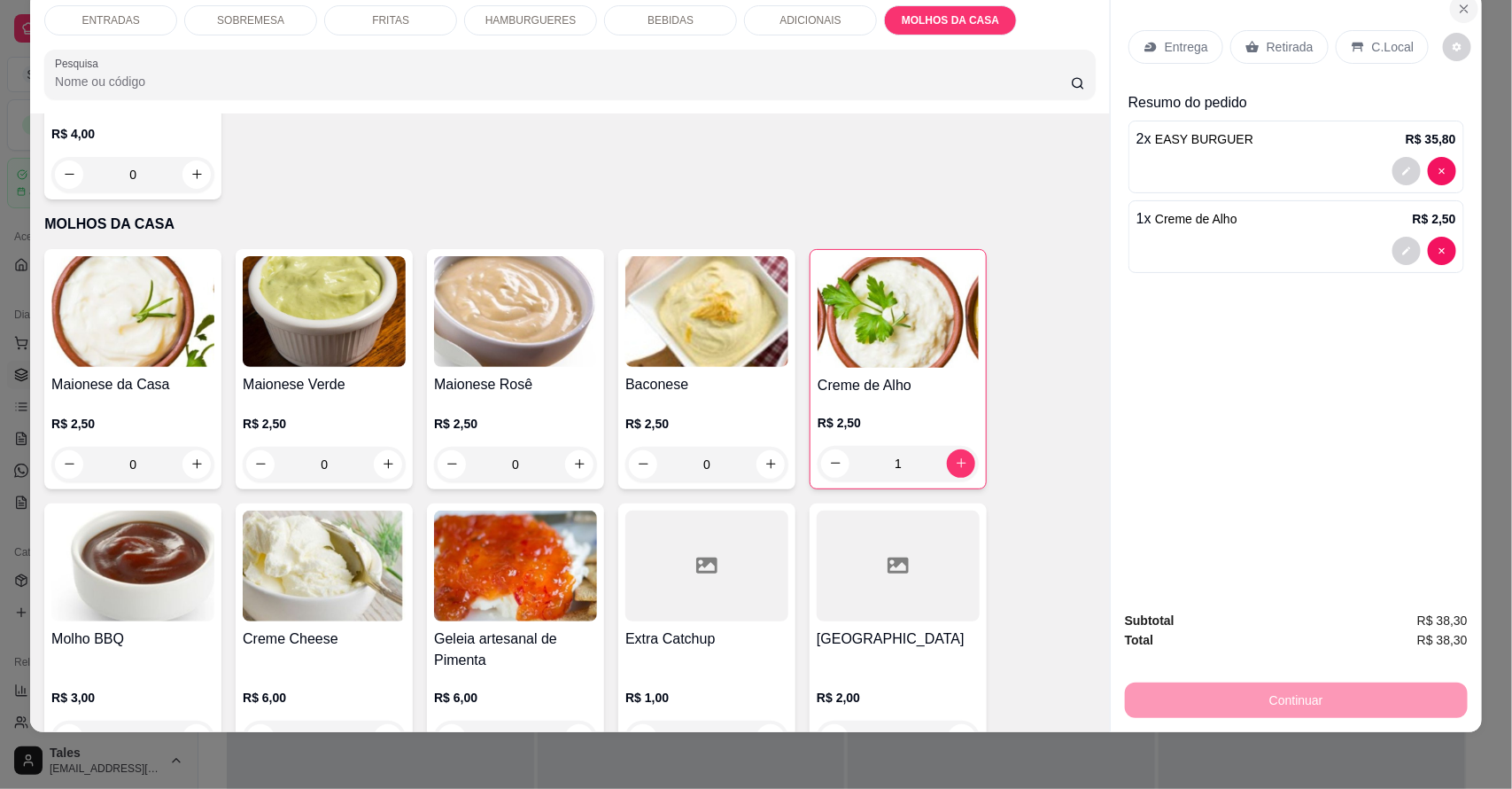
click at [1457, 12] on icon "Close" at bounding box center [1465, 9] width 14 height 14
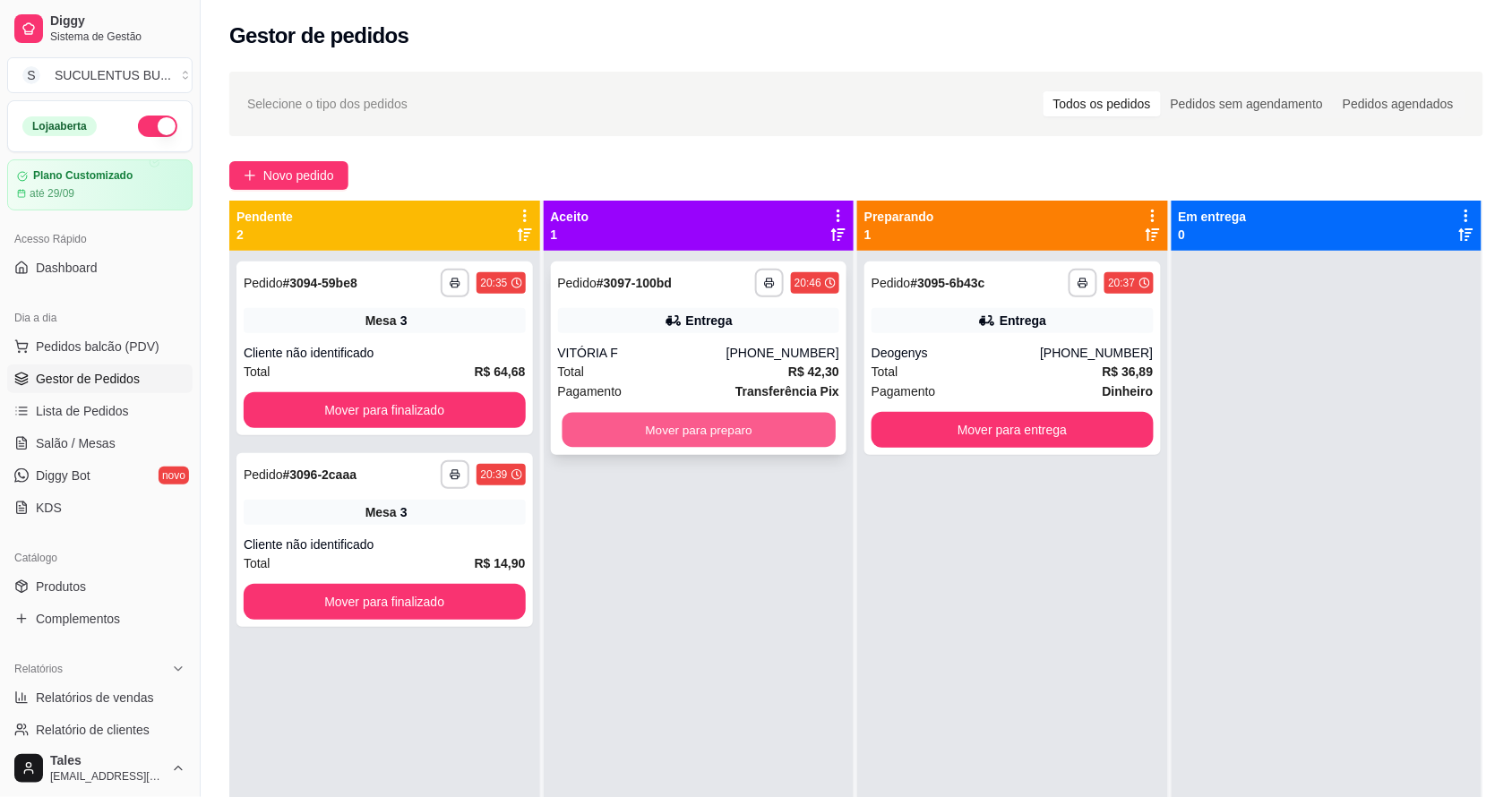
click at [687, 427] on button "Mover para preparo" at bounding box center [698, 430] width 273 height 35
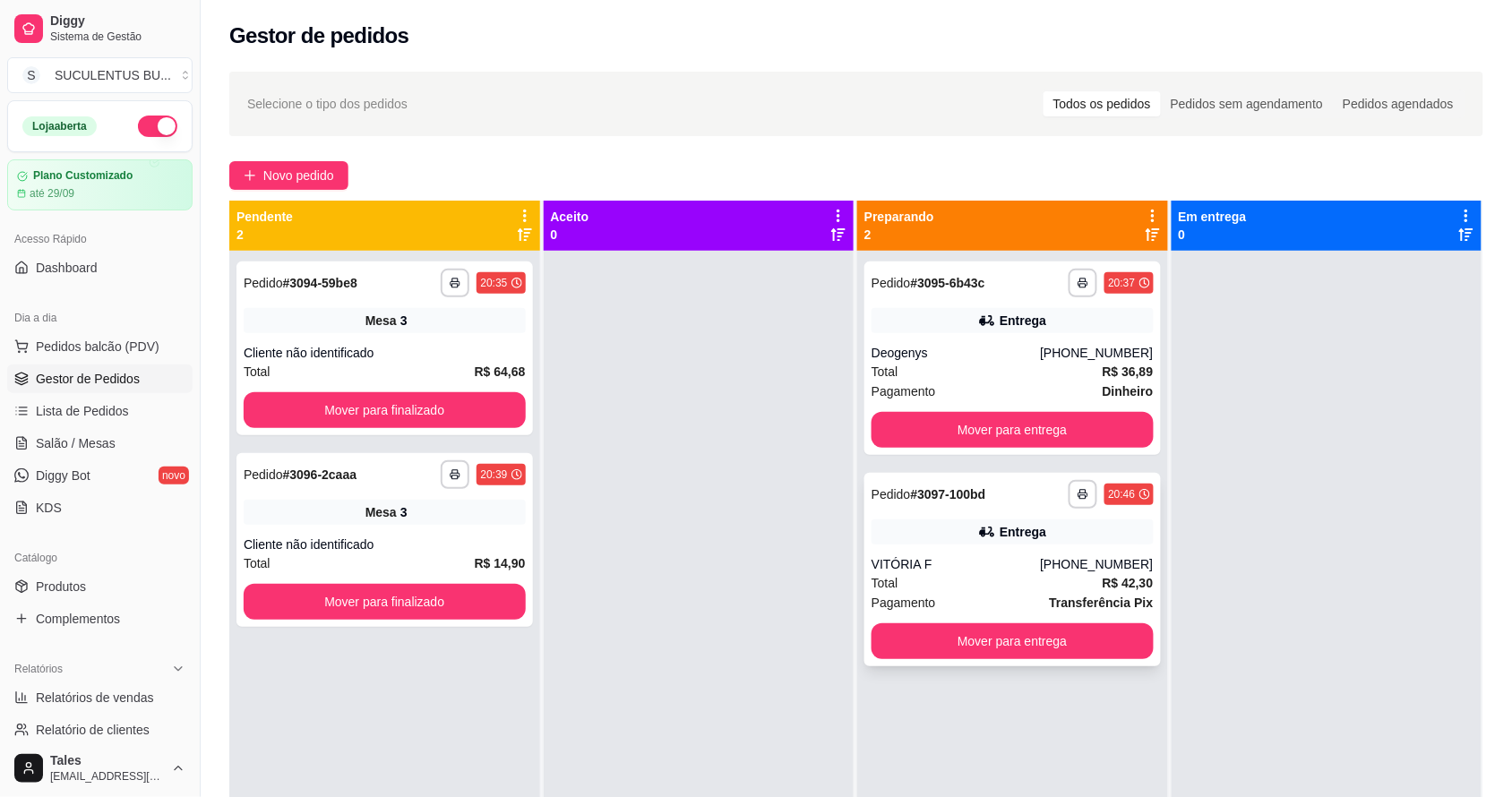
click at [981, 582] on div "Total R$ 42,30" at bounding box center [1012, 583] width 282 height 20
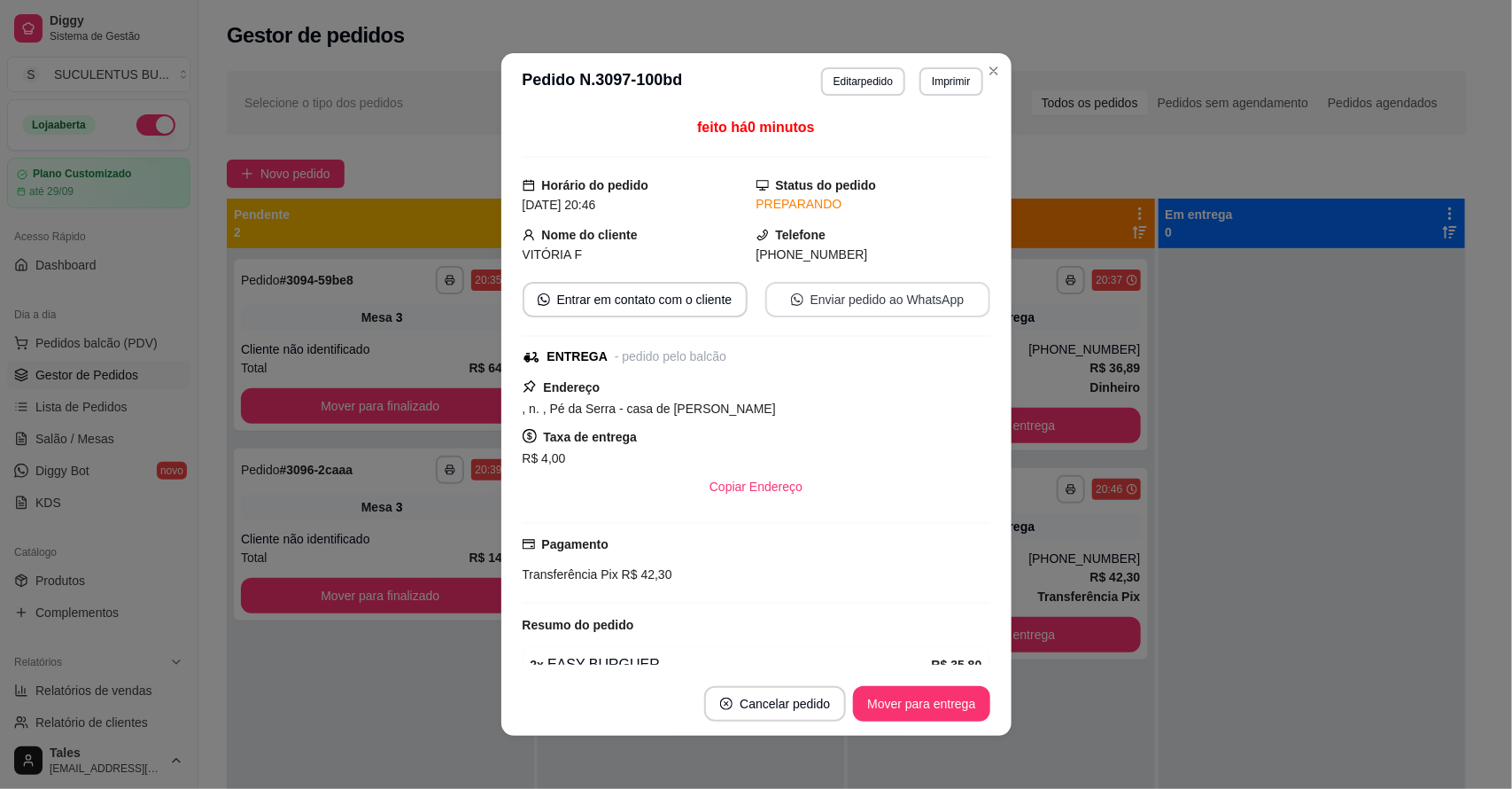
click at [868, 304] on button "Enviar pedido ao WhatsApp" at bounding box center [878, 300] width 225 height 36
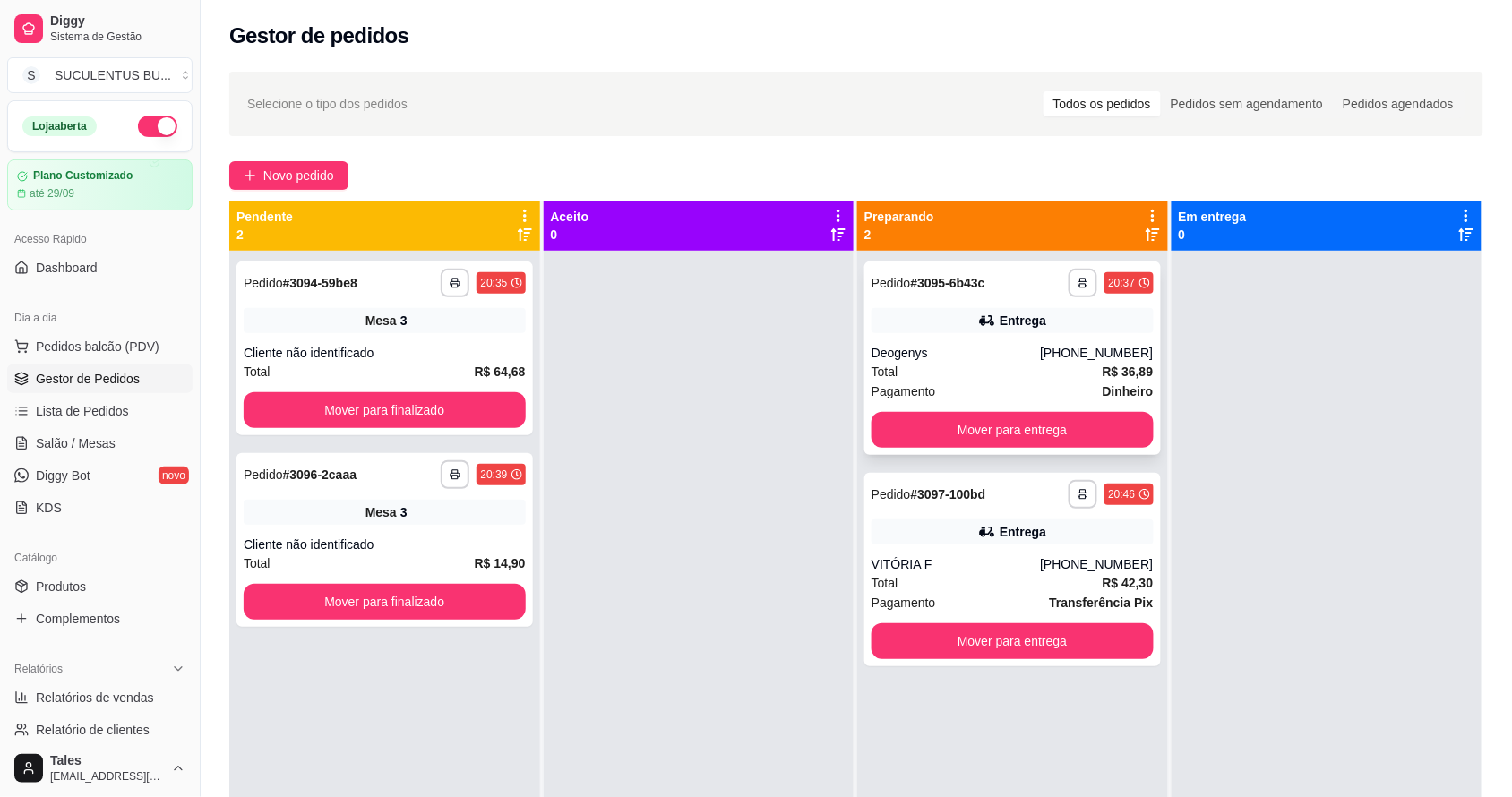
click at [991, 364] on div "Total R$ 36,89" at bounding box center [1012, 371] width 282 height 20
click at [978, 571] on div "VITÓRIA F" at bounding box center [955, 564] width 168 height 18
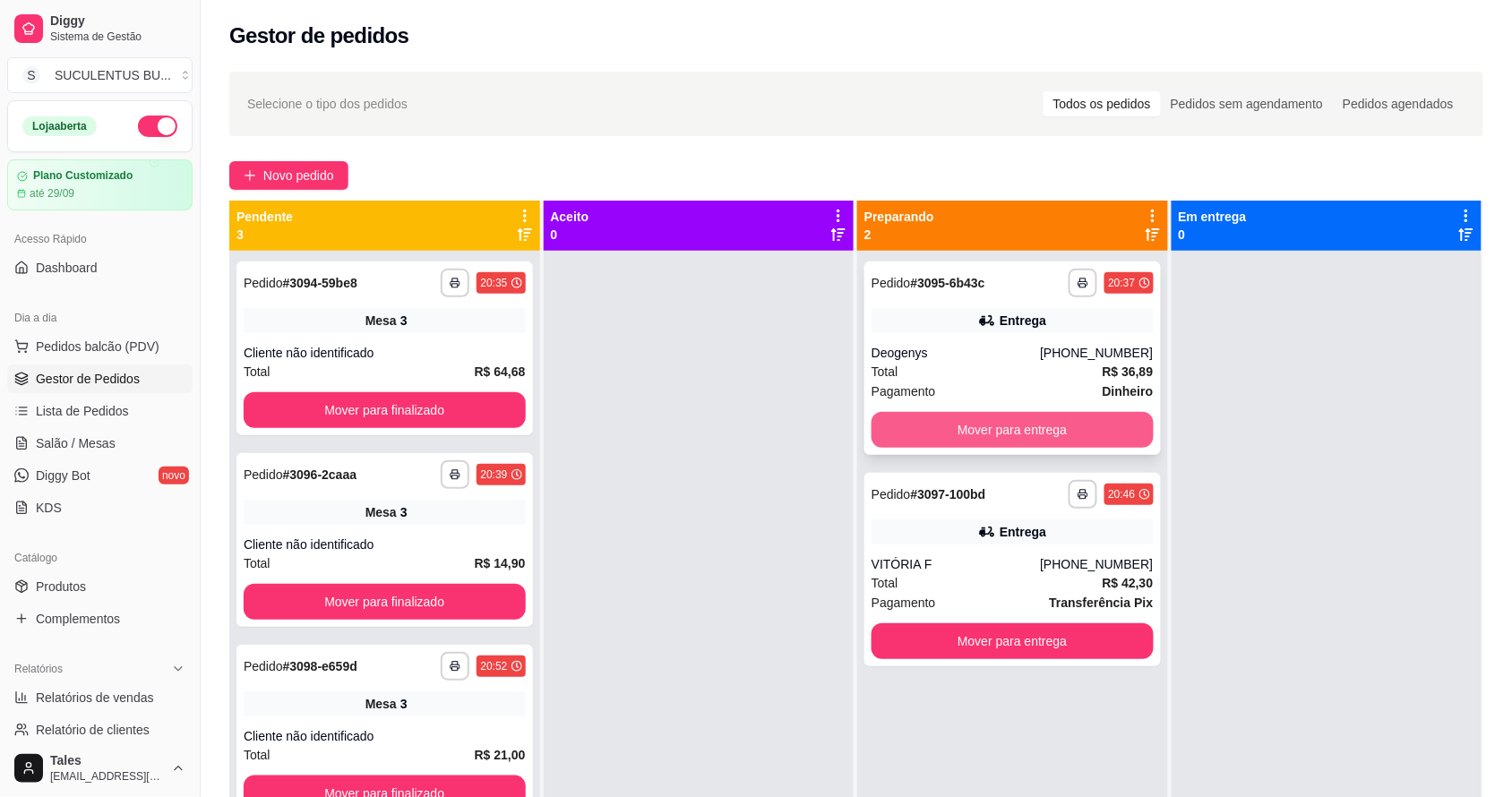
click at [1000, 427] on button "Mover para entrega" at bounding box center [1012, 430] width 282 height 36
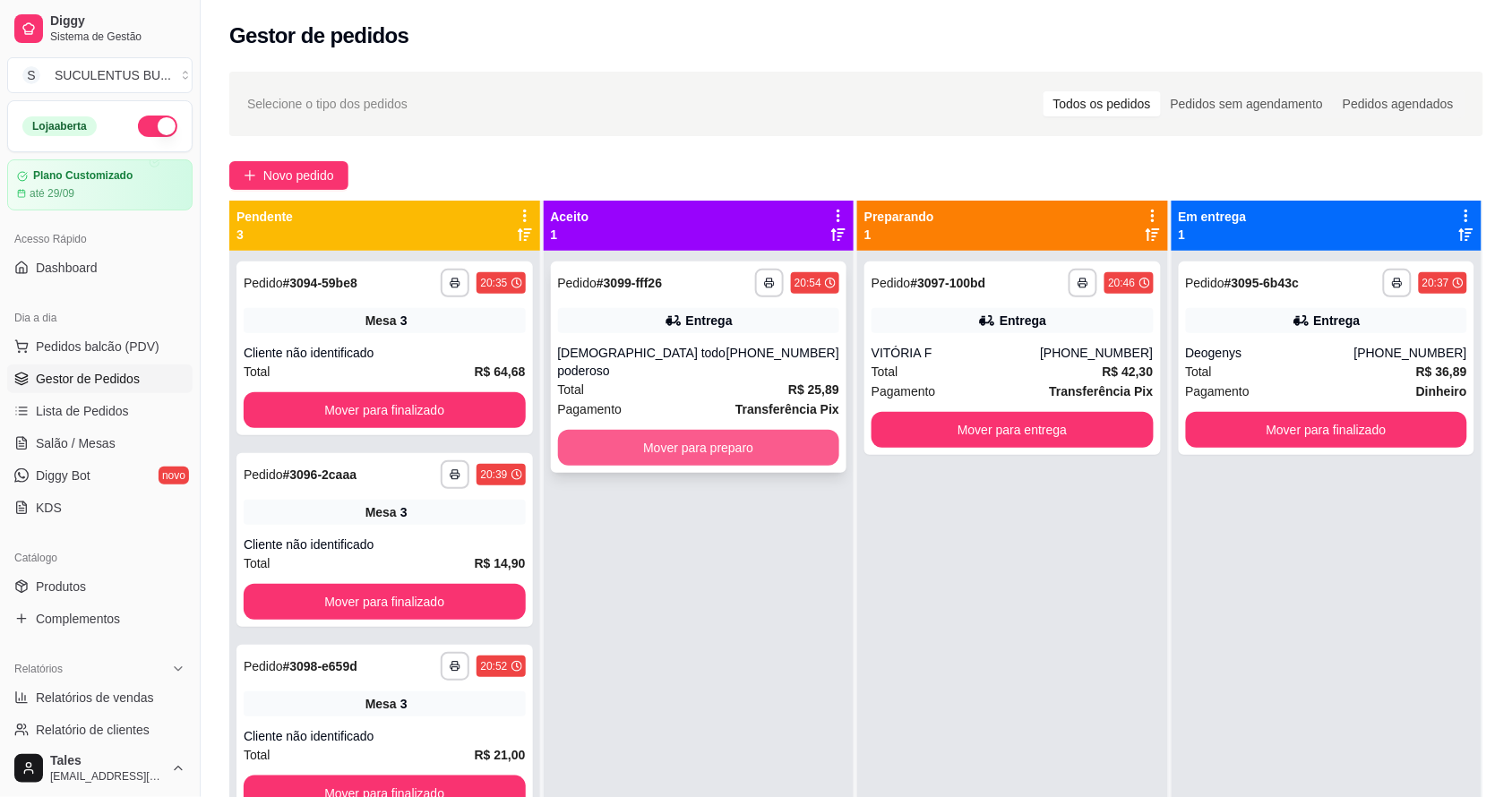
click at [681, 430] on button "Mover para preparo" at bounding box center [699, 448] width 282 height 36
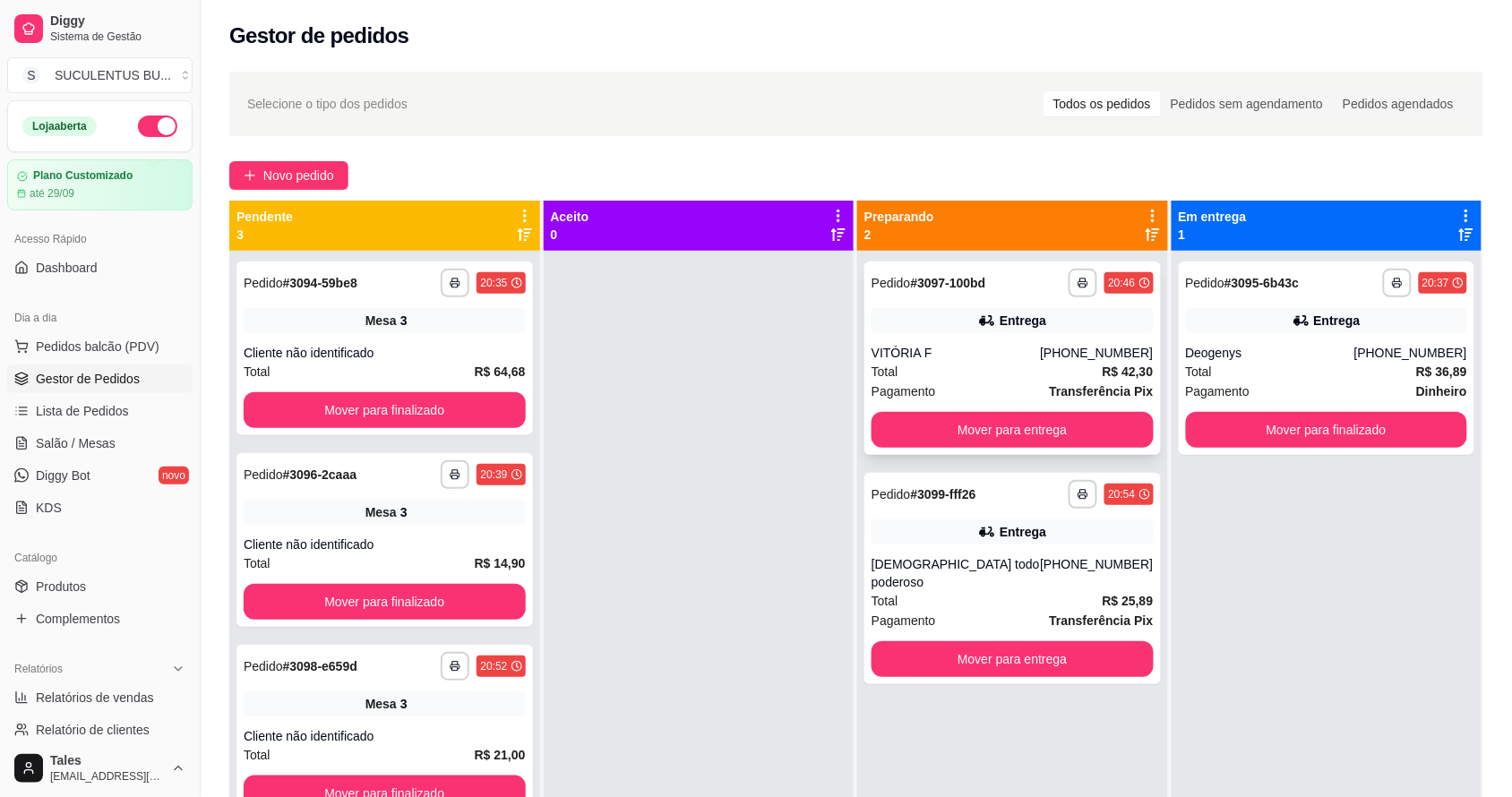
click at [1003, 361] on div "VITÓRIA F" at bounding box center [955, 353] width 168 height 18
click at [1250, 424] on button "Mover para finalizado" at bounding box center [1327, 430] width 282 height 36
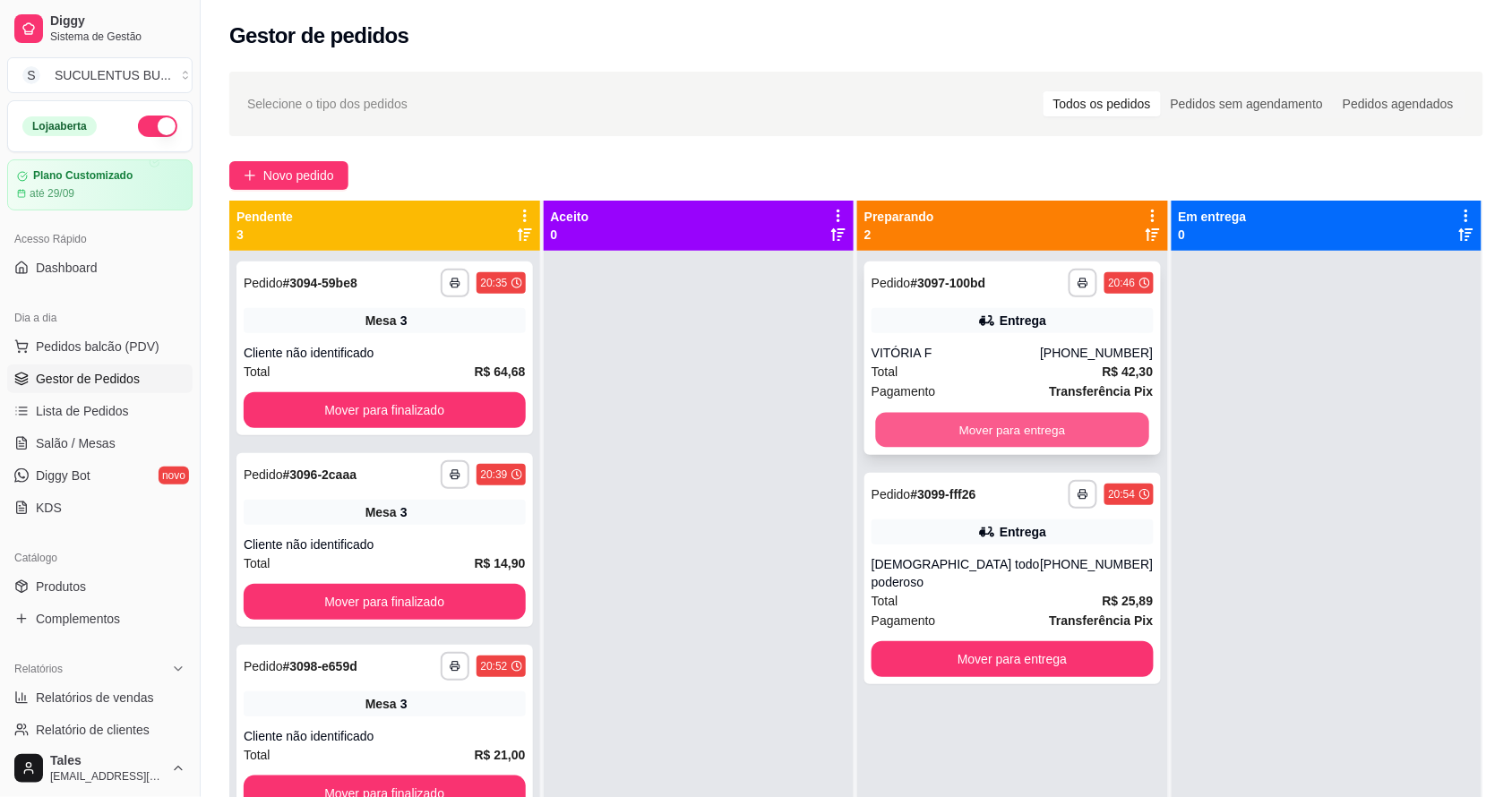
click at [991, 418] on button "Mover para entrega" at bounding box center [1012, 430] width 273 height 35
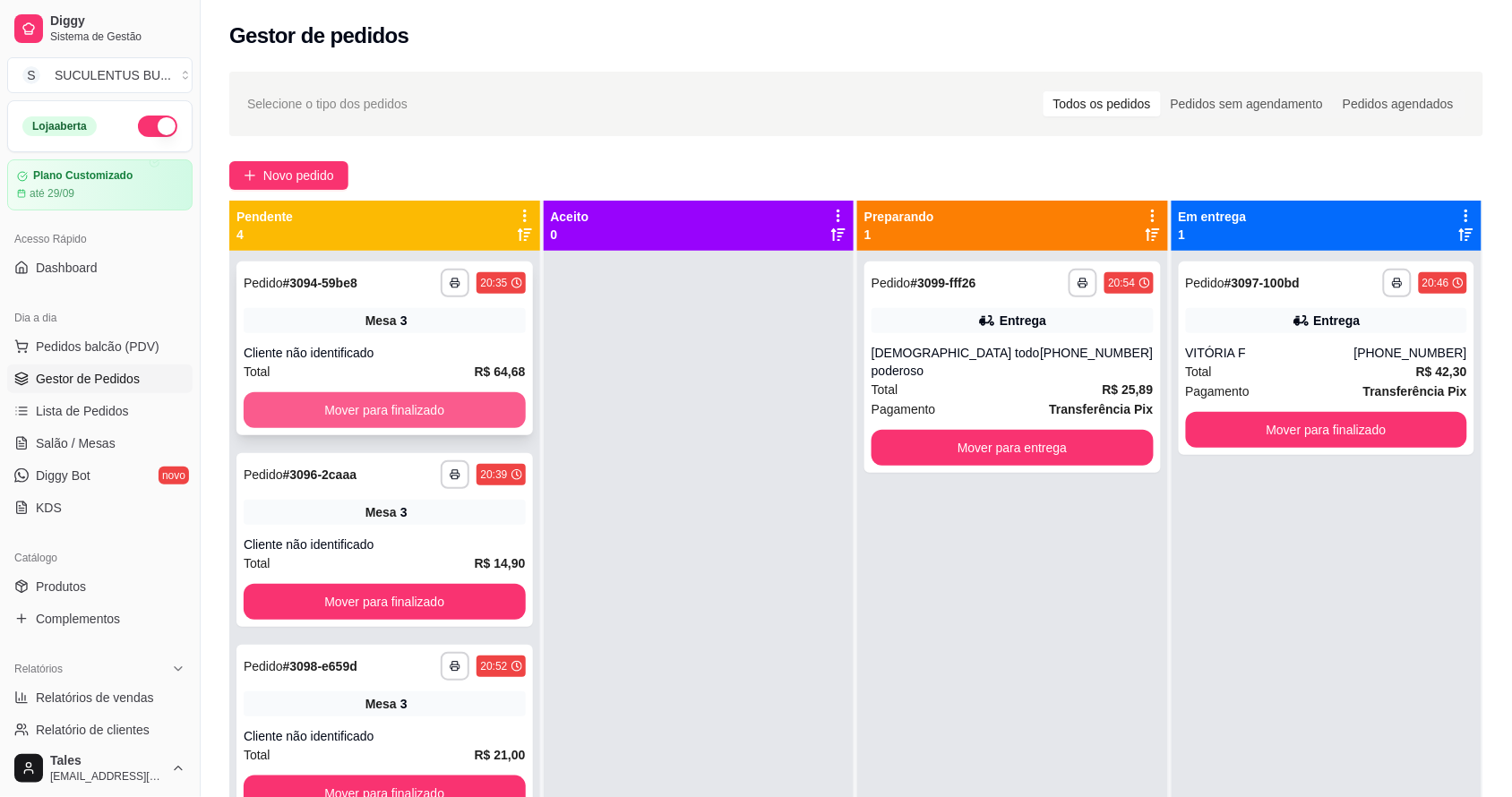
click at [441, 398] on button "Mover para finalizado" at bounding box center [385, 410] width 282 height 36
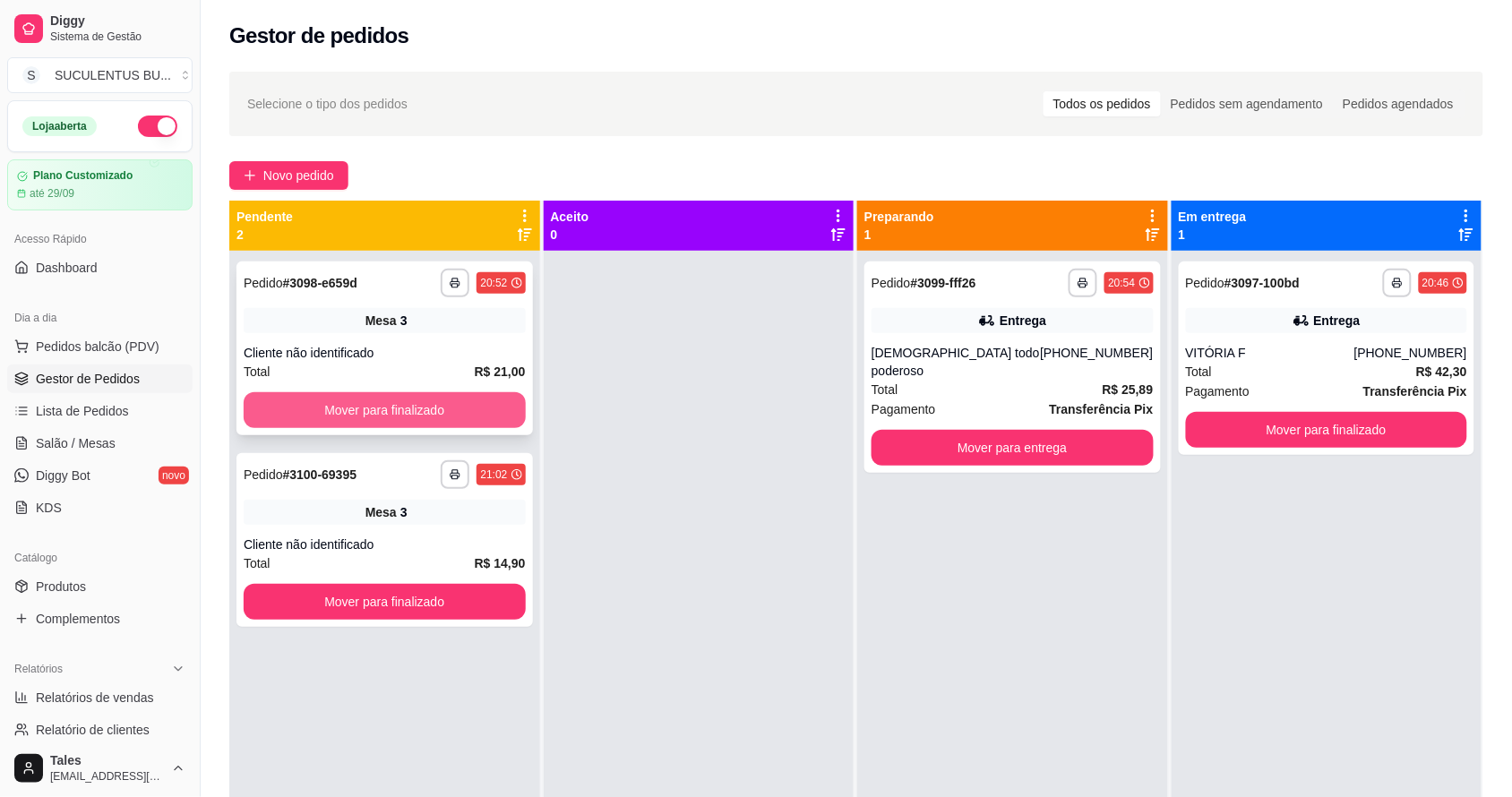
click at [443, 398] on button "Mover para finalizado" at bounding box center [385, 410] width 282 height 36
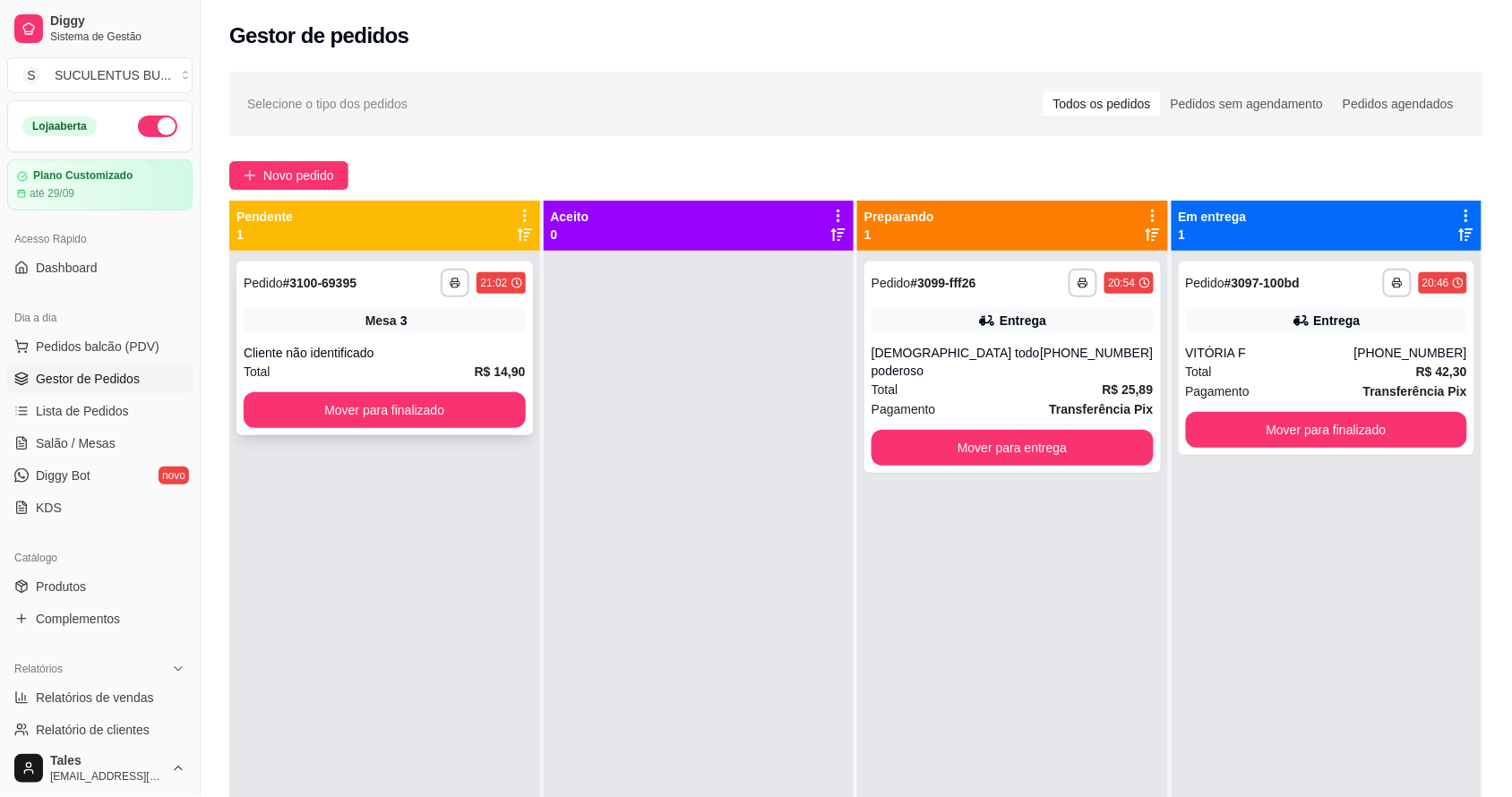
click at [419, 373] on div "Total R$ 14,90" at bounding box center [385, 371] width 282 height 20
click at [448, 409] on button "Mover para finalizado" at bounding box center [385, 410] width 282 height 36
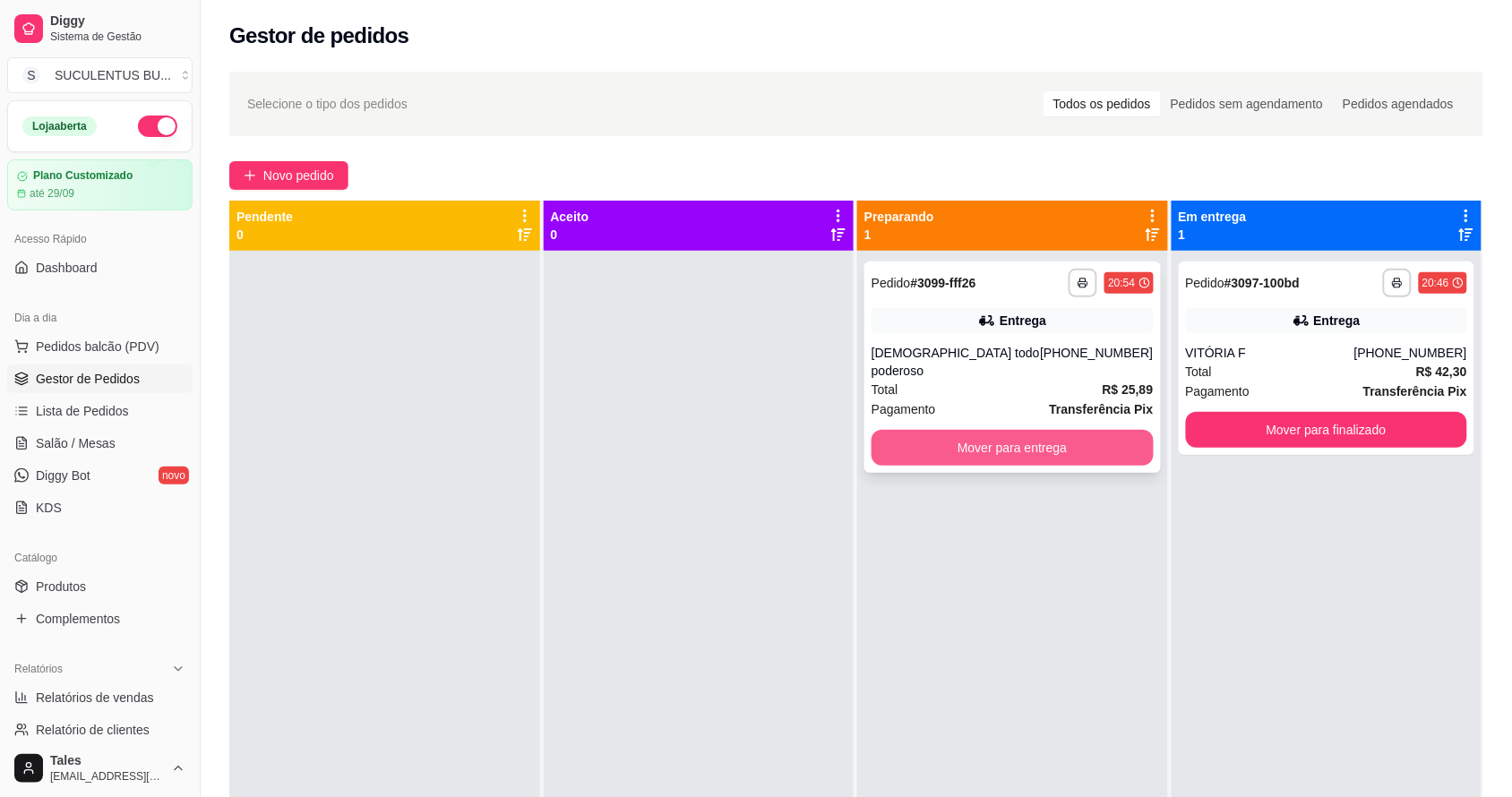
click at [1022, 439] on button "Mover para entrega" at bounding box center [1012, 448] width 282 height 36
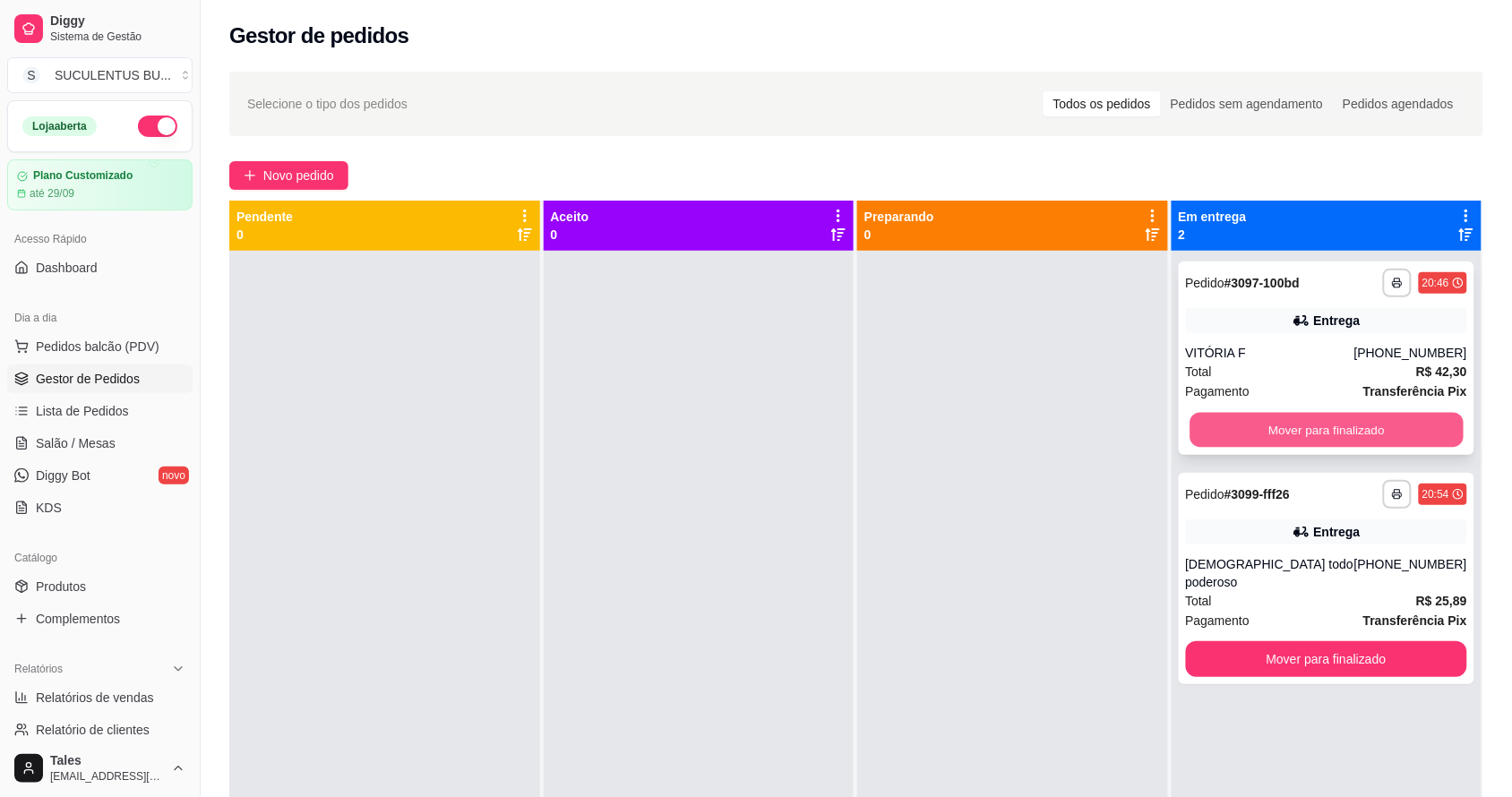
click at [1225, 445] on button "Mover para finalizado" at bounding box center [1326, 430] width 273 height 35
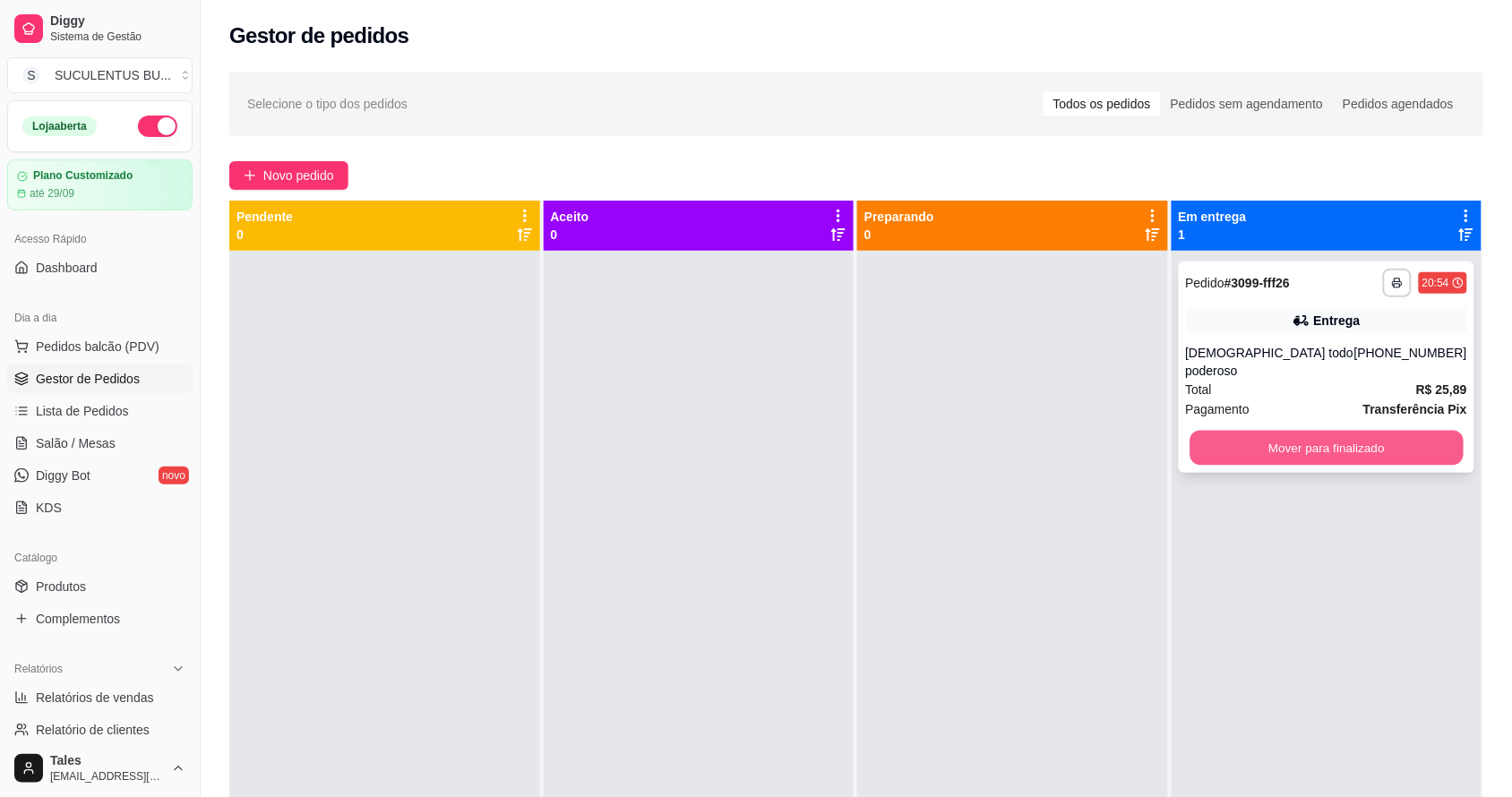
click at [1234, 444] on button "Mover para finalizado" at bounding box center [1326, 448] width 273 height 35
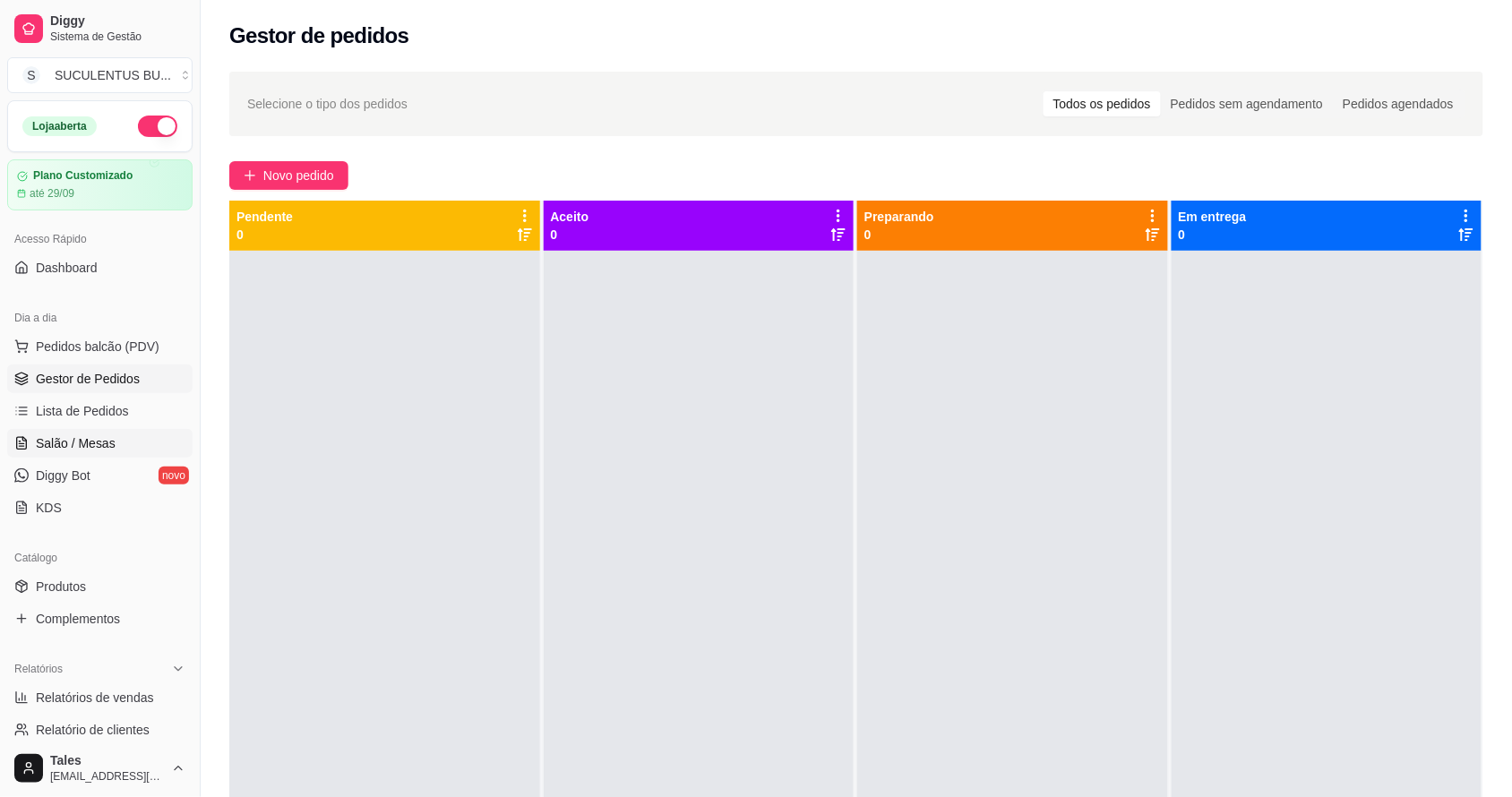
click at [83, 442] on span "Salão / Mesas" at bounding box center [76, 444] width 80 height 18
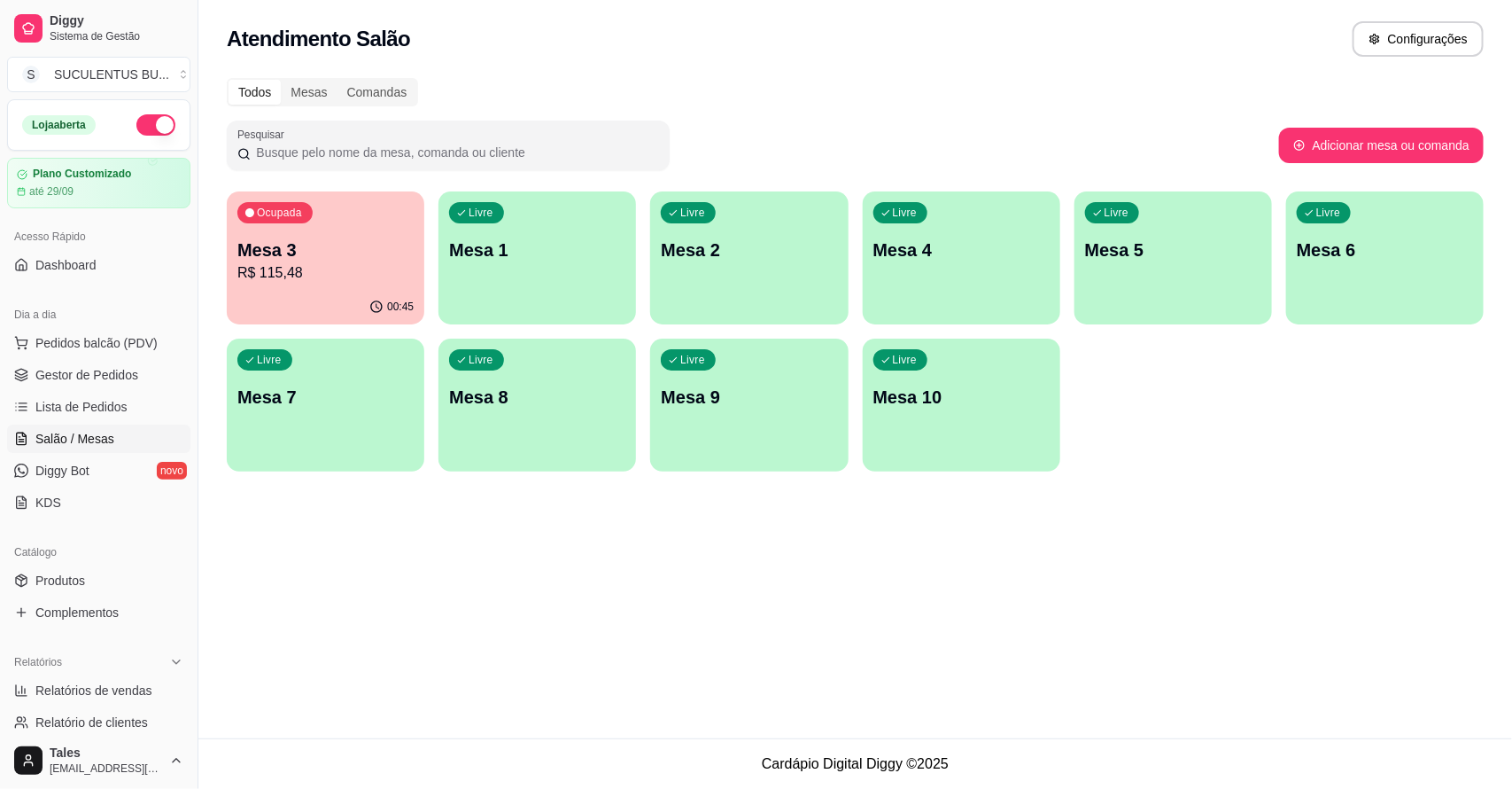
click at [366, 264] on p "R$ 115,48" at bounding box center [325, 273] width 176 height 21
click at [342, 255] on p "Mesa 3" at bounding box center [325, 250] width 171 height 24
click at [377, 254] on p "Mesa 3" at bounding box center [325, 250] width 176 height 25
click at [82, 413] on span "Lista de Pedidos" at bounding box center [81, 407] width 92 height 18
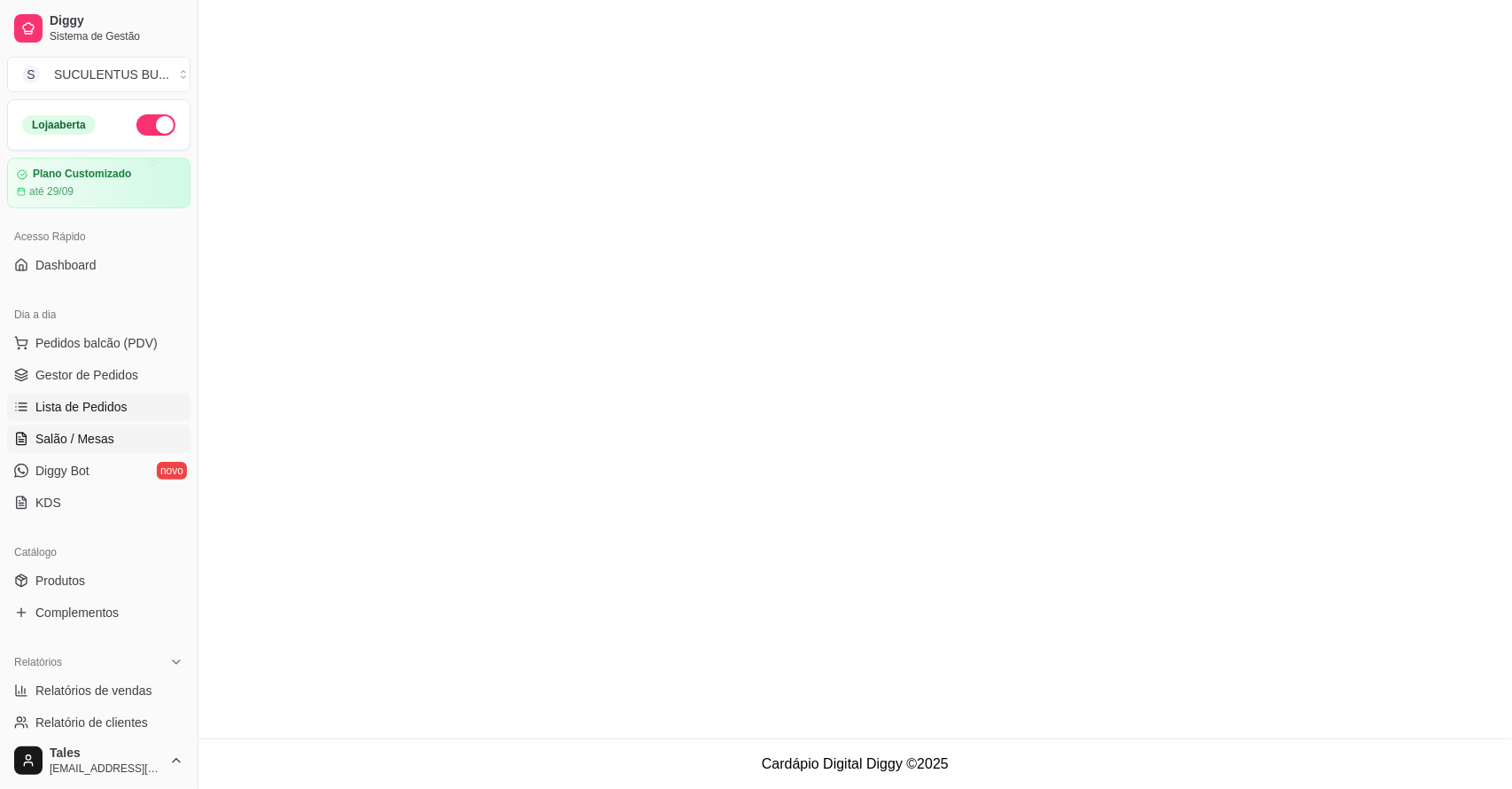
click at [86, 447] on span "Salão / Mesas" at bounding box center [75, 439] width 79 height 18
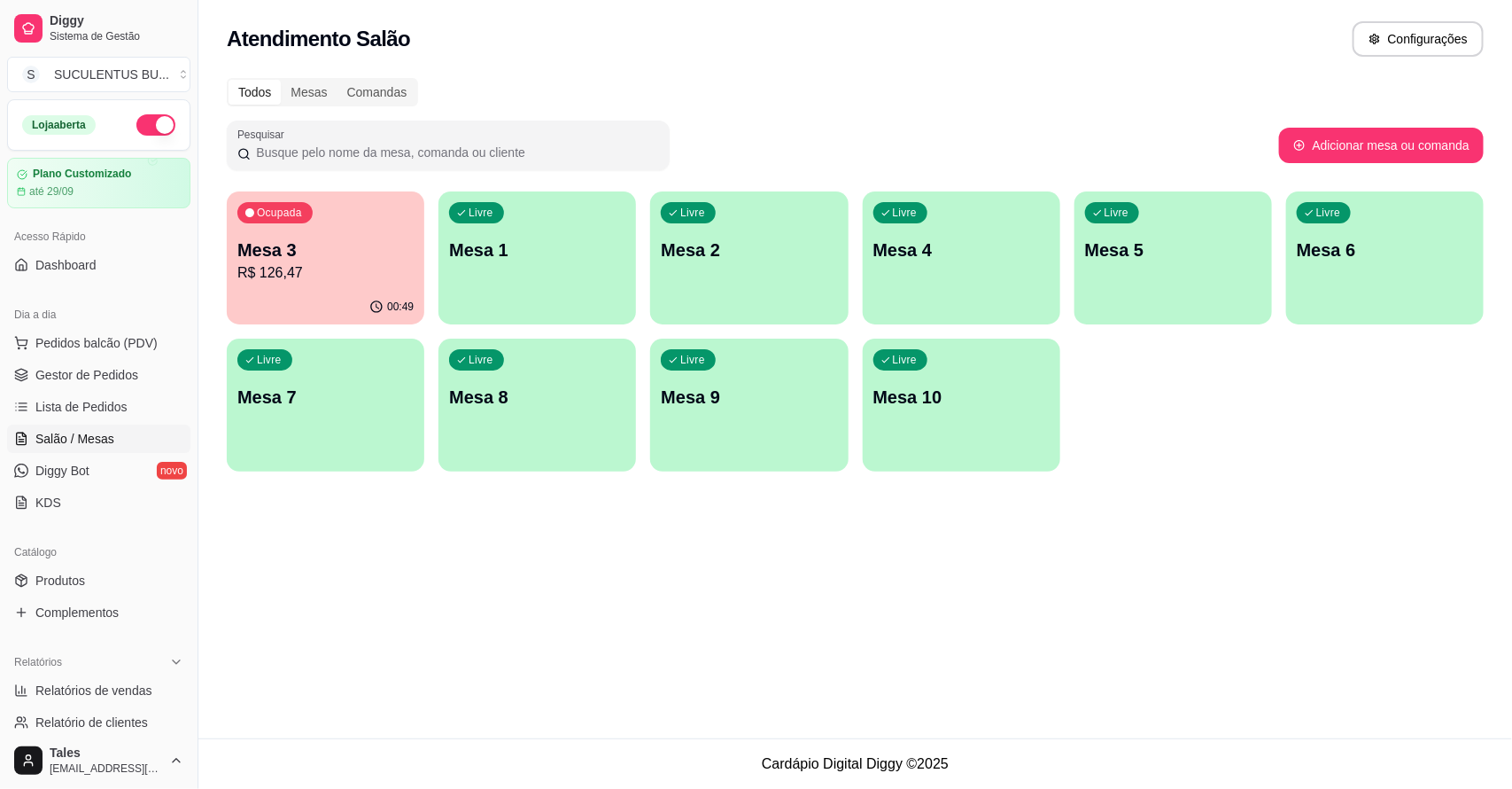
click at [342, 299] on div "00:49" at bounding box center [325, 307] width 198 height 35
click at [322, 285] on div "Ocupada Mesa 3 R$ 126,47" at bounding box center [325, 241] width 198 height 98
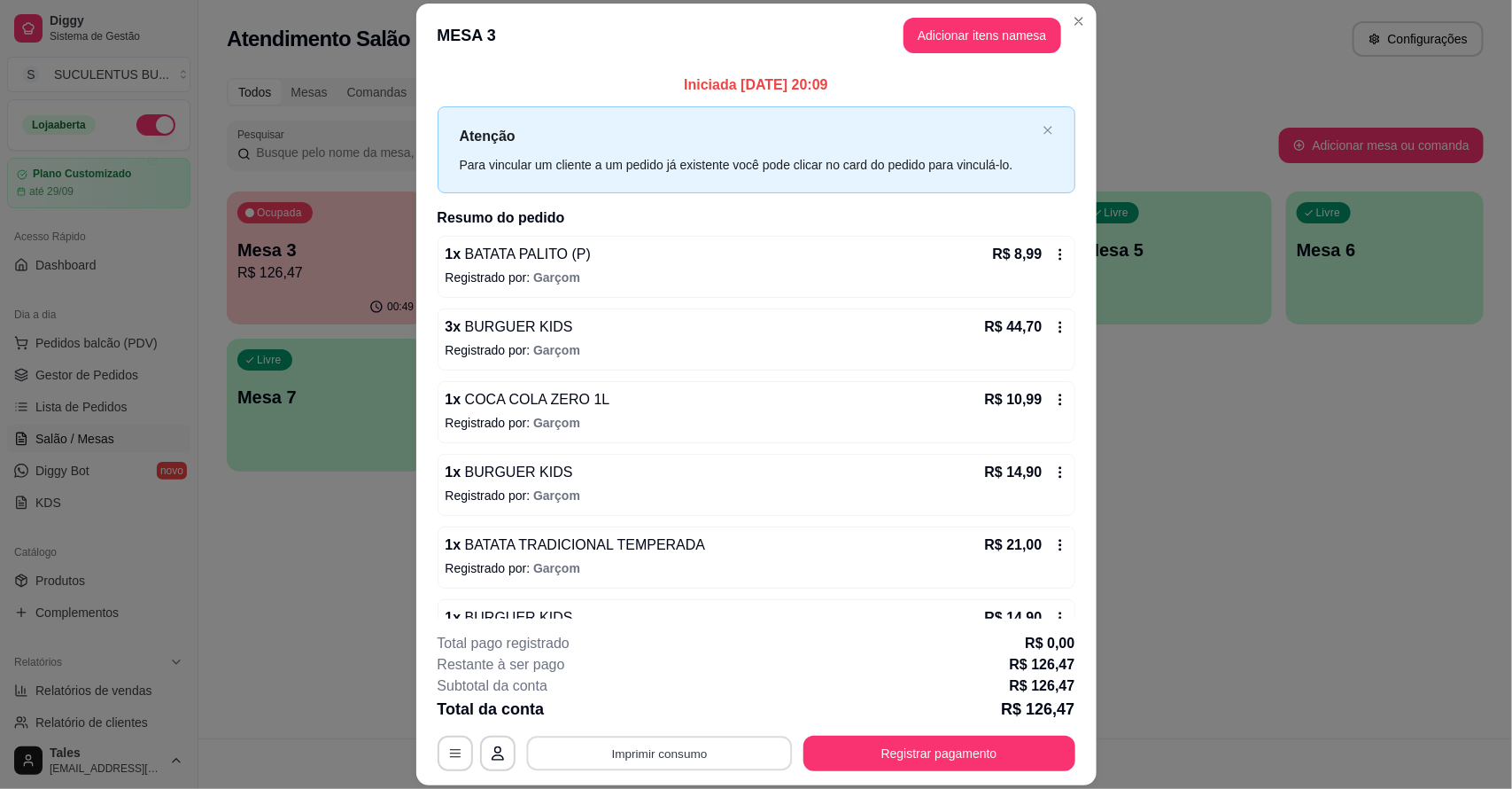
click at [619, 753] on button "Imprimir consumo" at bounding box center [659, 752] width 266 height 35
click at [655, 716] on button "IMPRESSORA CAIXA" at bounding box center [656, 713] width 146 height 29
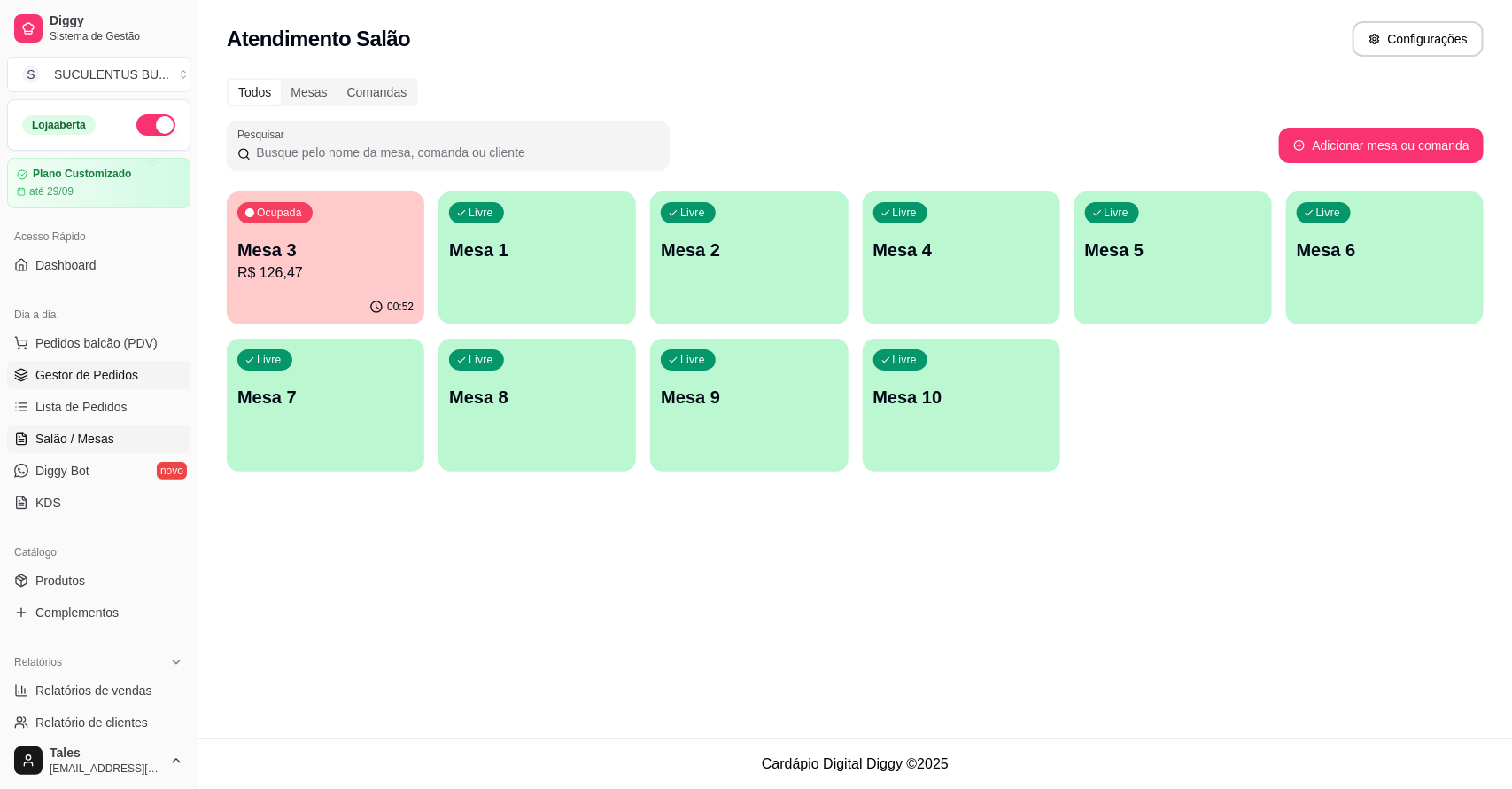
click at [122, 378] on span "Gestor de Pedidos" at bounding box center [87, 375] width 103 height 18
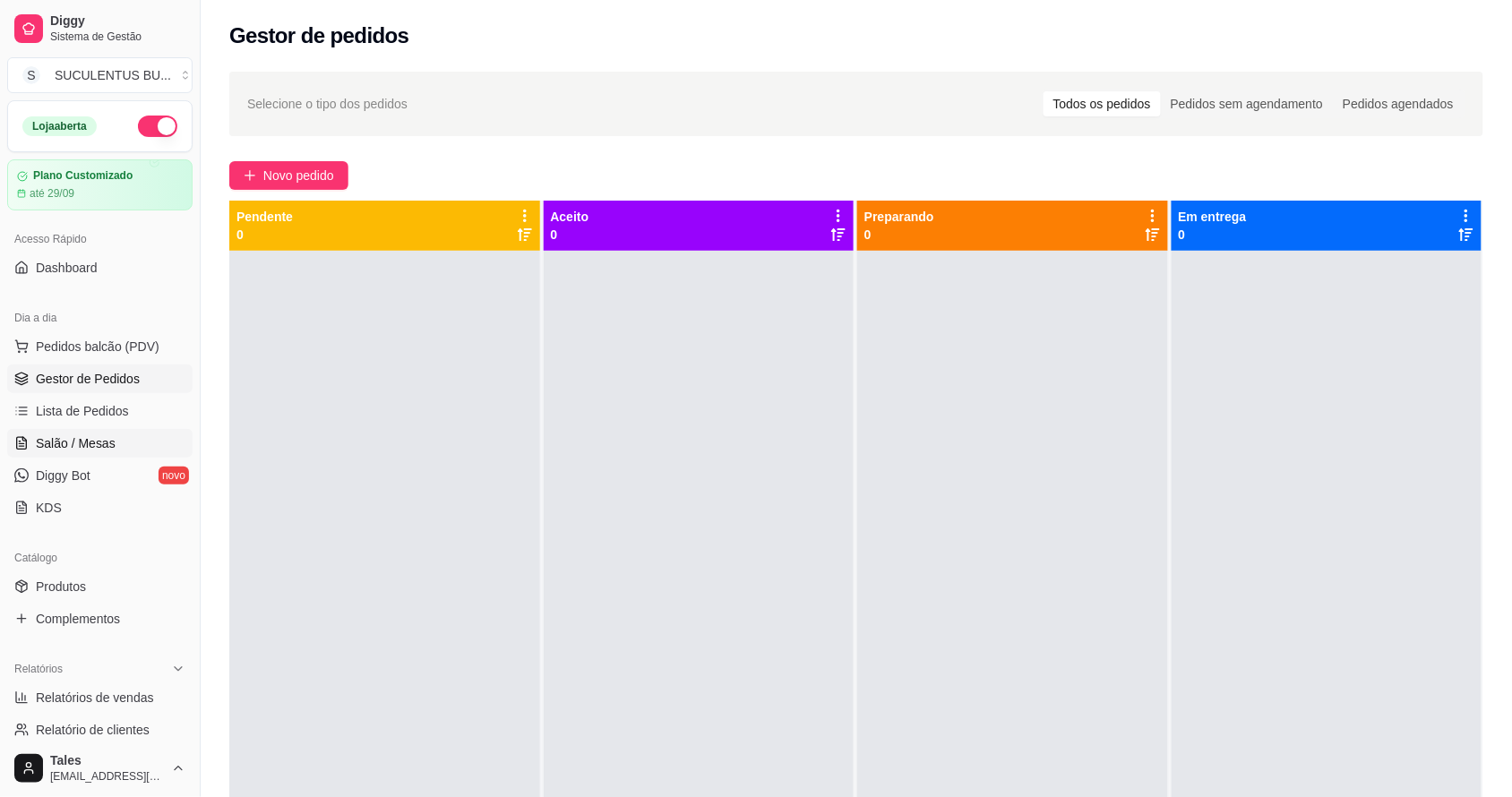
click at [91, 448] on span "Salão / Mesas" at bounding box center [76, 444] width 80 height 18
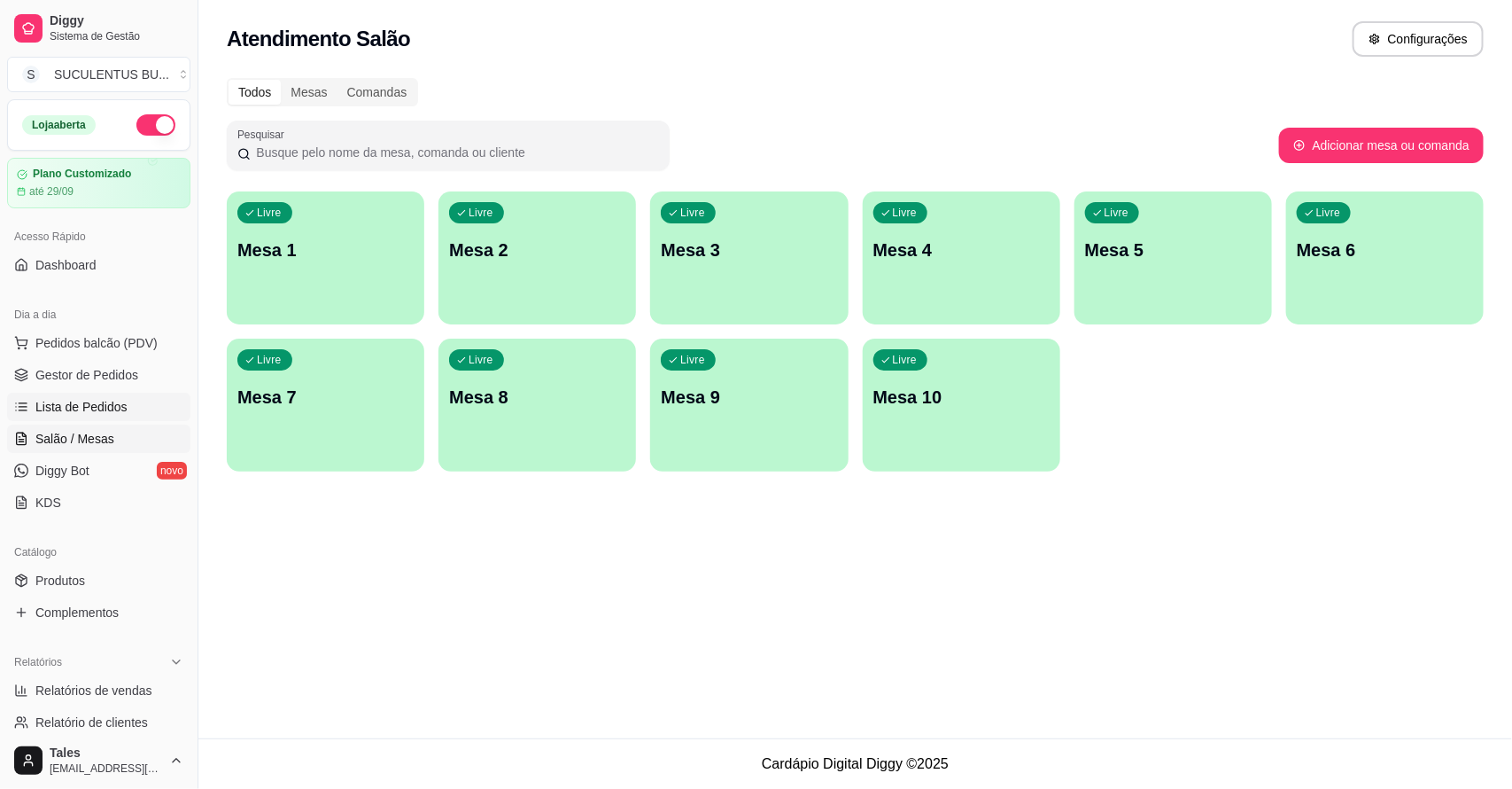
click at [90, 411] on span "Lista de Pedidos" at bounding box center [81, 407] width 92 height 18
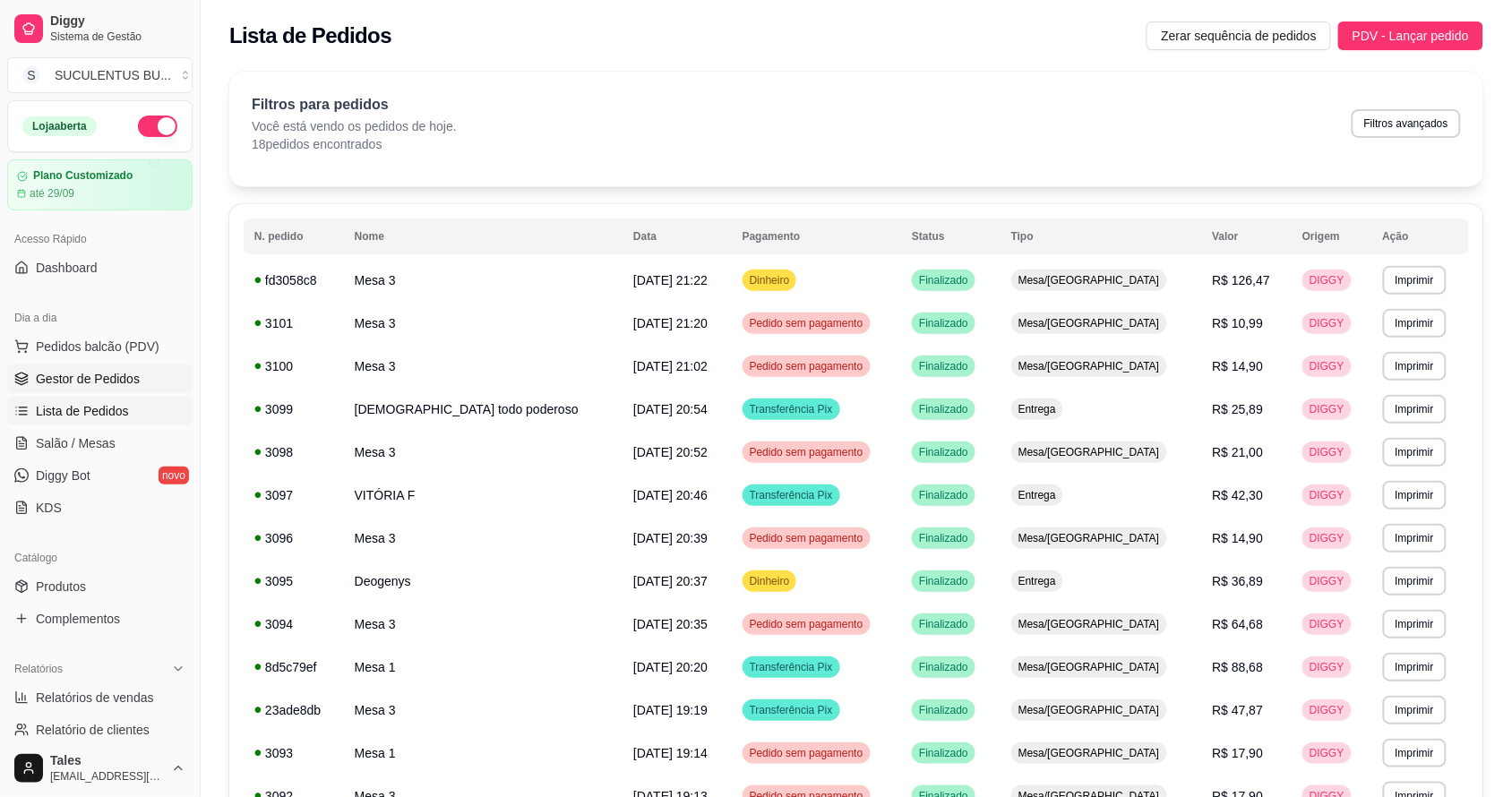
click at [68, 385] on span "Gestor de Pedidos" at bounding box center [88, 379] width 104 height 18
